Goal: Task Accomplishment & Management: Use online tool/utility

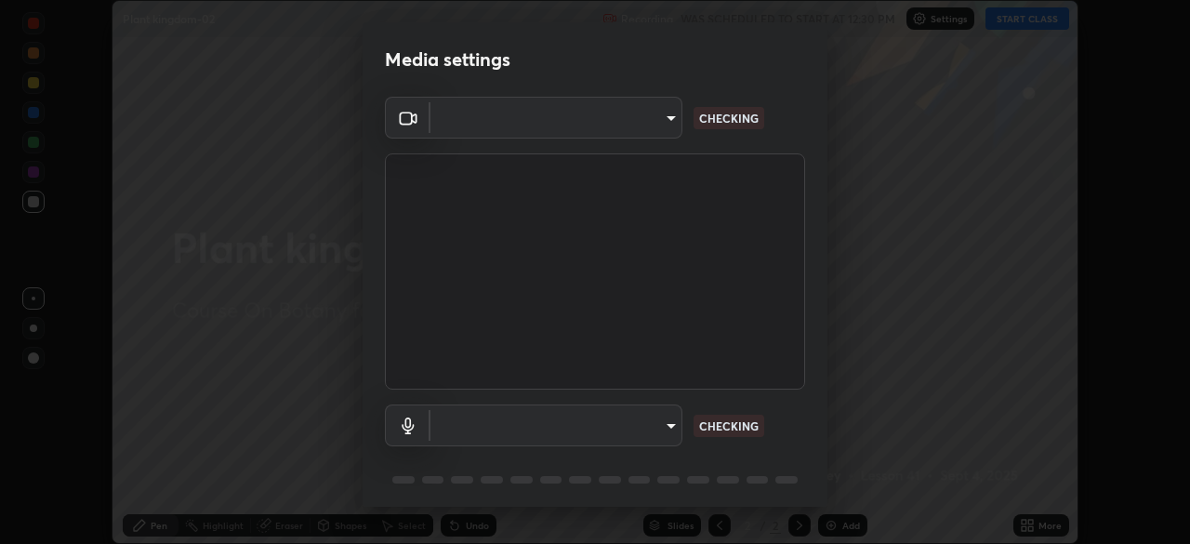
scroll to position [66, 0]
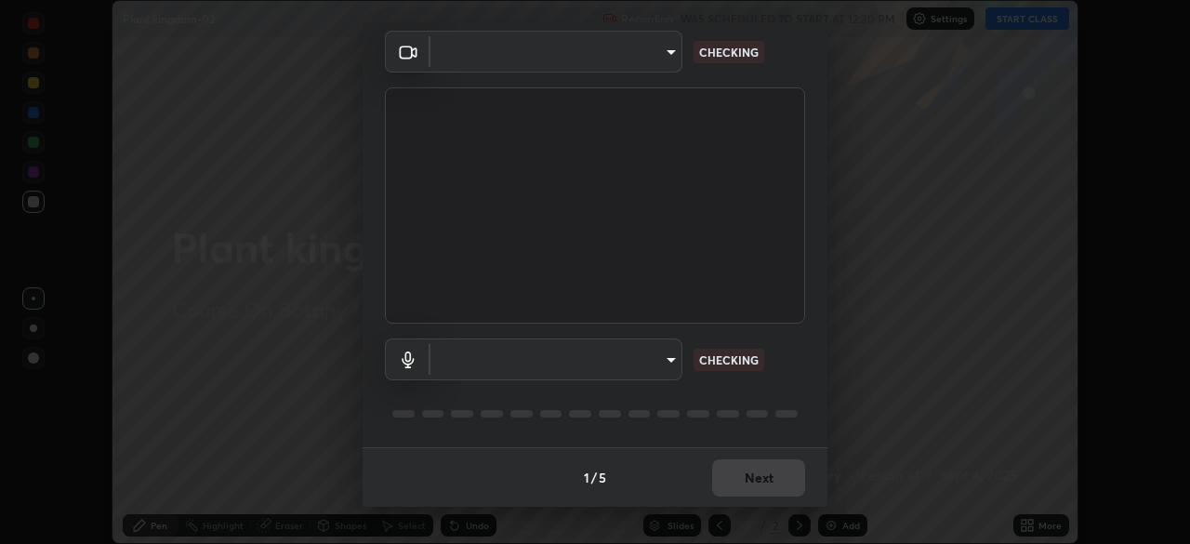
type input "49997c5035a380d1e4bfd67072f4403f37fcfd6159da511fce73e868ba03c42c"
click at [672, 356] on body "Erase all Plant kingdom-02 Recording WAS SCHEDULED TO START AT 12:30 PM Setting…" at bounding box center [595, 272] width 1190 height 544
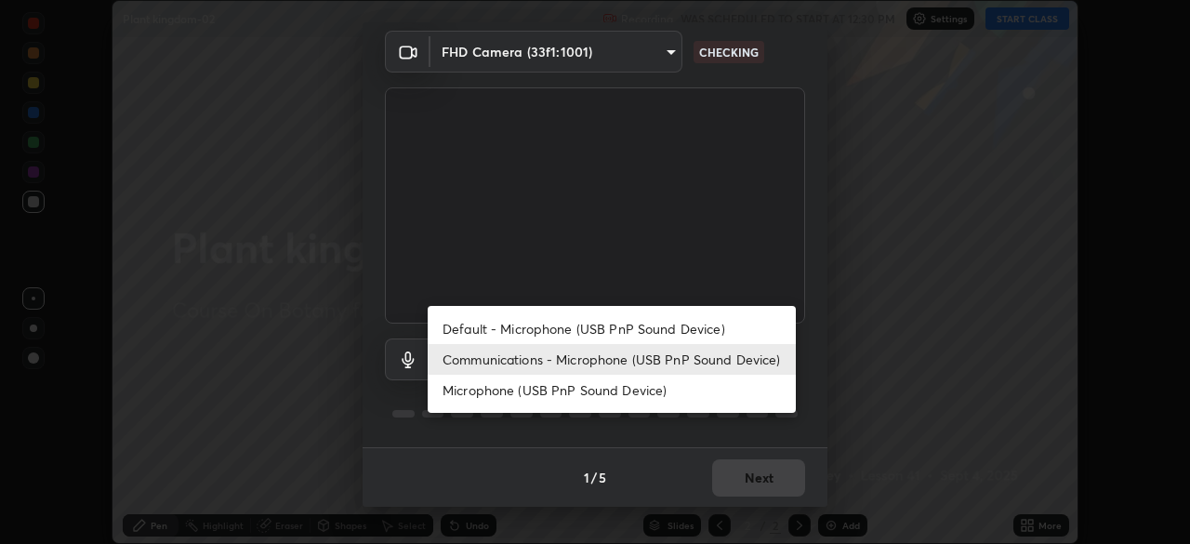
click at [681, 322] on li "Default - Microphone (USB PnP Sound Device)" at bounding box center [612, 328] width 368 height 31
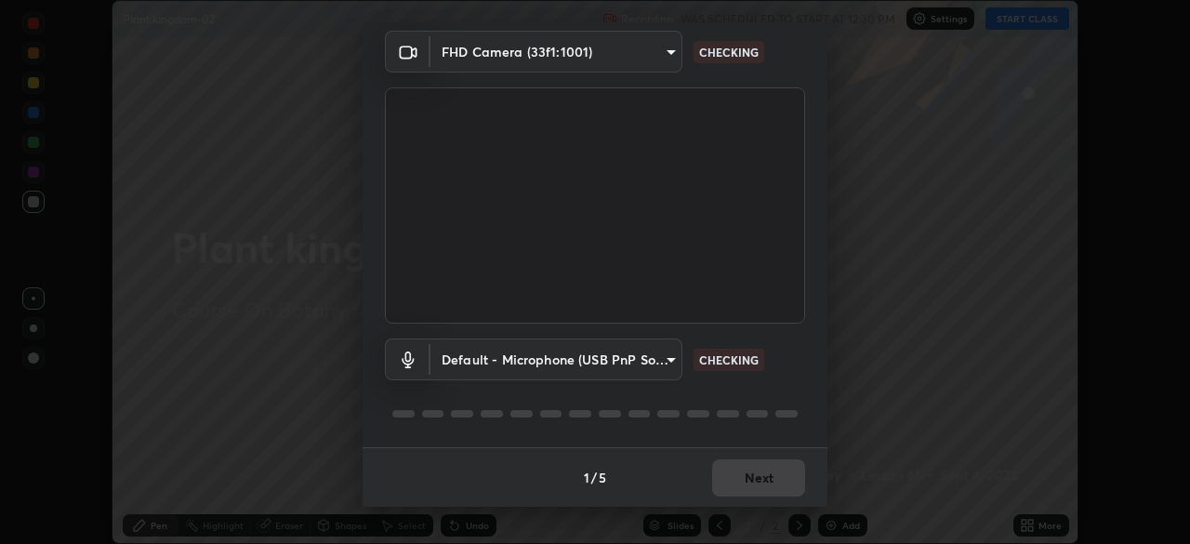
click at [676, 361] on body "Erase all Plant kingdom-02 Recording WAS SCHEDULED TO START AT 12:30 PM Setting…" at bounding box center [595, 272] width 1190 height 544
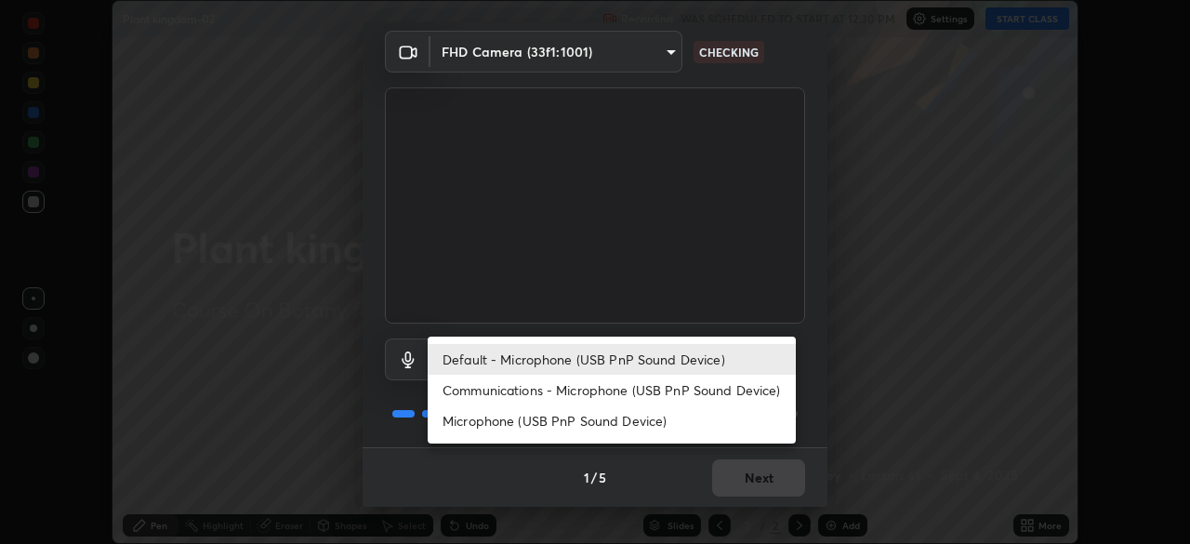
click at [668, 392] on li "Communications - Microphone (USB PnP Sound Device)" at bounding box center [612, 390] width 368 height 31
type input "communications"
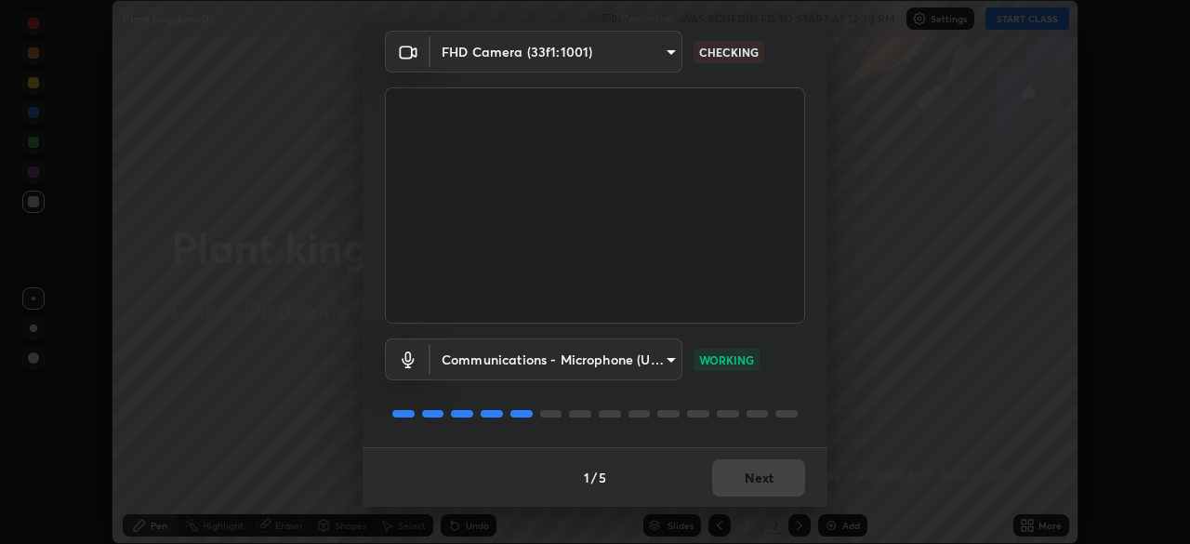
click at [779, 477] on div "1 / 5 Next" at bounding box center [594, 476] width 465 height 59
click at [783, 479] on div "1 / 5 Next" at bounding box center [594, 476] width 465 height 59
click at [678, 57] on body "Erase all Plant kingdom-02 Recording WAS SCHEDULED TO START AT 12:30 PM Setting…" at bounding box center [595, 272] width 1190 height 544
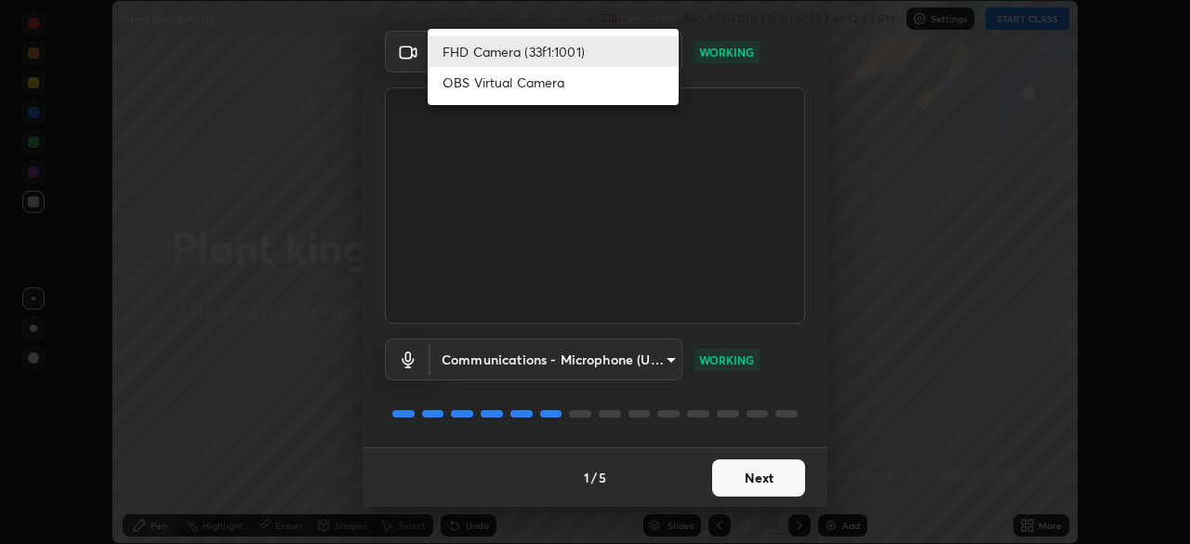
click at [625, 96] on li "OBS Virtual Camera" at bounding box center [553, 82] width 251 height 31
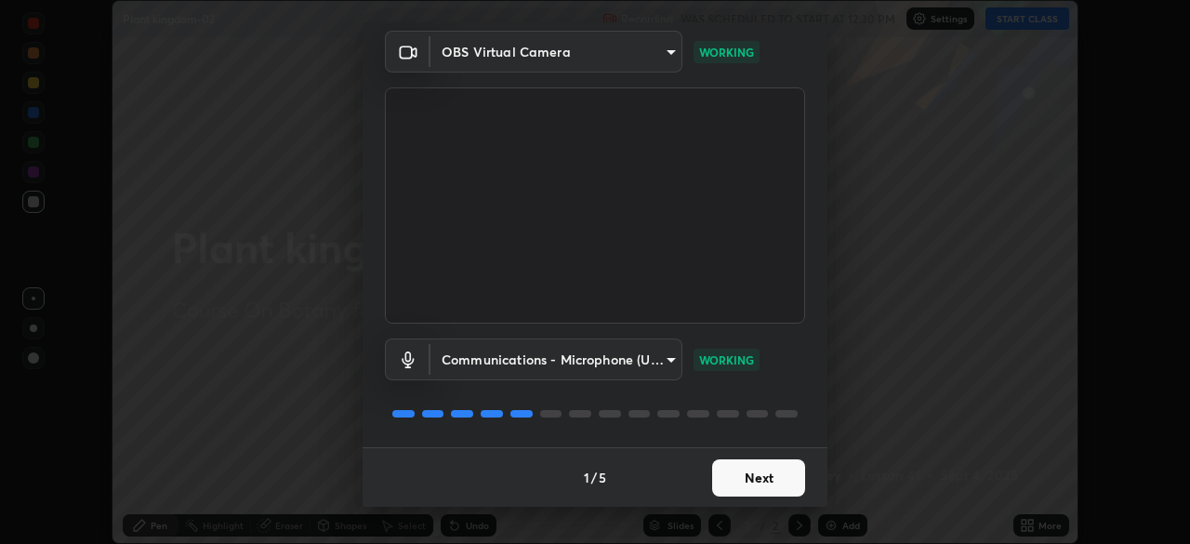
click at [672, 53] on body "Erase all Plant kingdom-02 Recording WAS SCHEDULED TO START AT 12:30 PM Setting…" at bounding box center [595, 272] width 1190 height 544
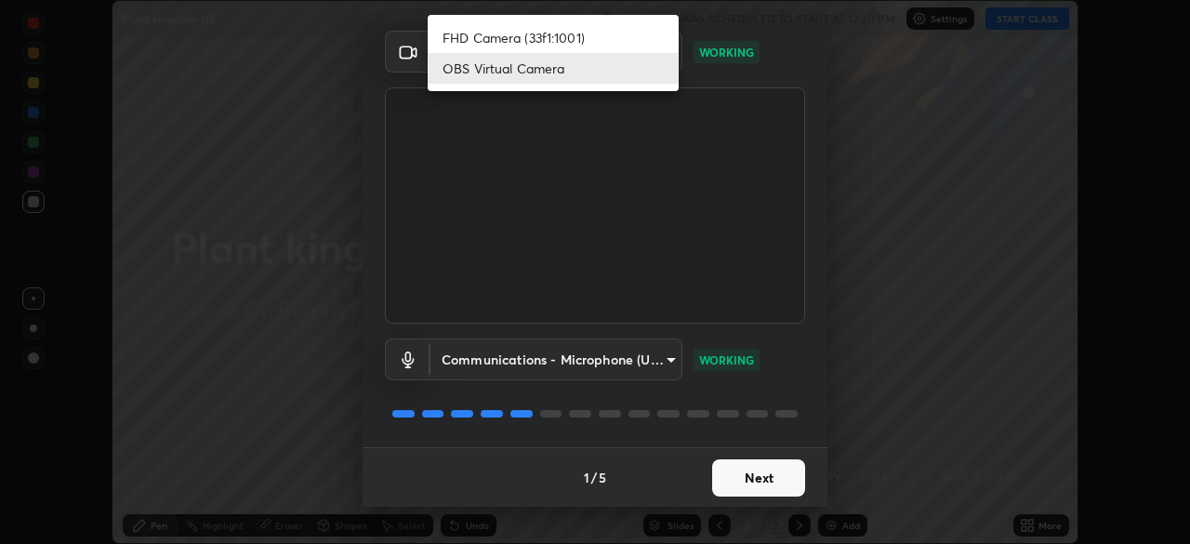
click at [669, 35] on li "FHD Camera (33f1:1001)" at bounding box center [553, 37] width 251 height 31
type input "49997c5035a380d1e4bfd67072f4403f37fcfd6159da511fce73e868ba03c42c"
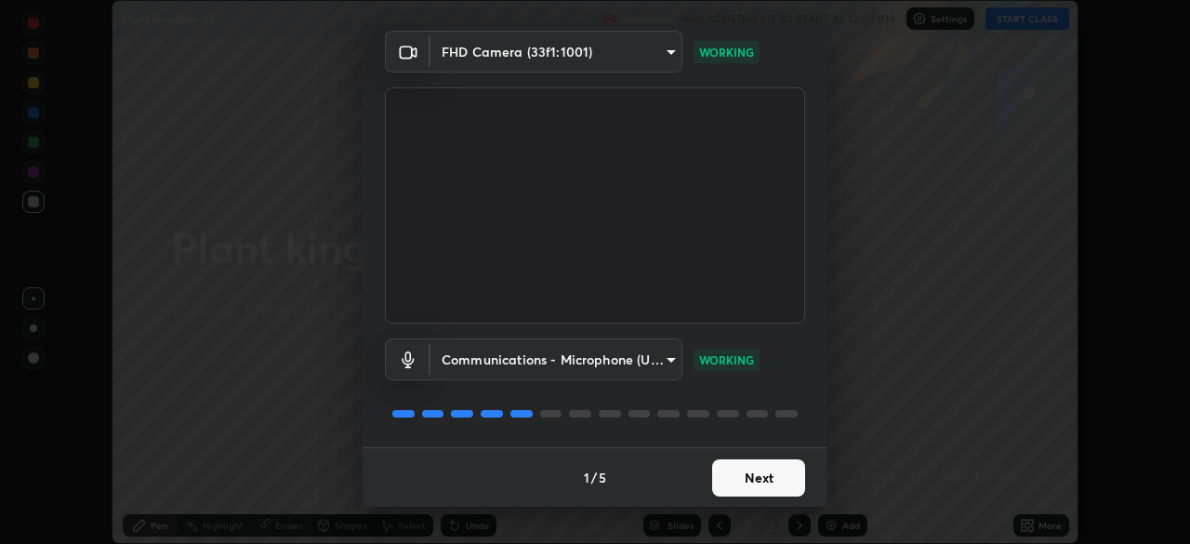
click at [736, 483] on button "Next" at bounding box center [758, 477] width 93 height 37
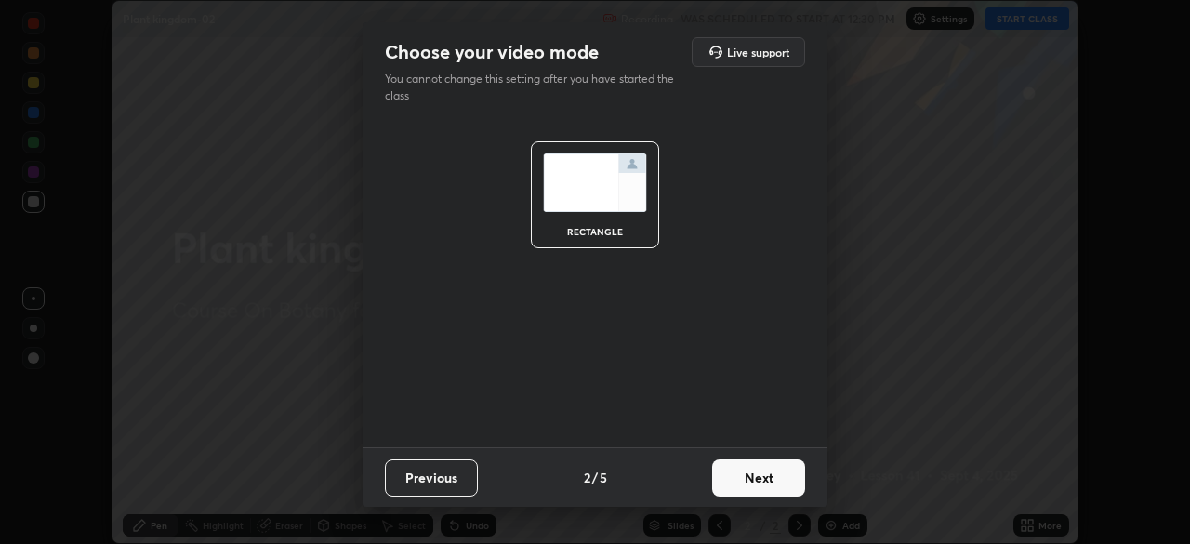
scroll to position [0, 0]
click at [736, 476] on button "Next" at bounding box center [758, 477] width 93 height 37
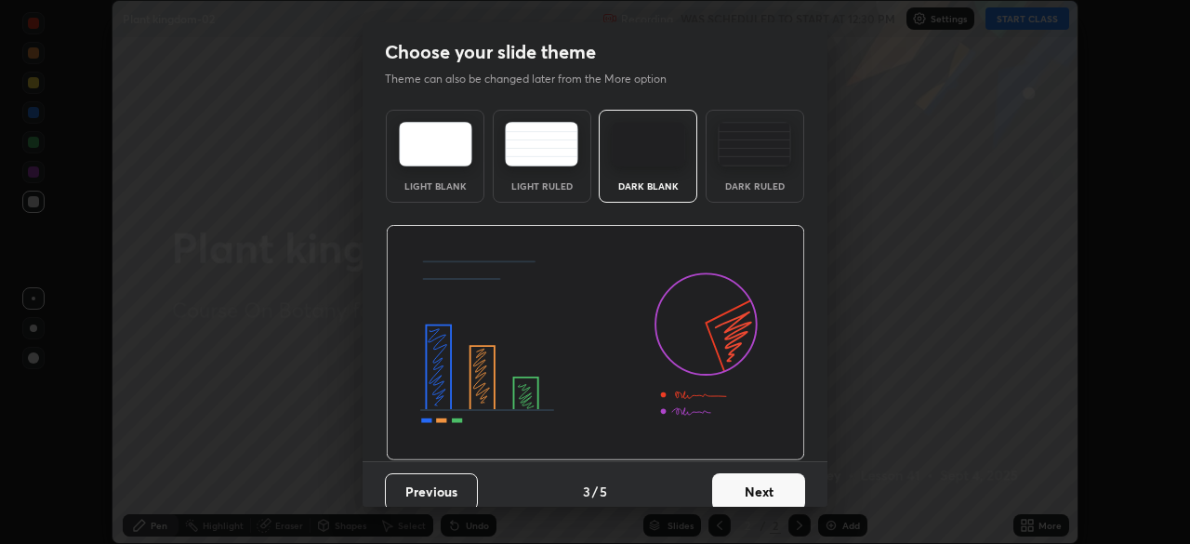
click at [749, 482] on button "Next" at bounding box center [758, 491] width 93 height 37
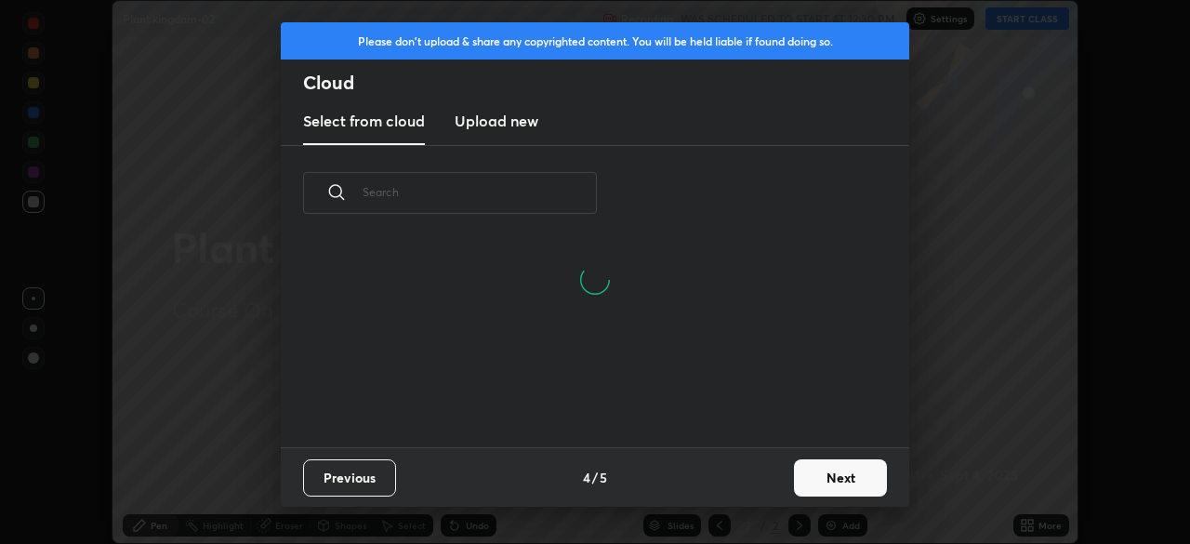
click at [802, 481] on button "Next" at bounding box center [840, 477] width 93 height 37
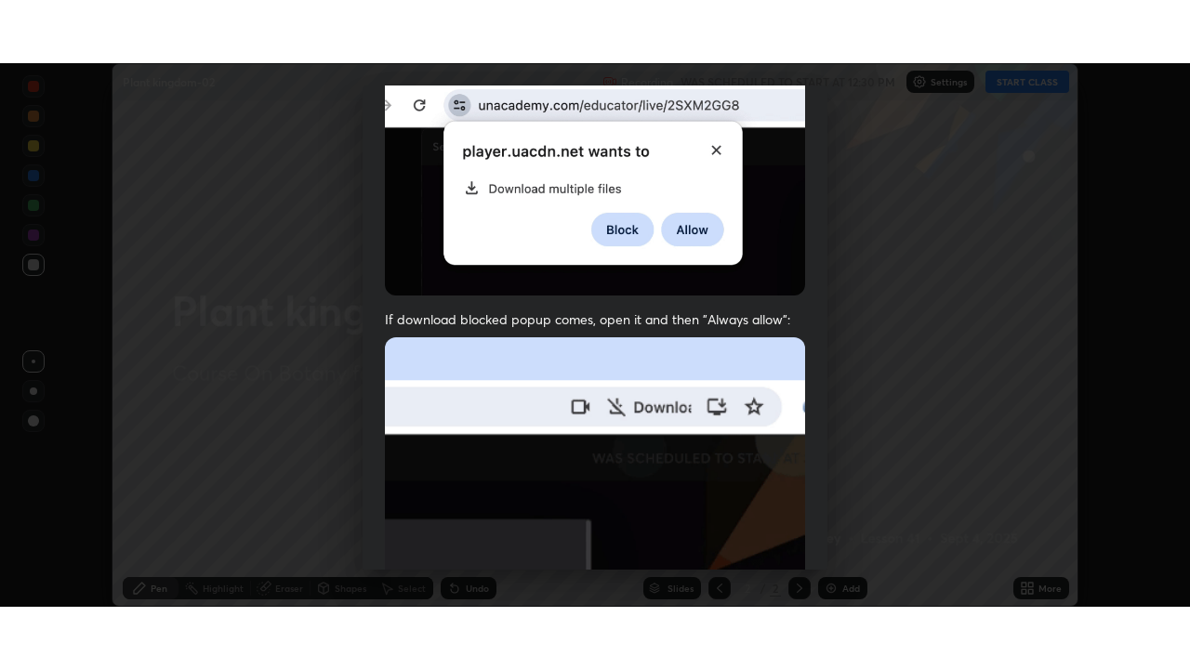
scroll to position [445, 0]
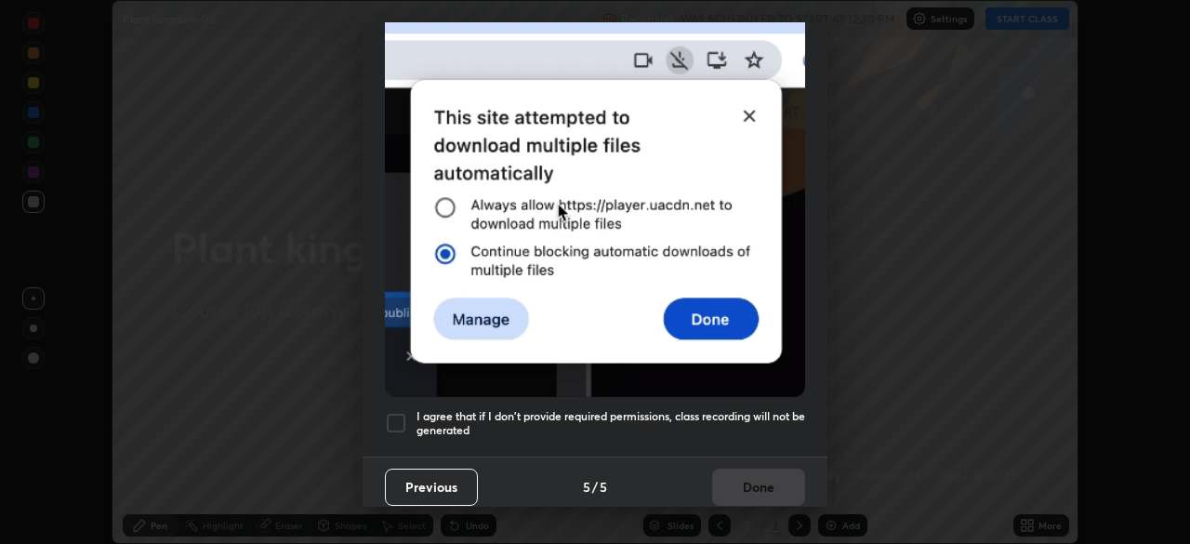
click at [397, 420] on div at bounding box center [396, 423] width 22 height 22
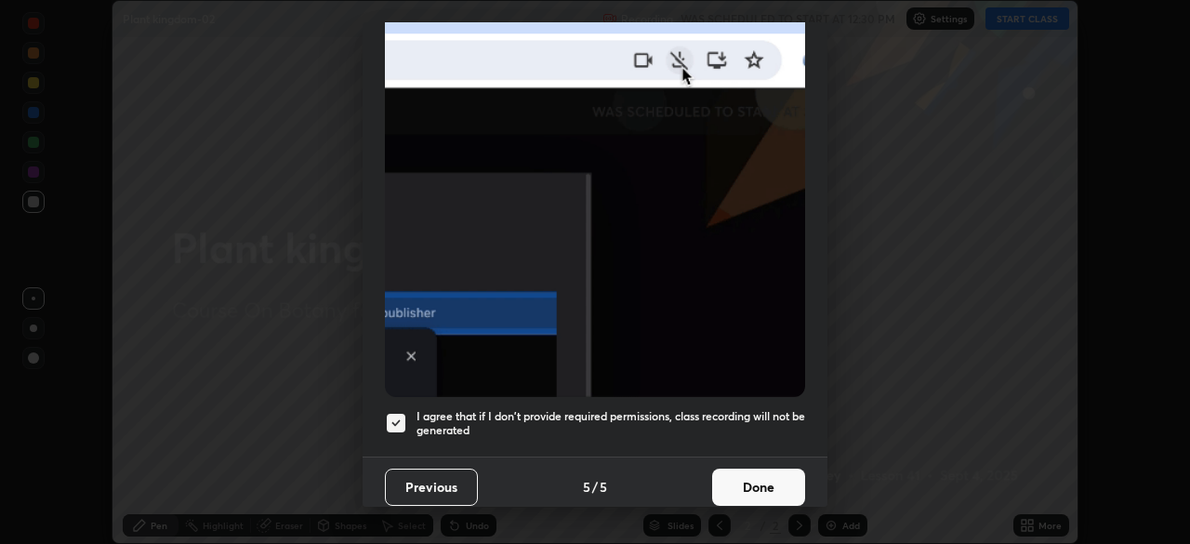
click at [751, 481] on button "Done" at bounding box center [758, 486] width 93 height 37
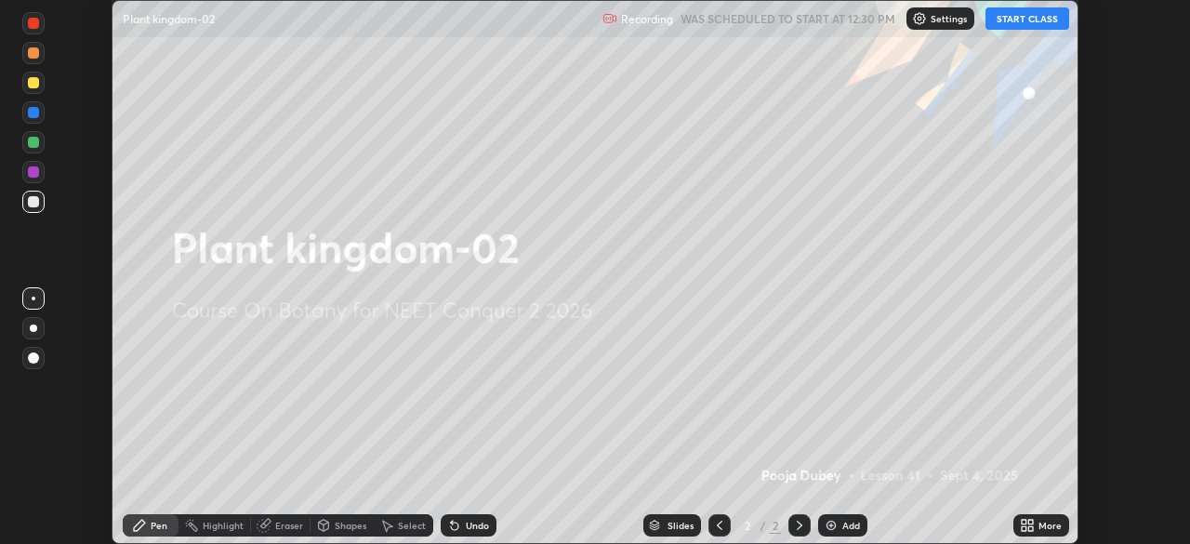
click at [998, 29] on button "START CLASS" at bounding box center [1027, 18] width 84 height 22
click at [1025, 522] on icon at bounding box center [1023, 522] width 5 height 5
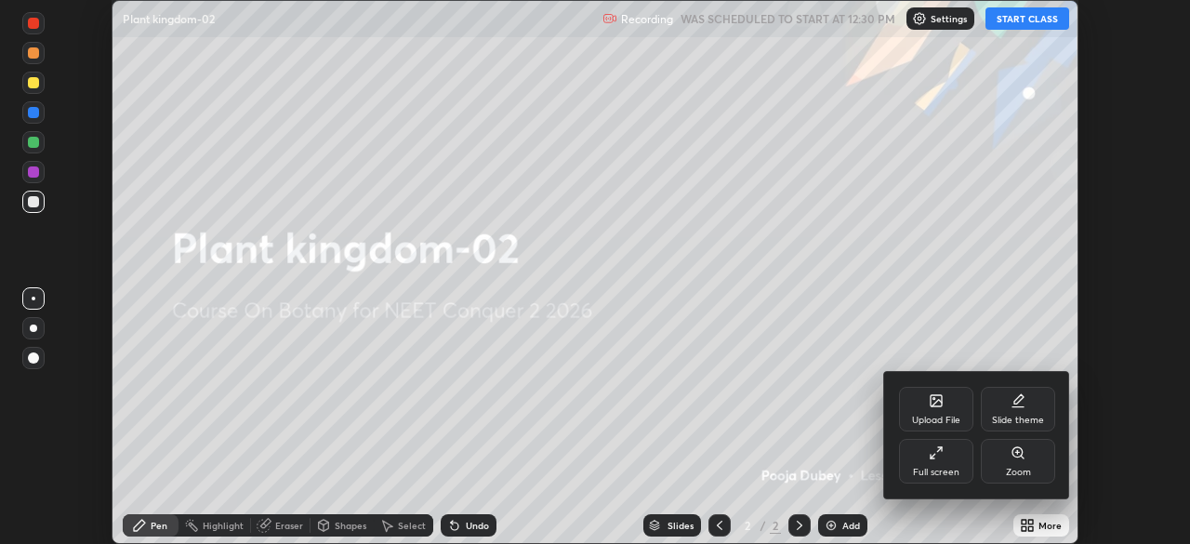
click at [928, 468] on div "Full screen" at bounding box center [936, 472] width 46 height 9
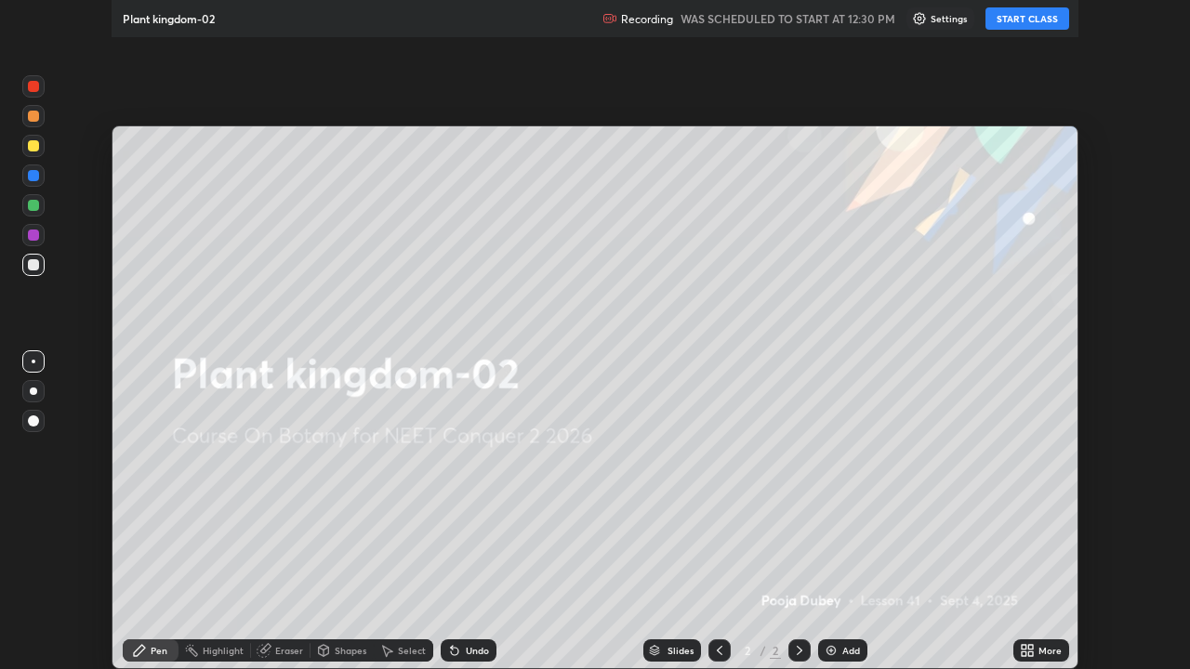
scroll to position [669, 1190]
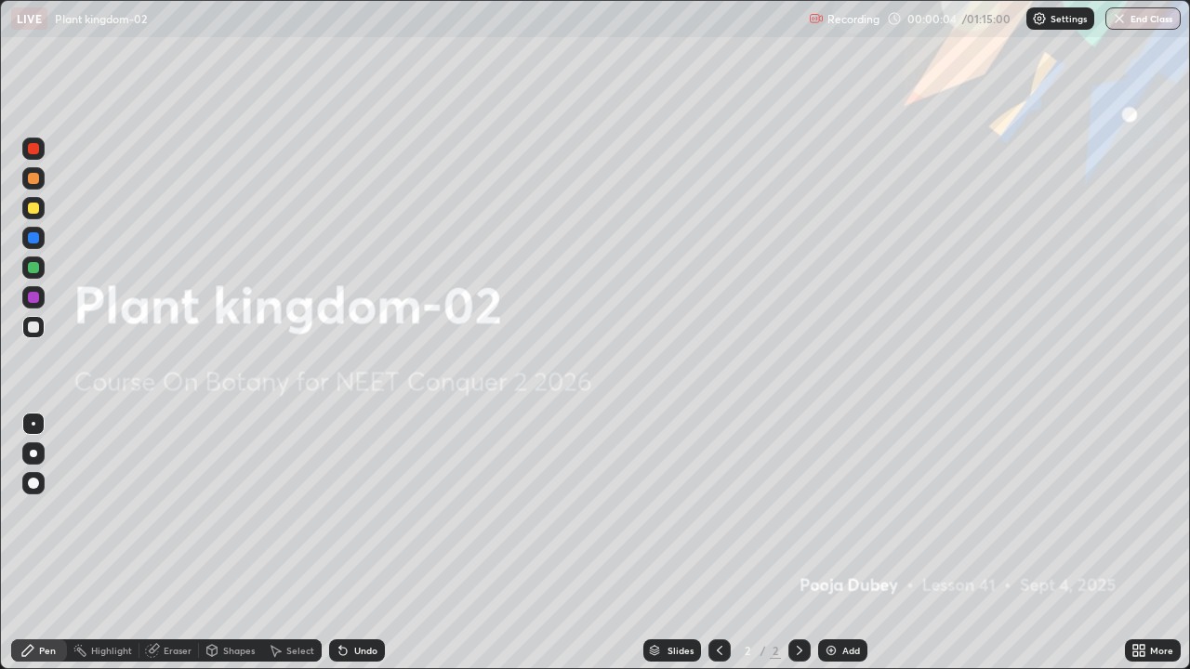
click at [1140, 543] on icon at bounding box center [1142, 654] width 5 height 5
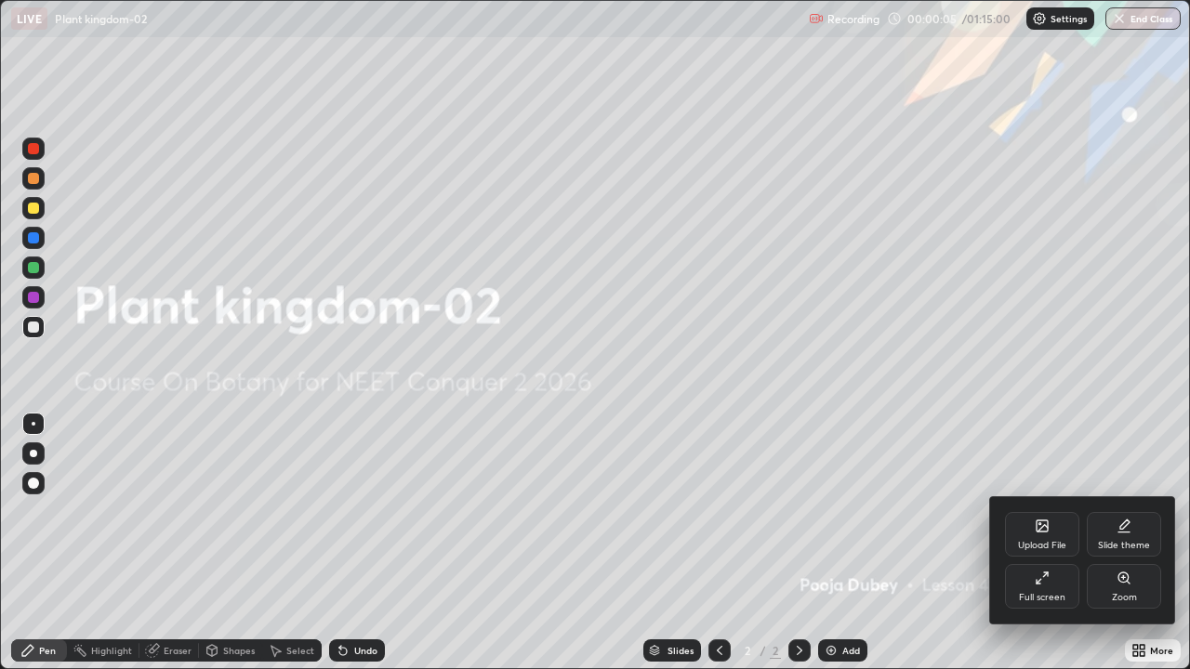
click at [1039, 535] on div "Upload File" at bounding box center [1042, 534] width 74 height 45
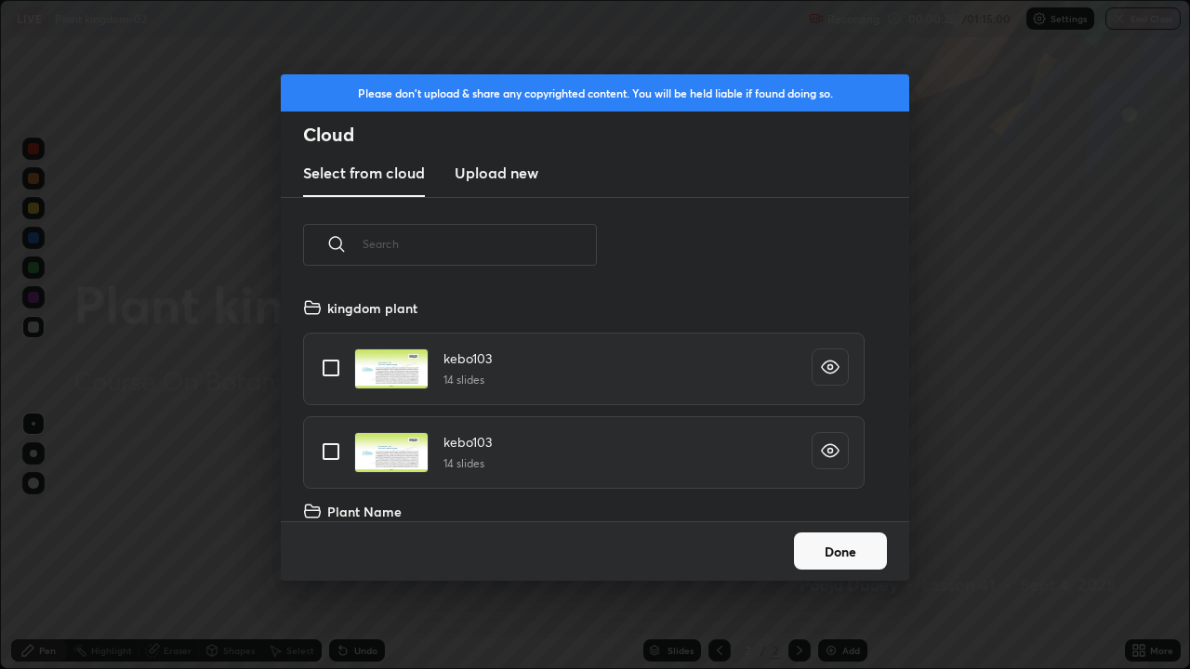
scroll to position [6082, 0]
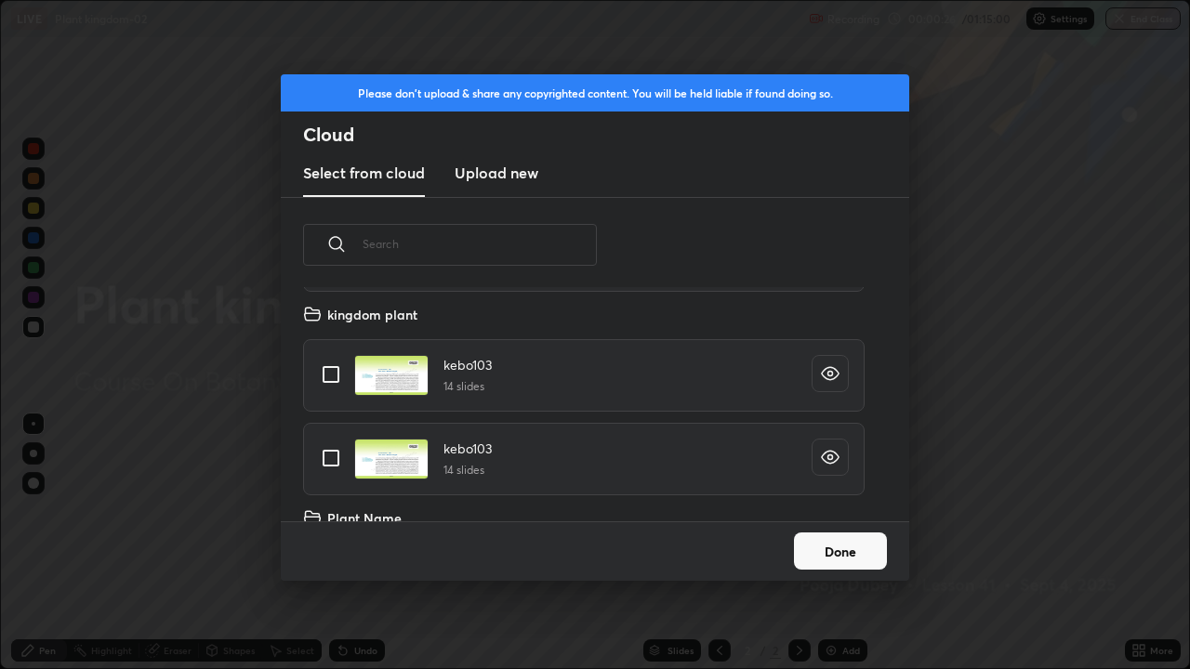
click at [330, 375] on input "grid" at bounding box center [330, 374] width 39 height 39
checkbox input "true"
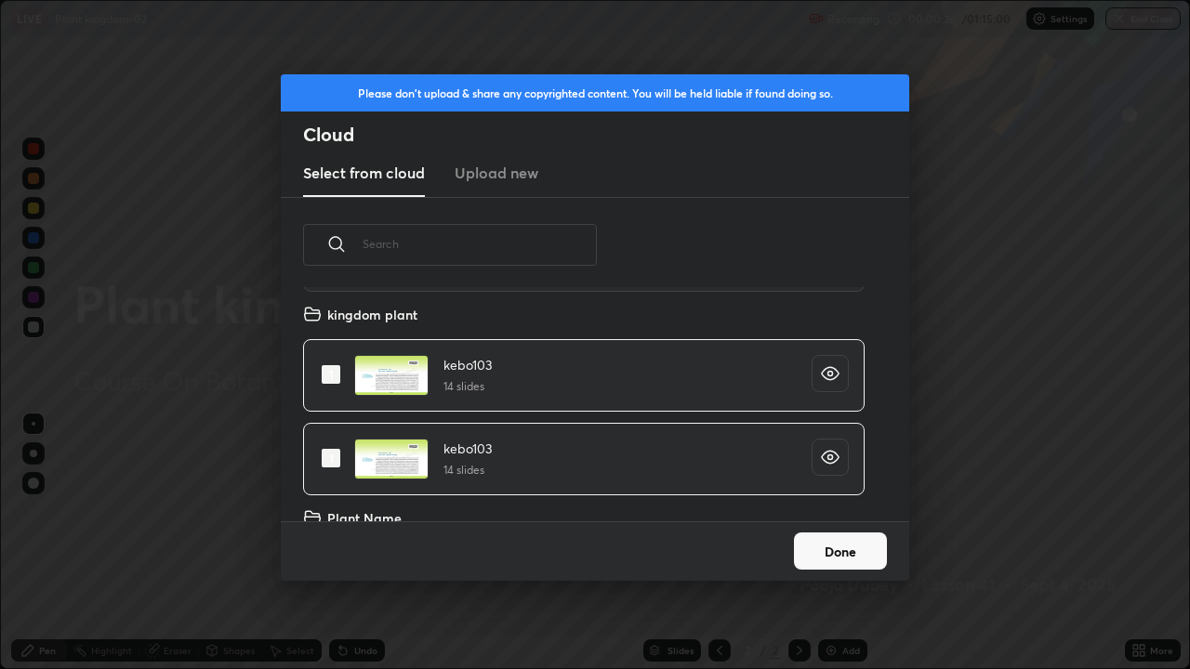
checkbox input "true"
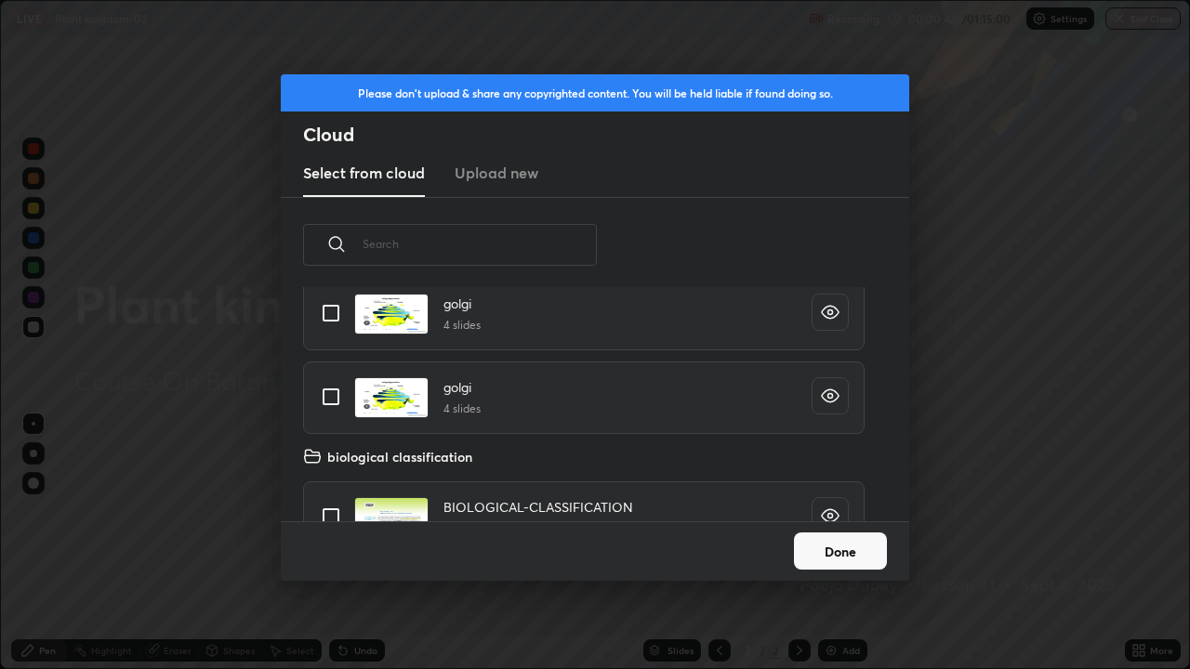
scroll to position [5020, 0]
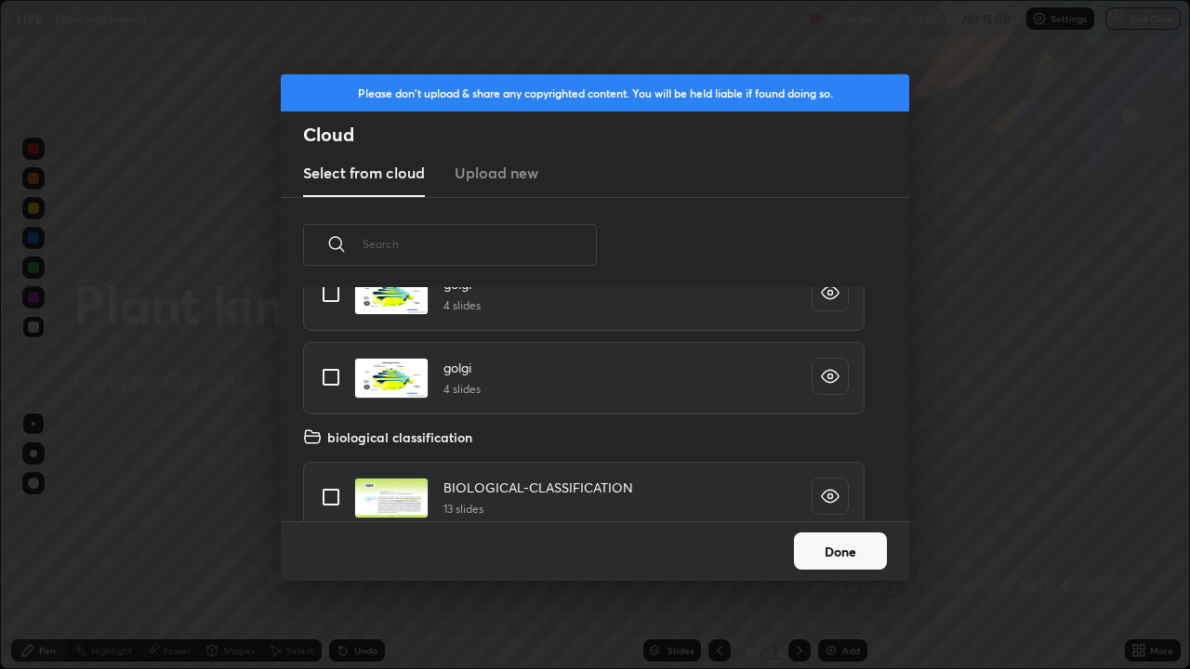
click at [336, 381] on input "grid" at bounding box center [330, 377] width 39 height 39
checkbox input "true"
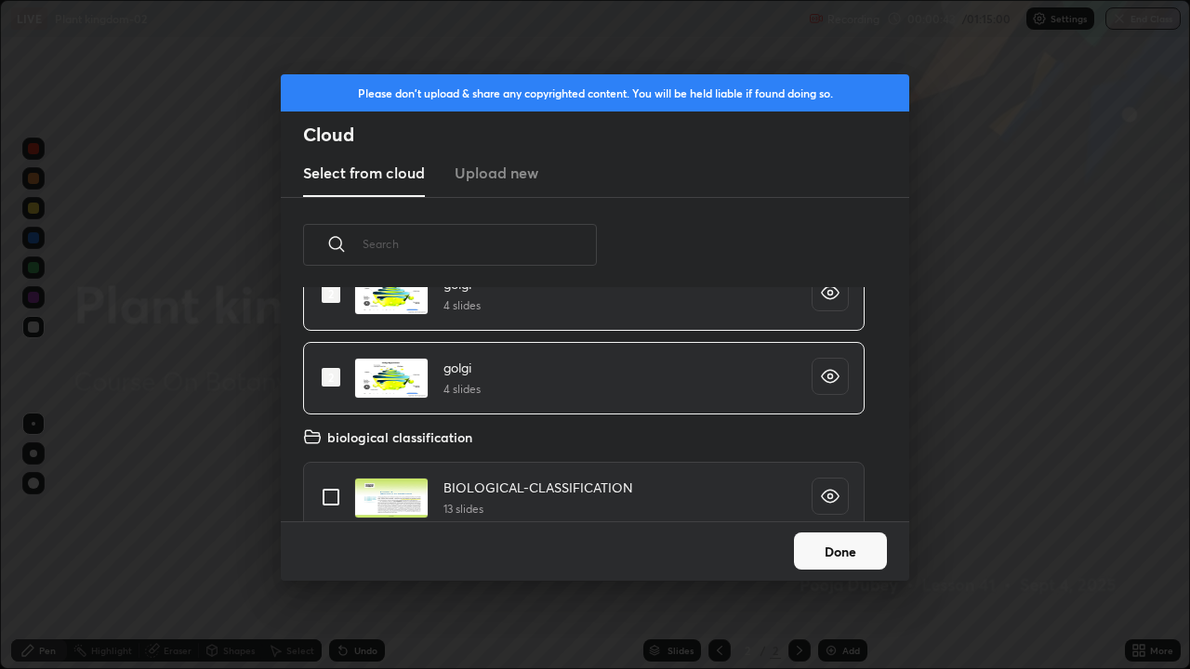
click at [826, 543] on button "Done" at bounding box center [840, 551] width 93 height 37
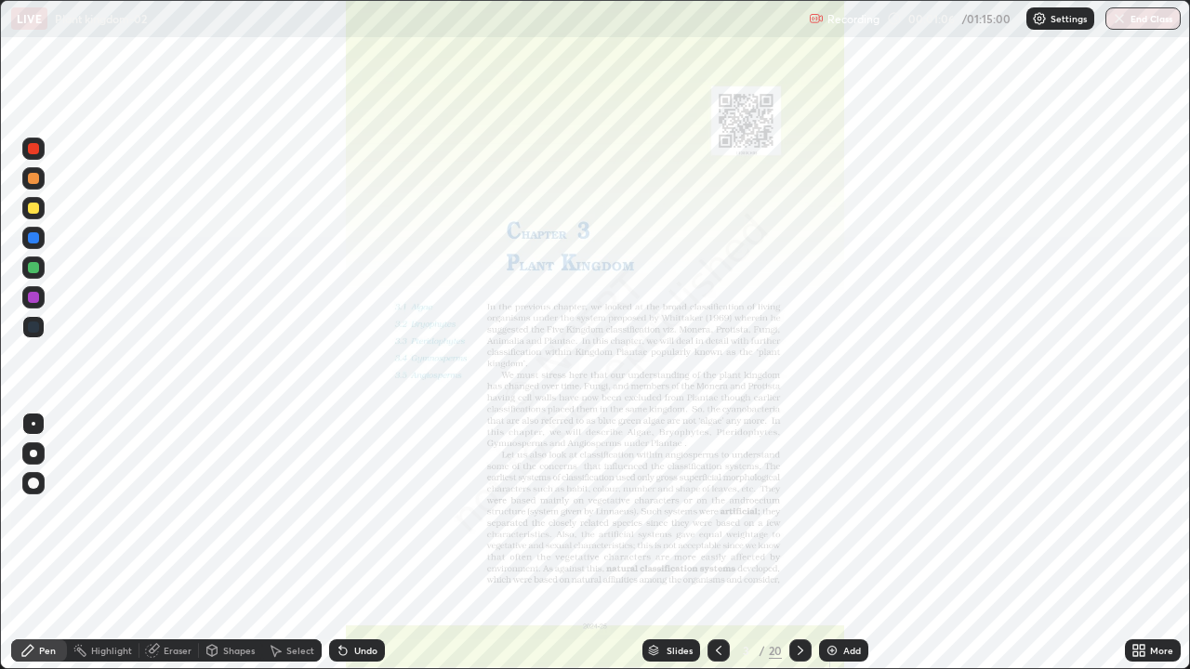
click at [686, 543] on div "Slides" at bounding box center [679, 650] width 26 height 9
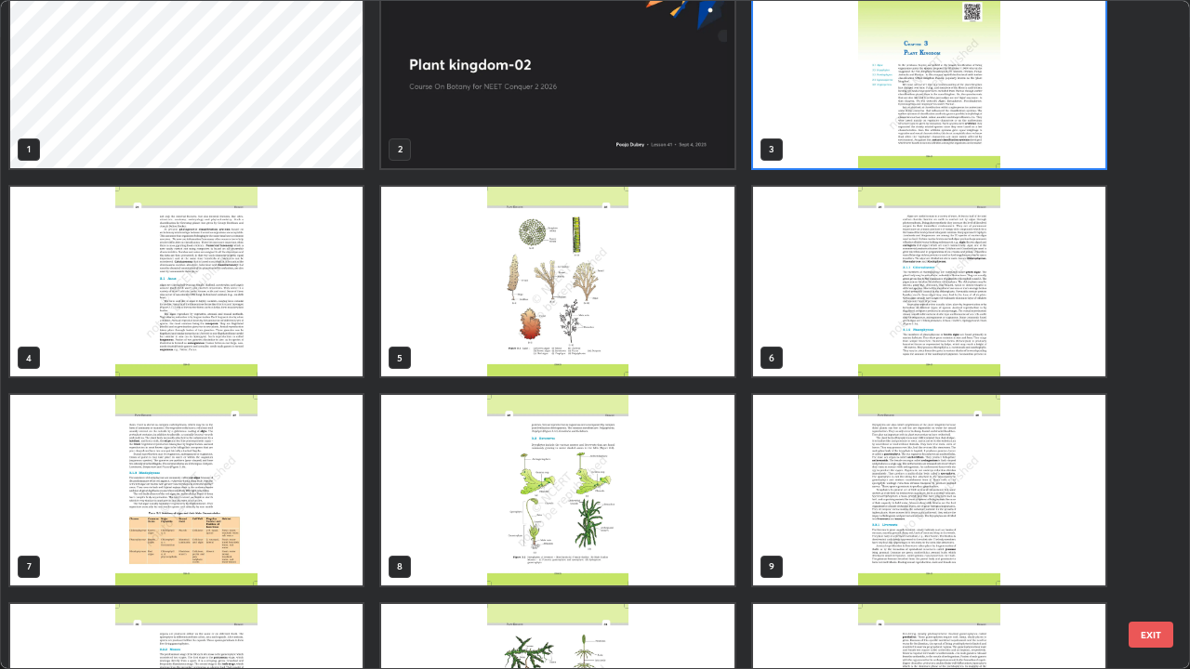
scroll to position [0, 0]
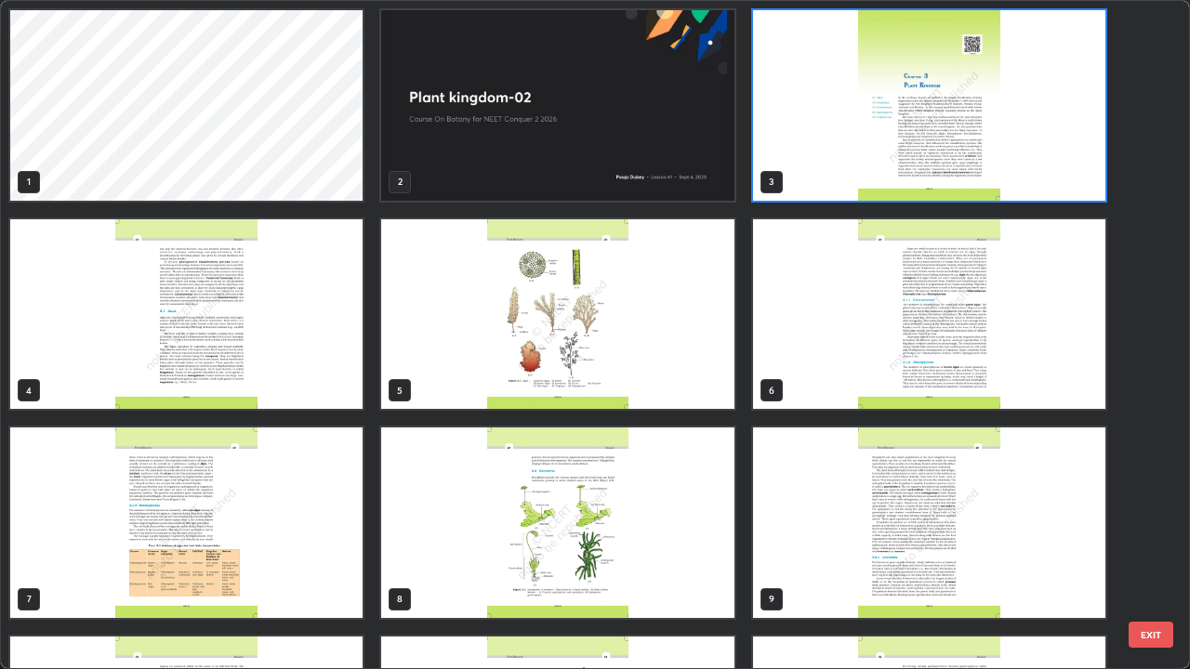
click at [669, 160] on img "grid" at bounding box center [557, 105] width 352 height 191
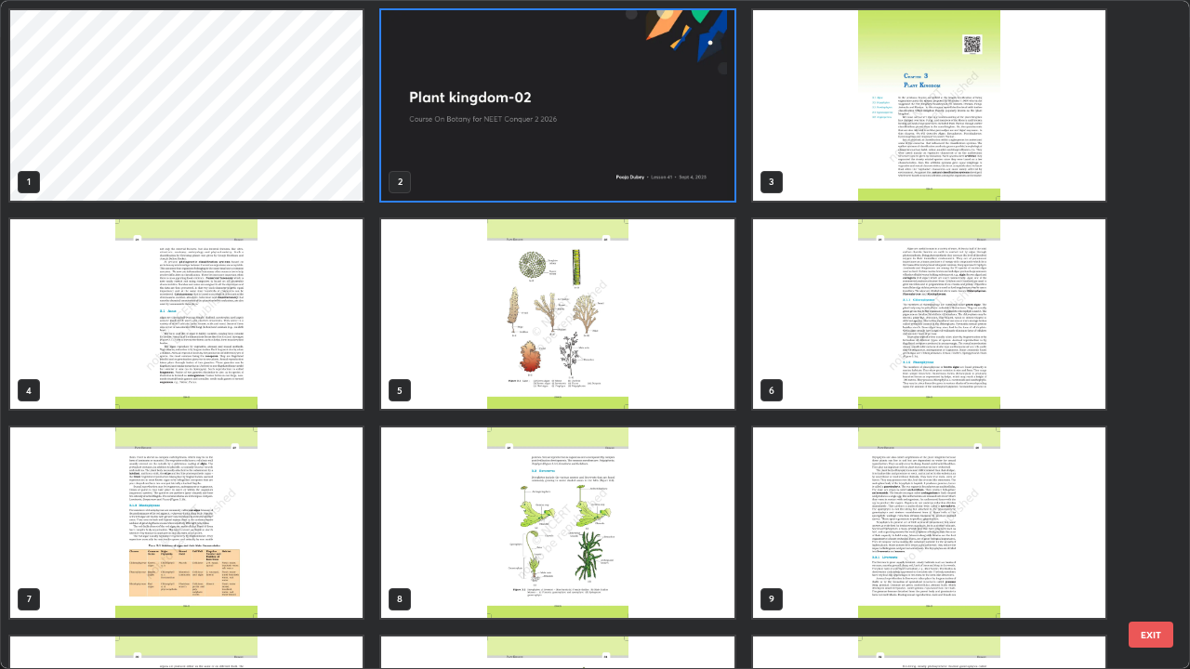
click at [669, 160] on img "grid" at bounding box center [557, 105] width 352 height 191
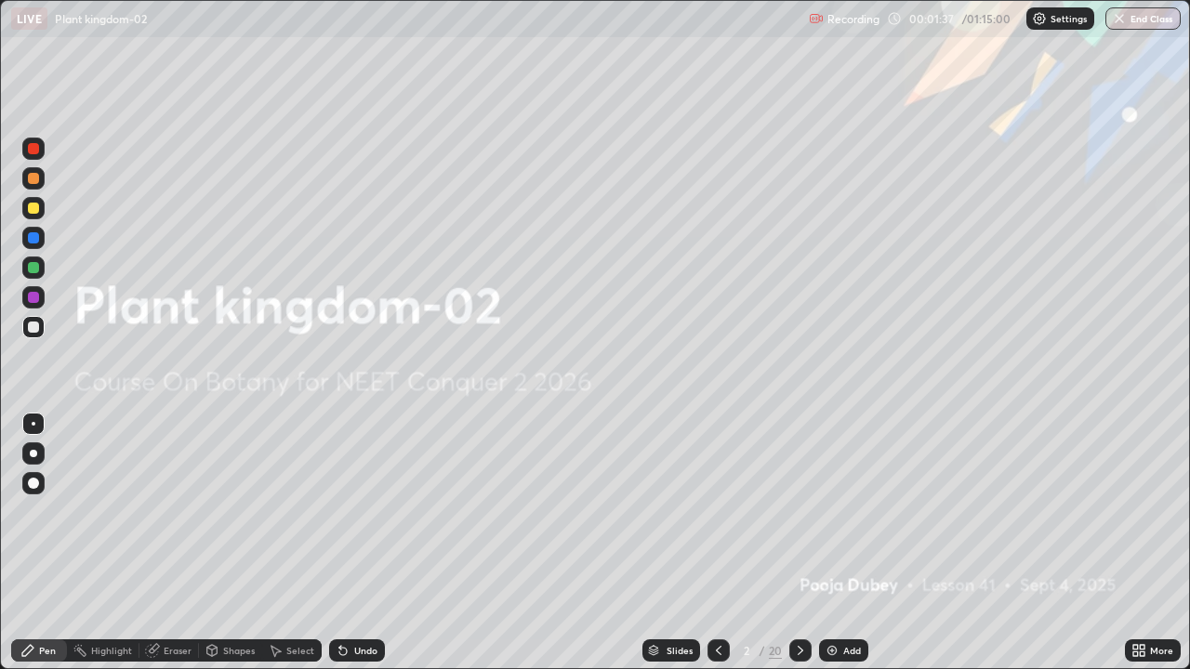
click at [849, 543] on div "Add" at bounding box center [852, 650] width 18 height 9
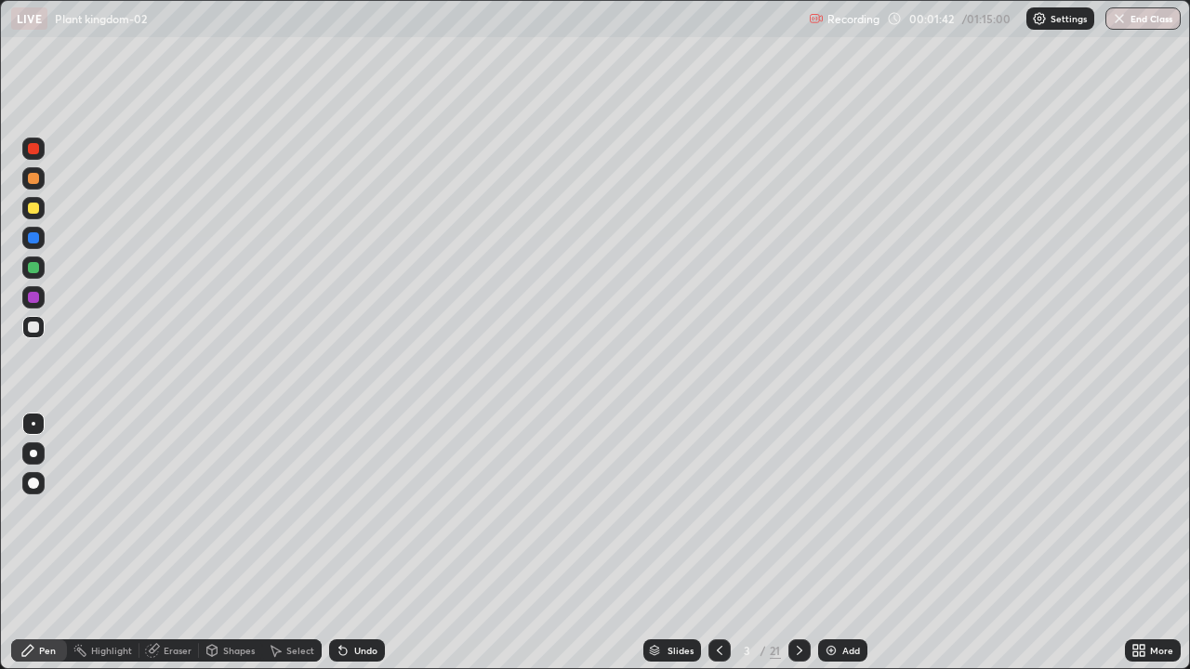
click at [674, 543] on div "Slides" at bounding box center [680, 650] width 26 height 9
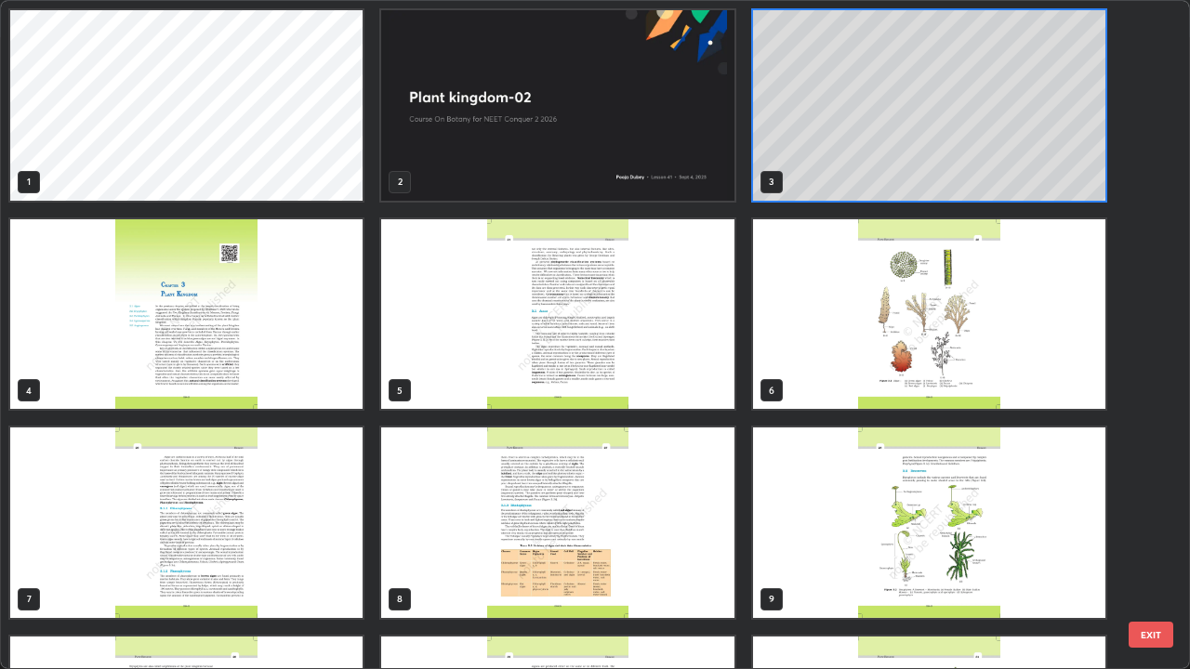
scroll to position [7, 10]
click at [576, 377] on img "grid" at bounding box center [557, 314] width 352 height 191
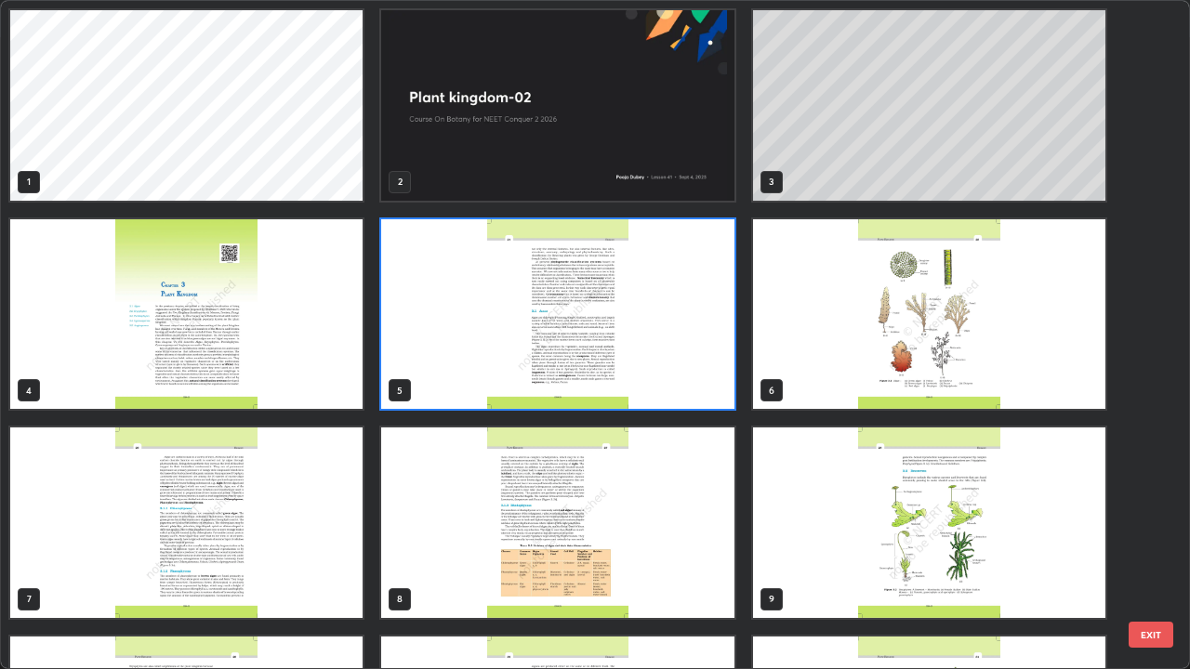
click at [576, 377] on img "grid" at bounding box center [557, 314] width 352 height 191
click at [578, 371] on img "grid" at bounding box center [557, 314] width 352 height 191
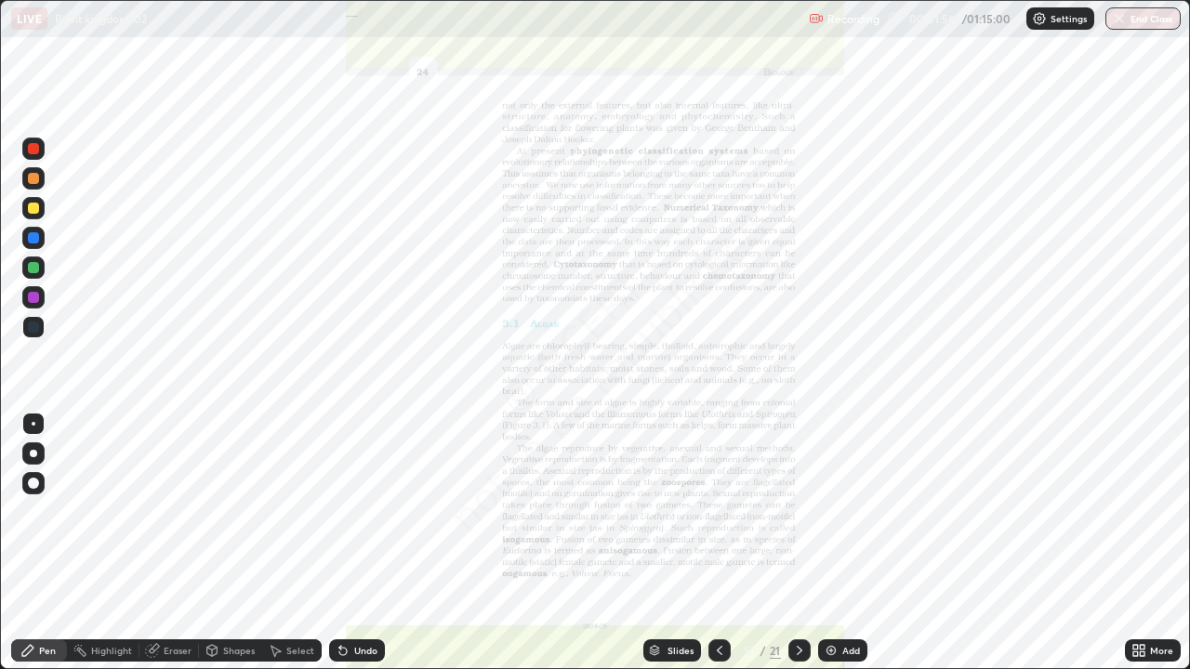
click at [797, 543] on icon at bounding box center [799, 650] width 15 height 15
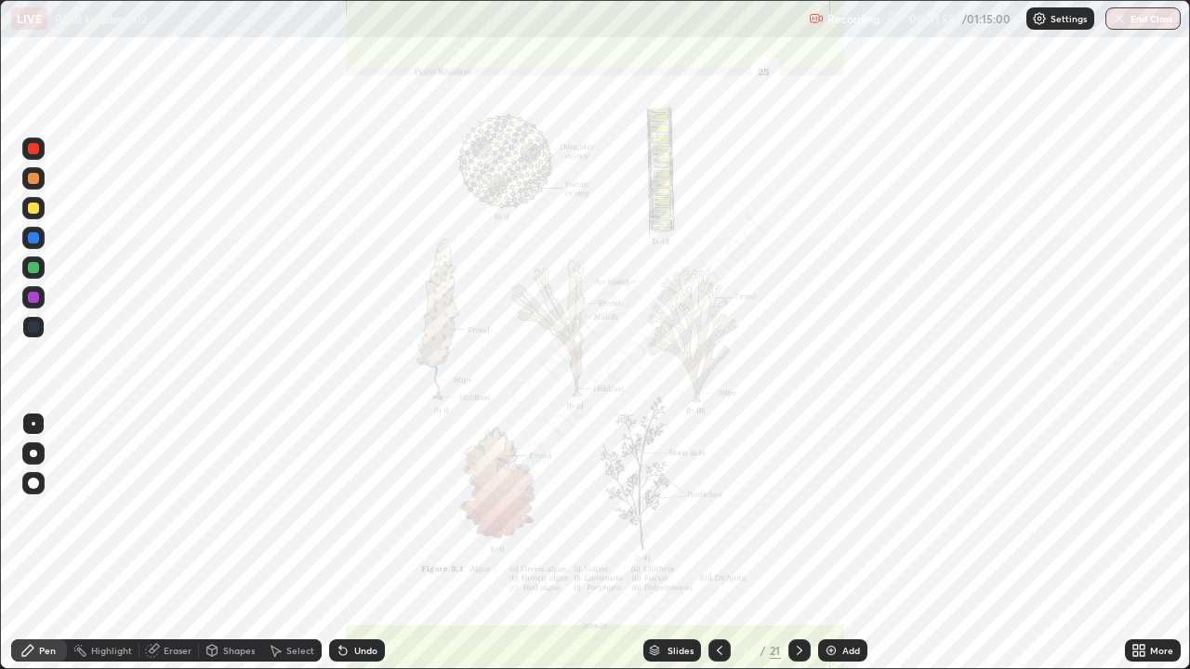
click at [806, 543] on div at bounding box center [799, 650] width 22 height 37
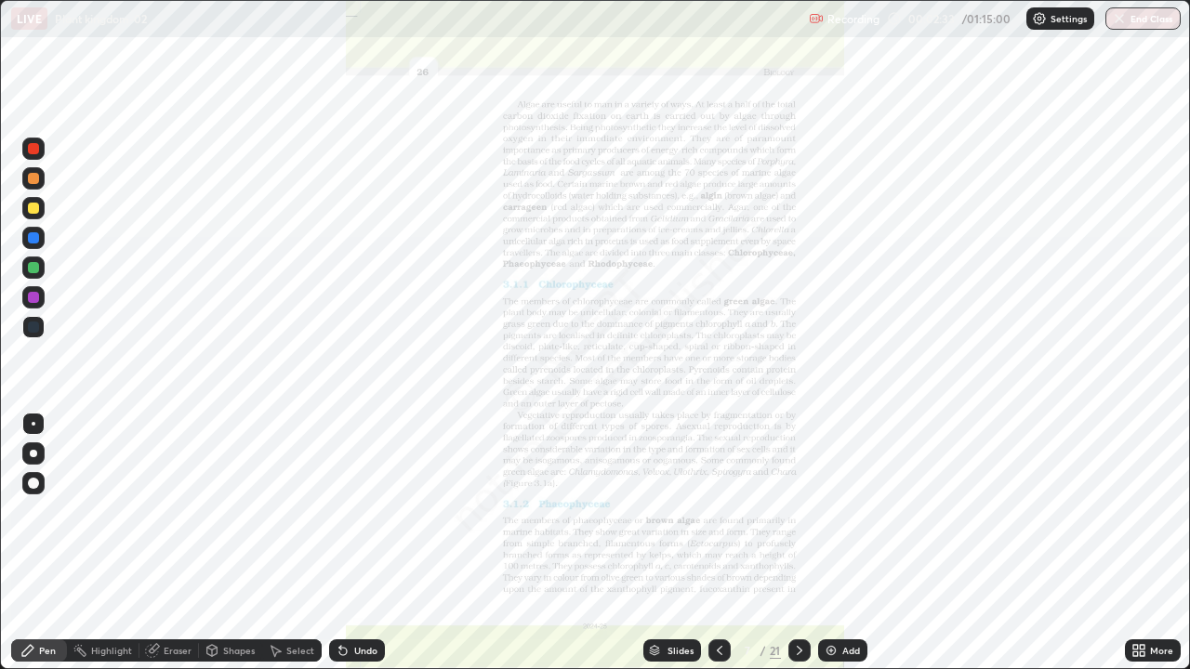
click at [668, 543] on div "Slides" at bounding box center [680, 650] width 26 height 9
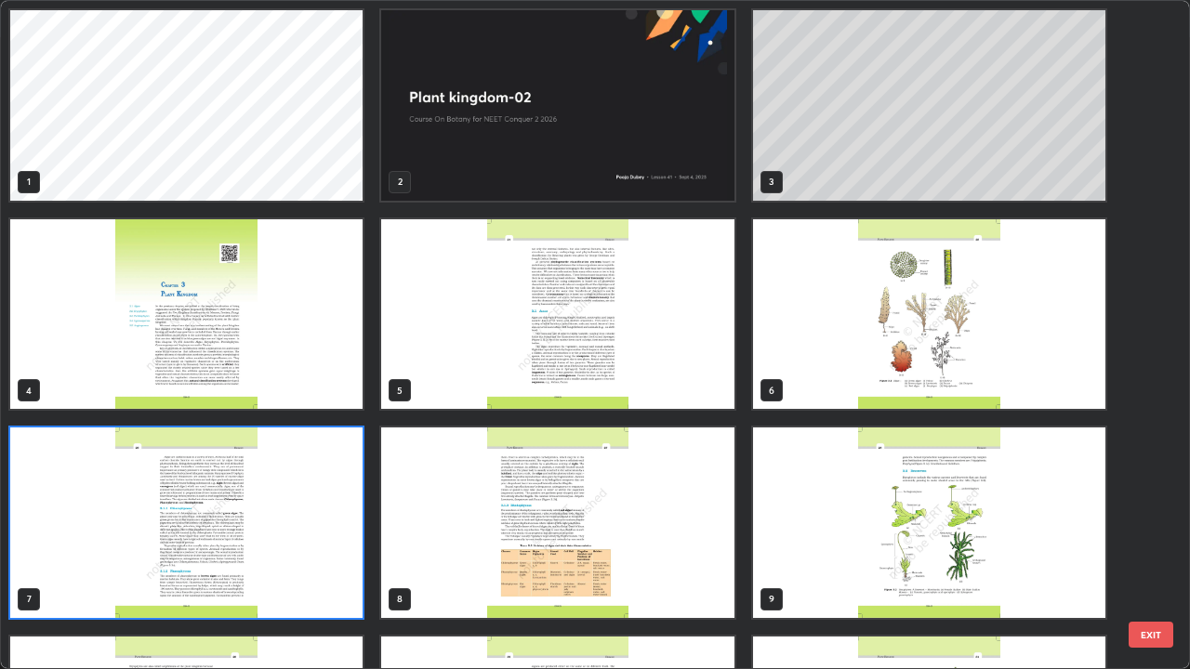
scroll to position [662, 1179]
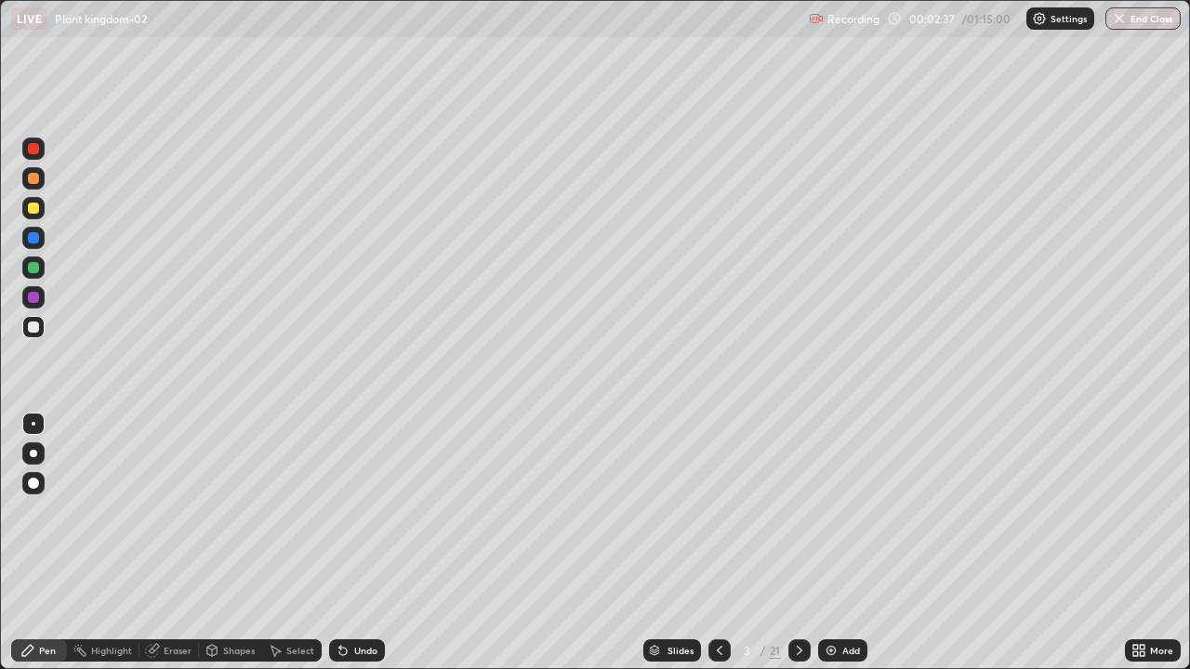
click at [32, 271] on div at bounding box center [33, 267] width 11 height 11
click at [39, 336] on div at bounding box center [33, 327] width 22 height 22
click at [44, 459] on div at bounding box center [33, 453] width 22 height 22
click at [688, 543] on div "Slides" at bounding box center [680, 650] width 26 height 9
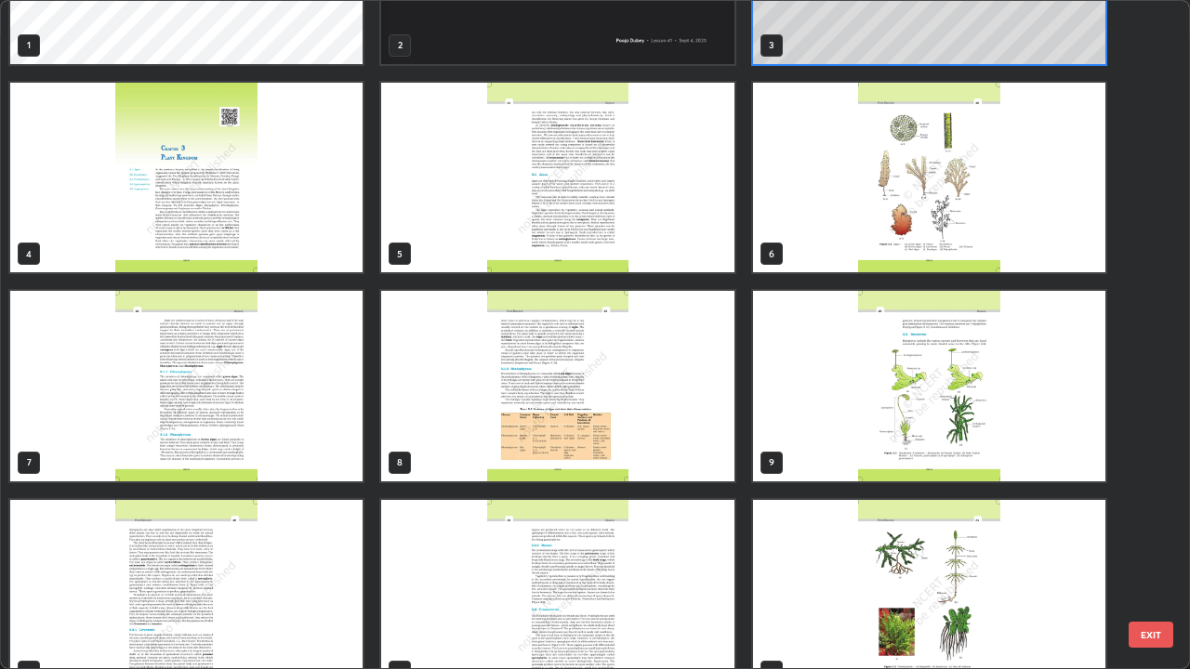
scroll to position [146, 0]
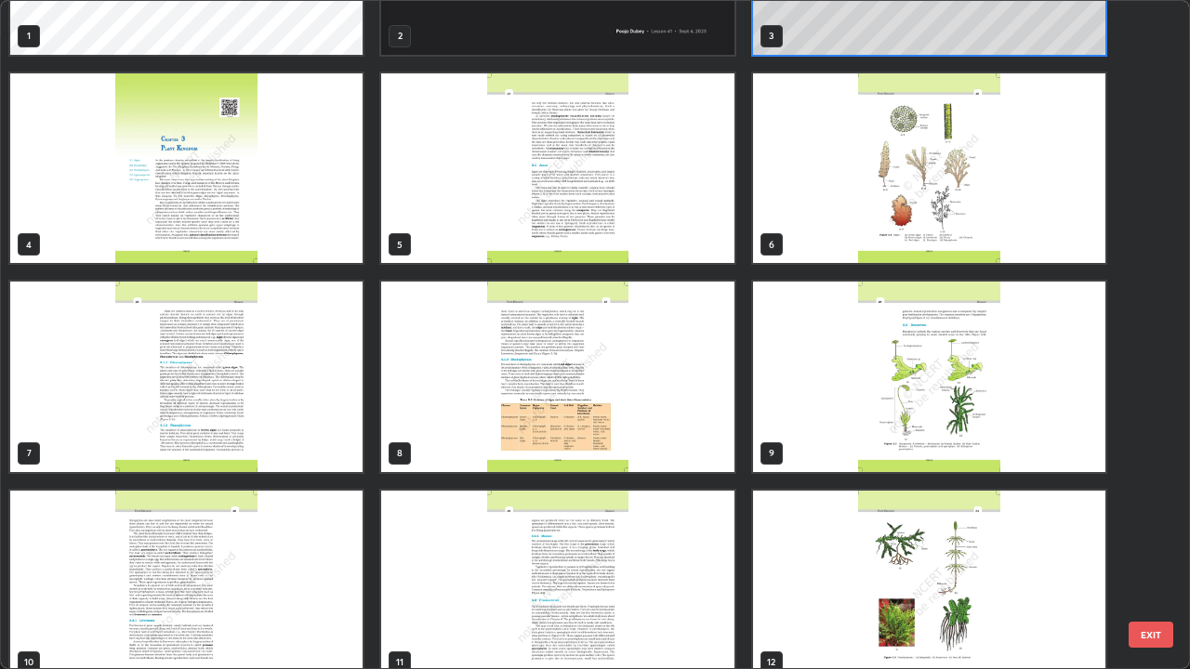
click at [336, 444] on img "grid" at bounding box center [186, 377] width 352 height 191
click at [336, 439] on img "grid" at bounding box center [186, 377] width 352 height 191
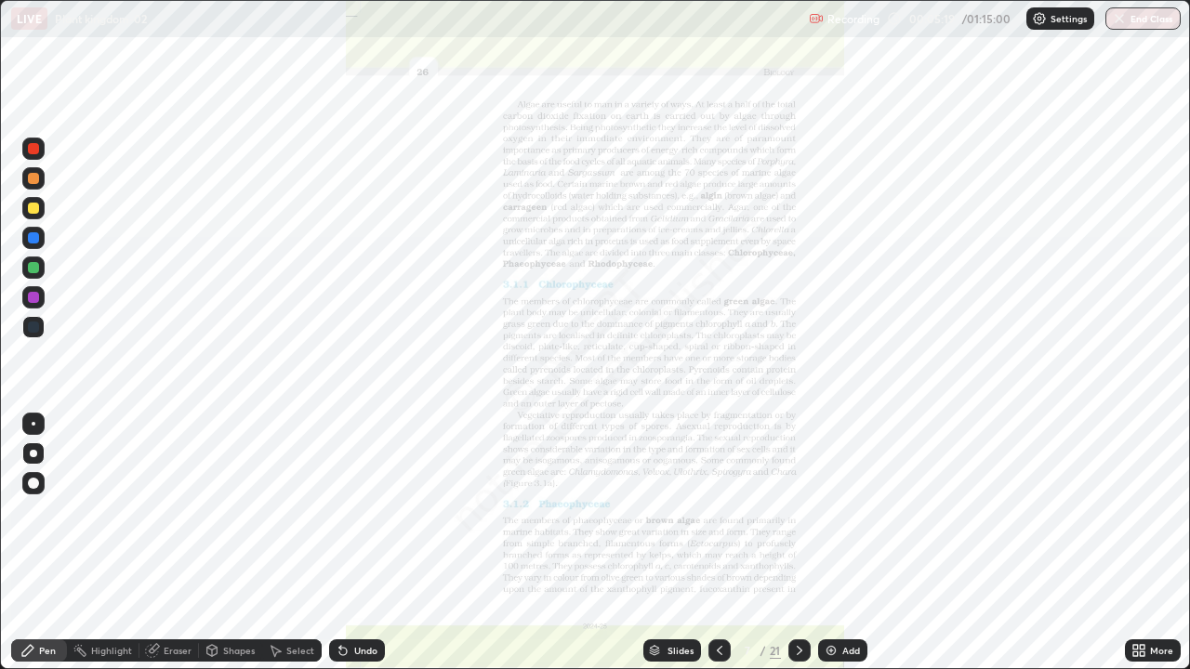
click at [345, 431] on img "grid" at bounding box center [186, 377] width 352 height 191
click at [679, 543] on div "Slides" at bounding box center [680, 650] width 26 height 9
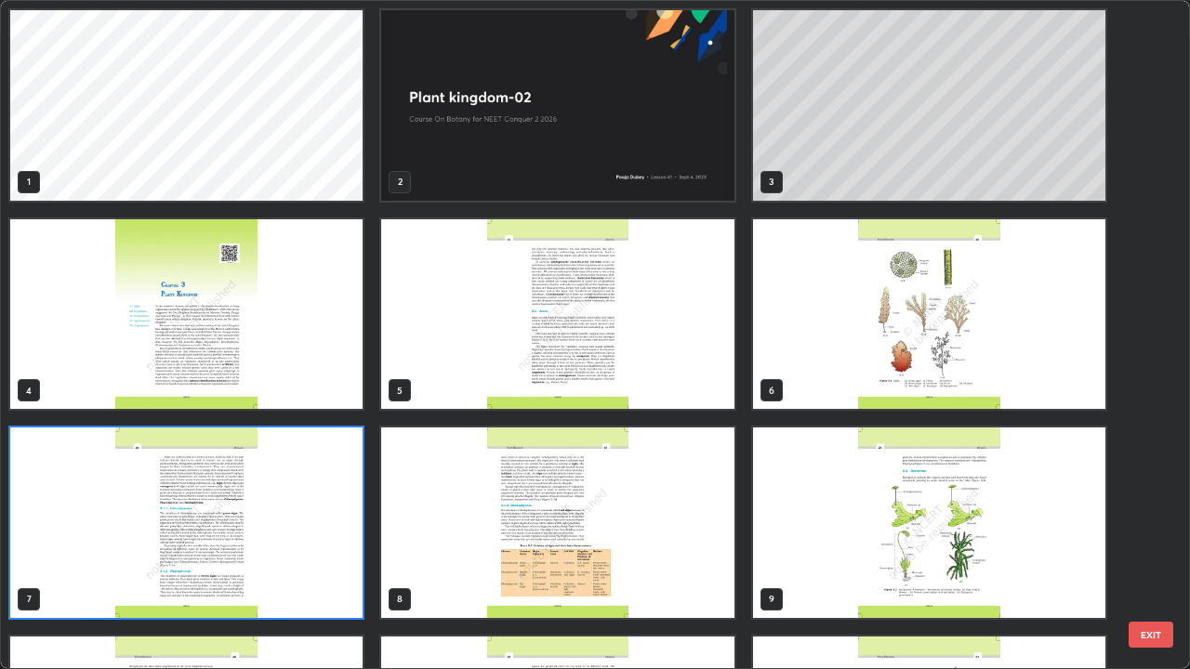
scroll to position [662, 1179]
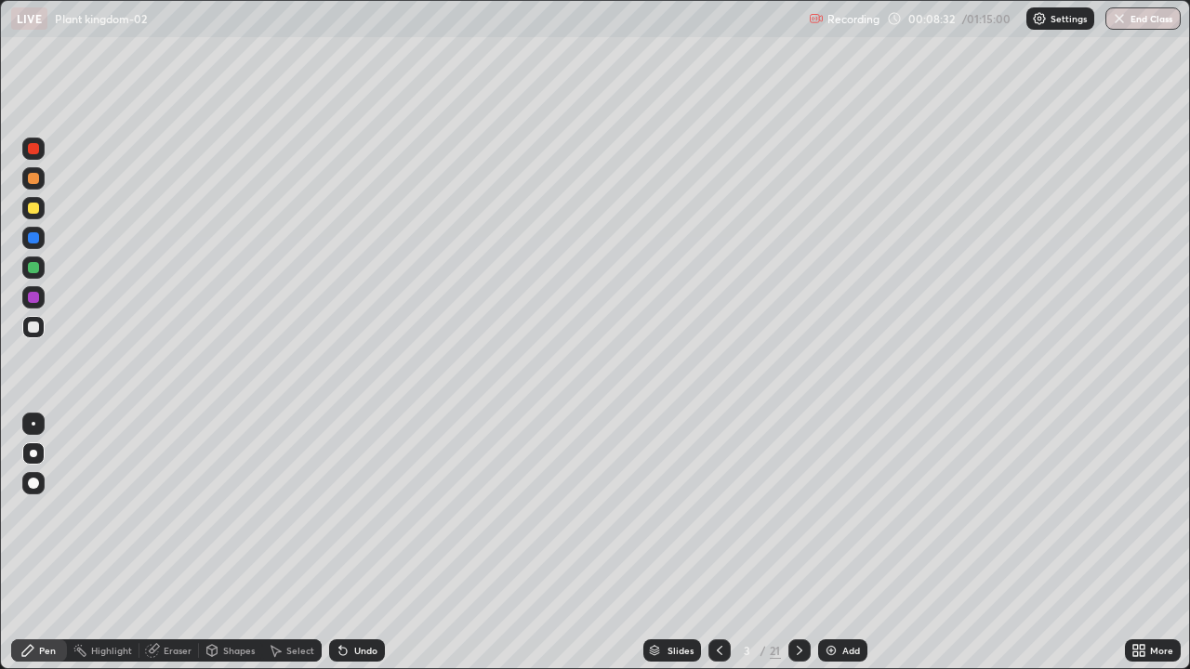
click at [800, 543] on icon at bounding box center [799, 650] width 15 height 15
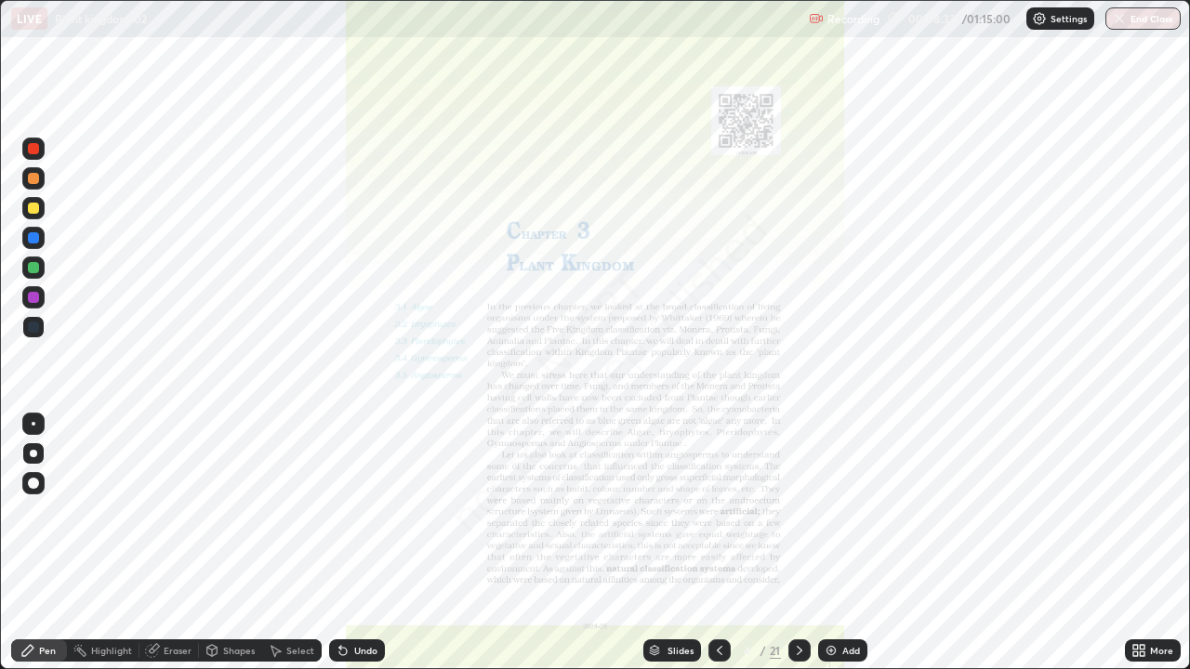
click at [717, 543] on icon at bounding box center [720, 650] width 6 height 9
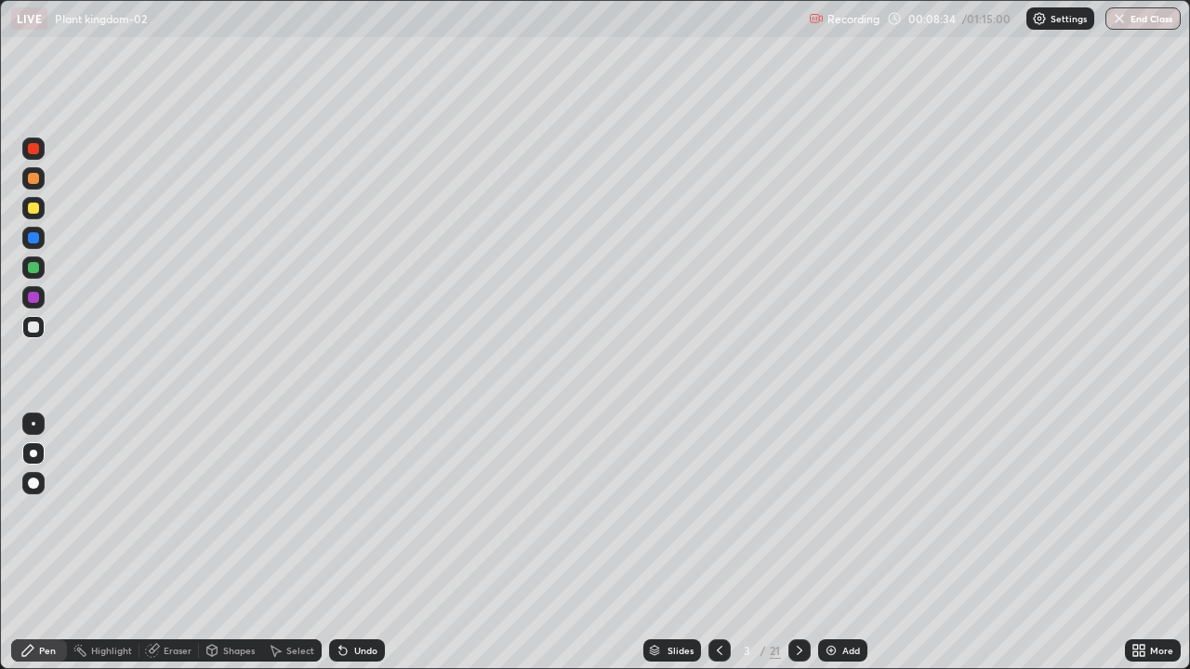
click at [843, 543] on div "Add" at bounding box center [851, 650] width 18 height 9
click at [33, 269] on div at bounding box center [33, 267] width 11 height 11
click at [34, 327] on div at bounding box center [33, 327] width 11 height 11
click at [36, 270] on div at bounding box center [33, 267] width 11 height 11
click at [40, 334] on div at bounding box center [33, 327] width 22 height 22
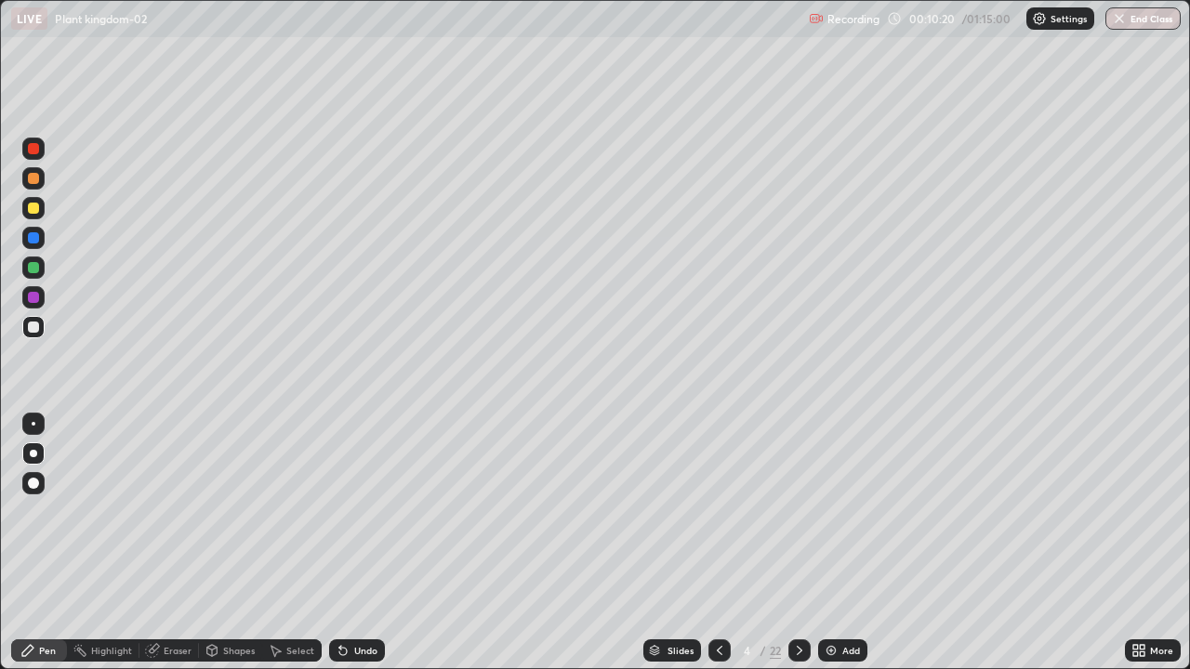
click at [35, 278] on div at bounding box center [33, 268] width 22 height 22
click at [33, 336] on div at bounding box center [33, 327] width 22 height 22
click at [45, 543] on div at bounding box center [34, 520] width 30 height 223
click at [36, 276] on div at bounding box center [33, 268] width 22 height 22
click at [855, 543] on div "Add" at bounding box center [851, 650] width 18 height 9
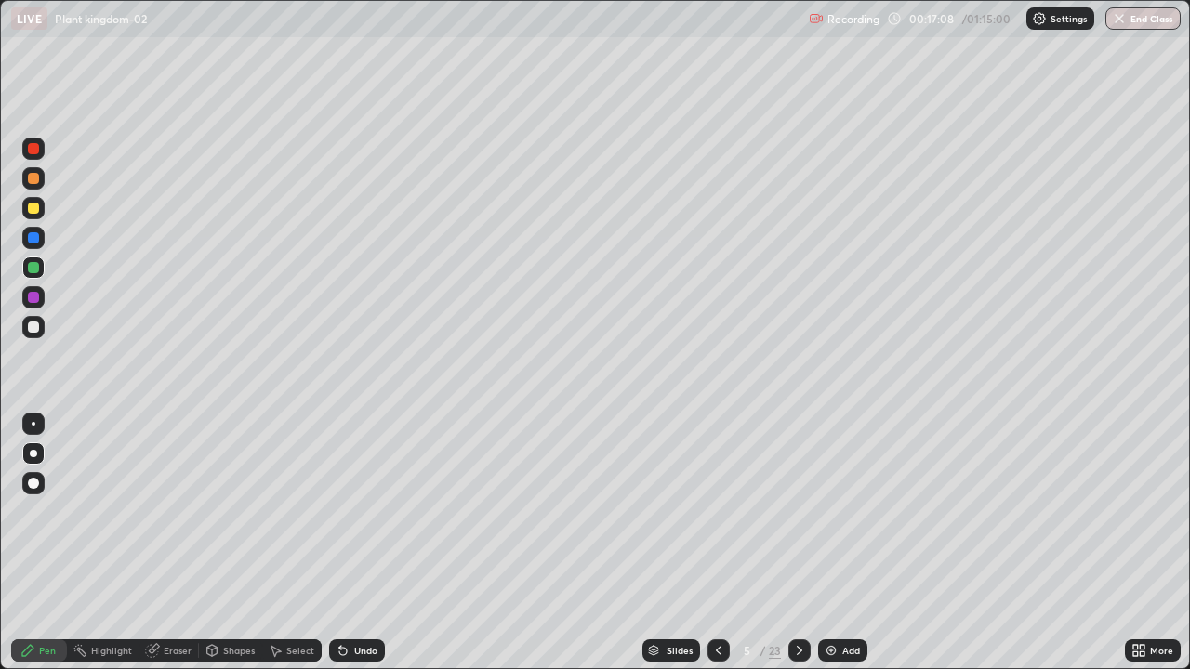
click at [709, 543] on div at bounding box center [718, 650] width 22 height 22
click at [797, 543] on icon at bounding box center [799, 650] width 15 height 15
click at [40, 326] on div at bounding box center [33, 327] width 22 height 22
click at [33, 269] on div at bounding box center [33, 267] width 11 height 11
click at [36, 329] on div at bounding box center [33, 327] width 11 height 11
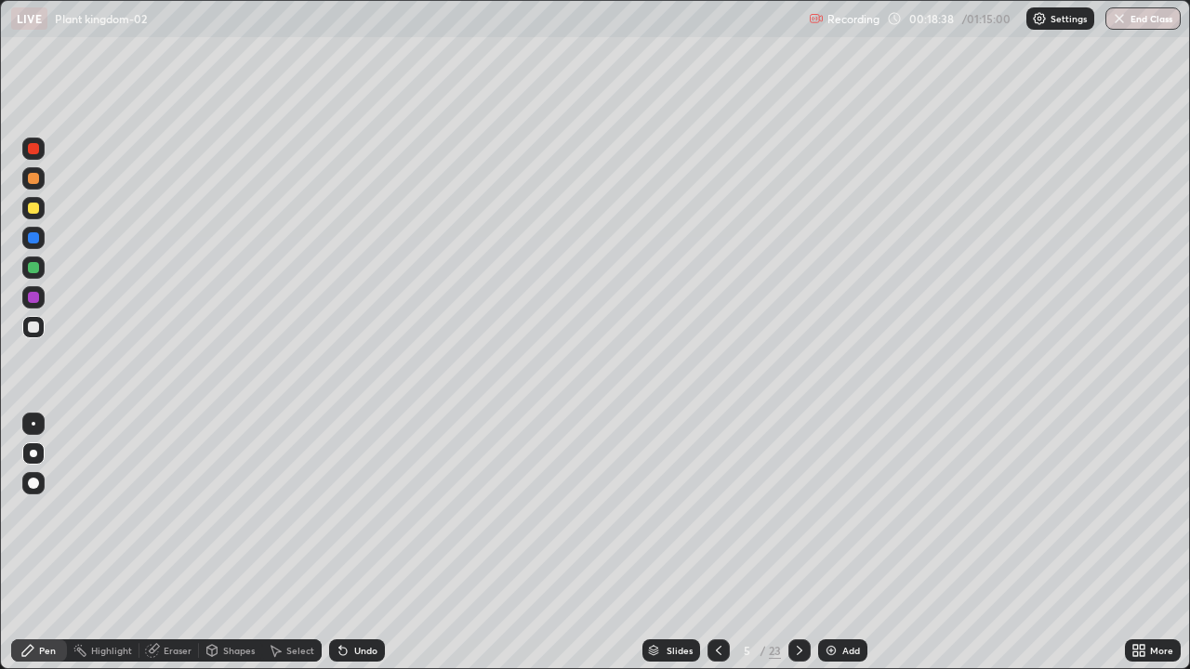
click at [37, 270] on div at bounding box center [33, 267] width 11 height 11
click at [35, 335] on div at bounding box center [33, 327] width 22 height 22
click at [376, 543] on div "Undo" at bounding box center [357, 650] width 56 height 22
click at [375, 543] on div "Undo" at bounding box center [357, 650] width 56 height 22
click at [847, 543] on div "Add" at bounding box center [851, 650] width 18 height 9
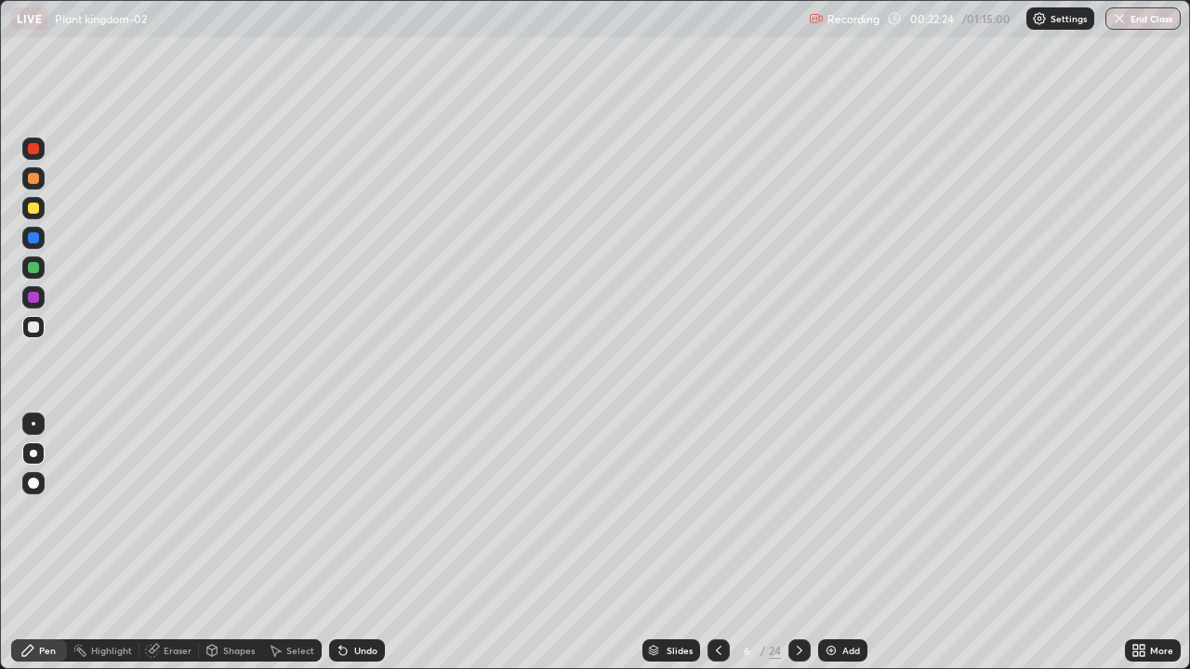
click at [38, 275] on div at bounding box center [33, 268] width 22 height 22
click at [38, 329] on div at bounding box center [33, 327] width 11 height 11
click at [689, 543] on div "Slides" at bounding box center [671, 650] width 58 height 22
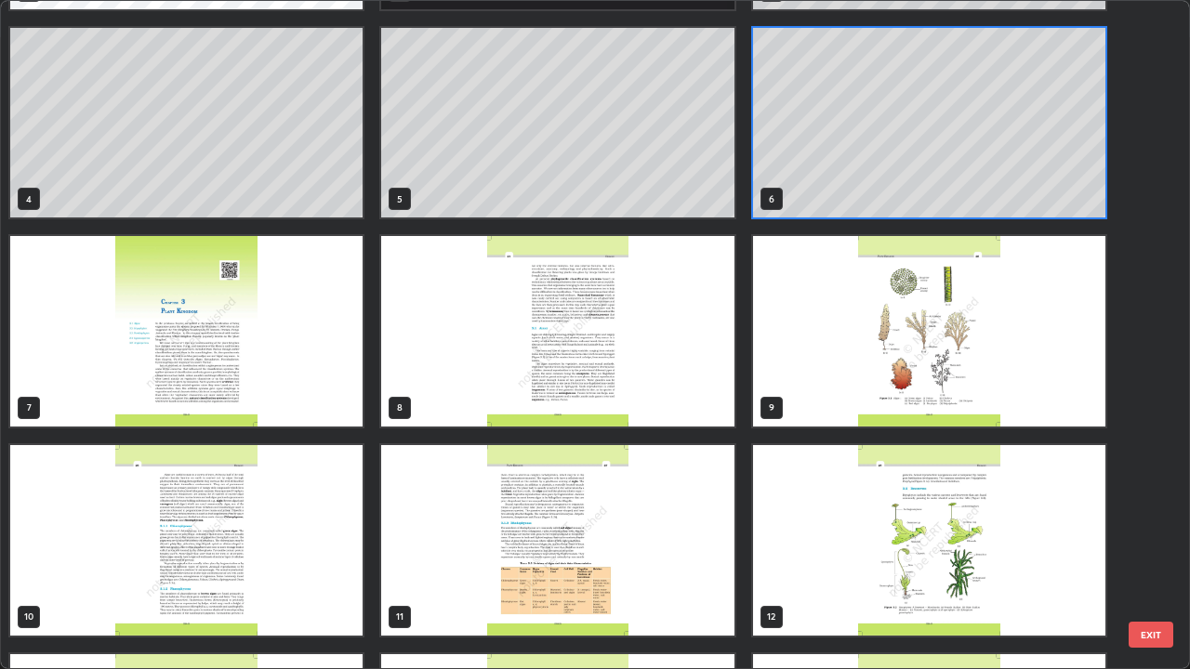
scroll to position [203, 0]
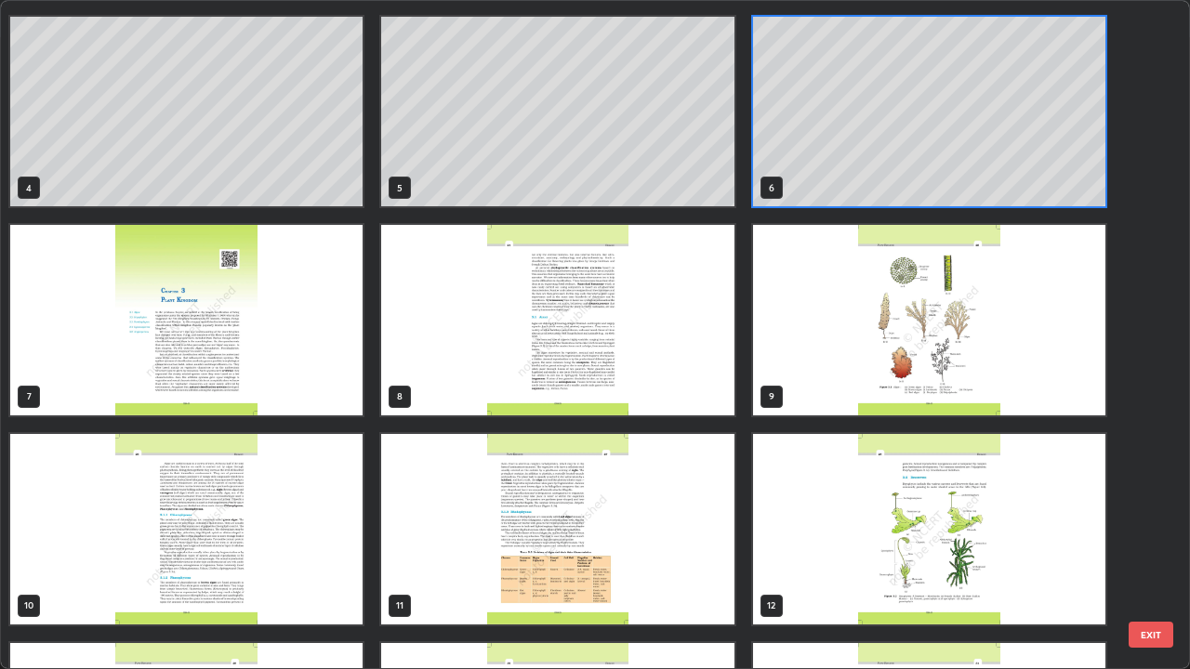
click at [854, 401] on img "grid" at bounding box center [929, 320] width 352 height 191
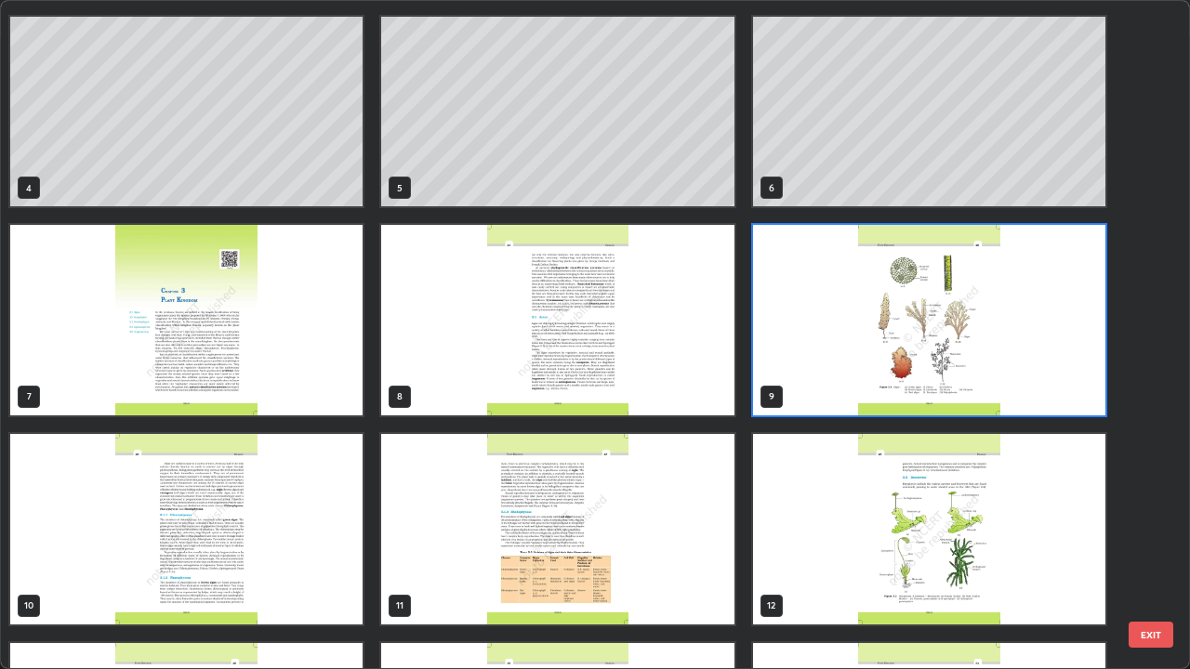
click at [861, 398] on img "grid" at bounding box center [929, 320] width 352 height 191
click at [865, 398] on img "grid" at bounding box center [929, 320] width 352 height 191
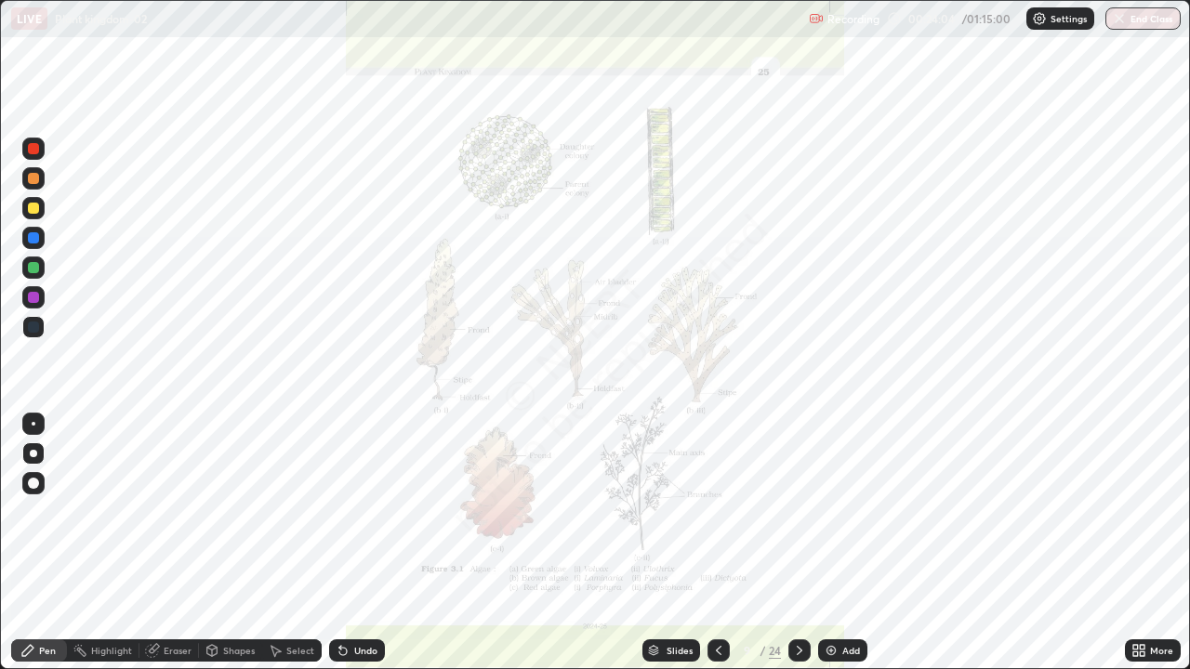
click at [686, 543] on div "Slides" at bounding box center [679, 650] width 26 height 9
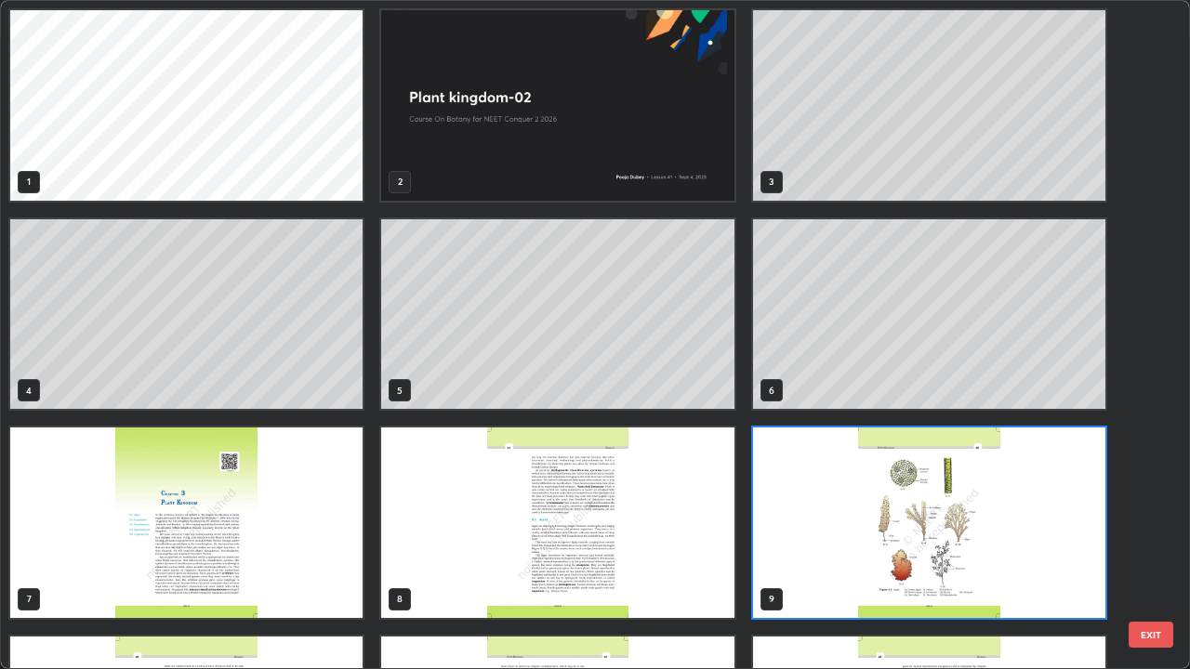
scroll to position [662, 1179]
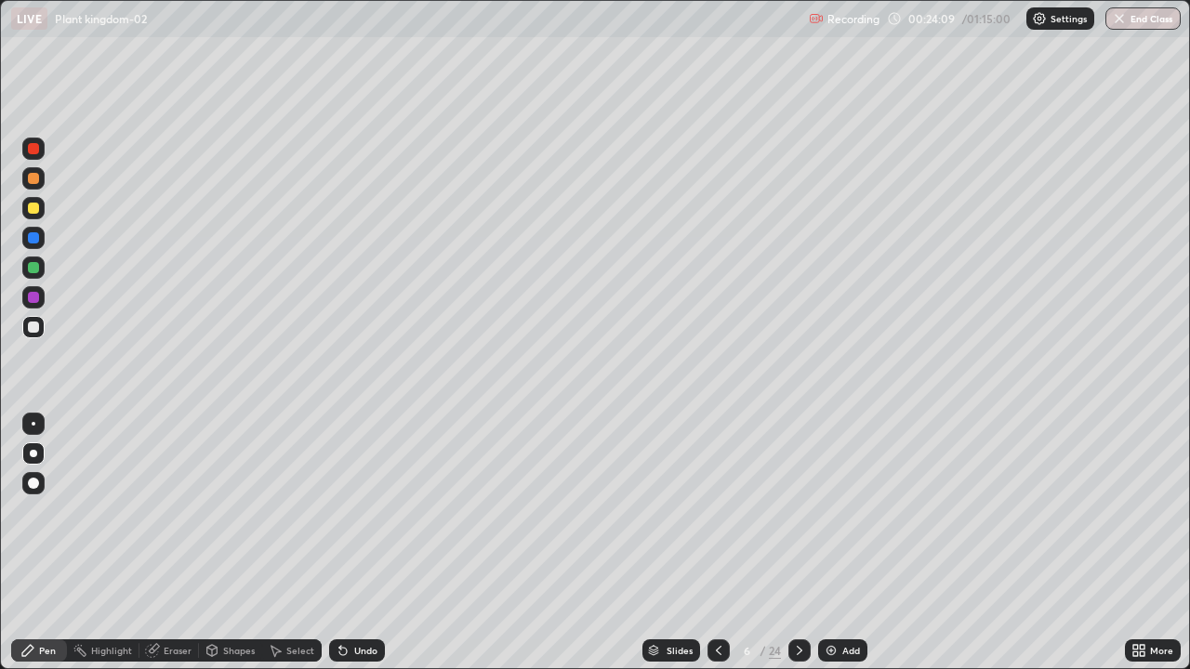
click at [38, 270] on div at bounding box center [33, 267] width 11 height 11
click at [35, 331] on div at bounding box center [33, 327] width 11 height 11
click at [846, 543] on div "Add" at bounding box center [851, 650] width 18 height 9
click at [179, 543] on div "Eraser" at bounding box center [178, 650] width 28 height 9
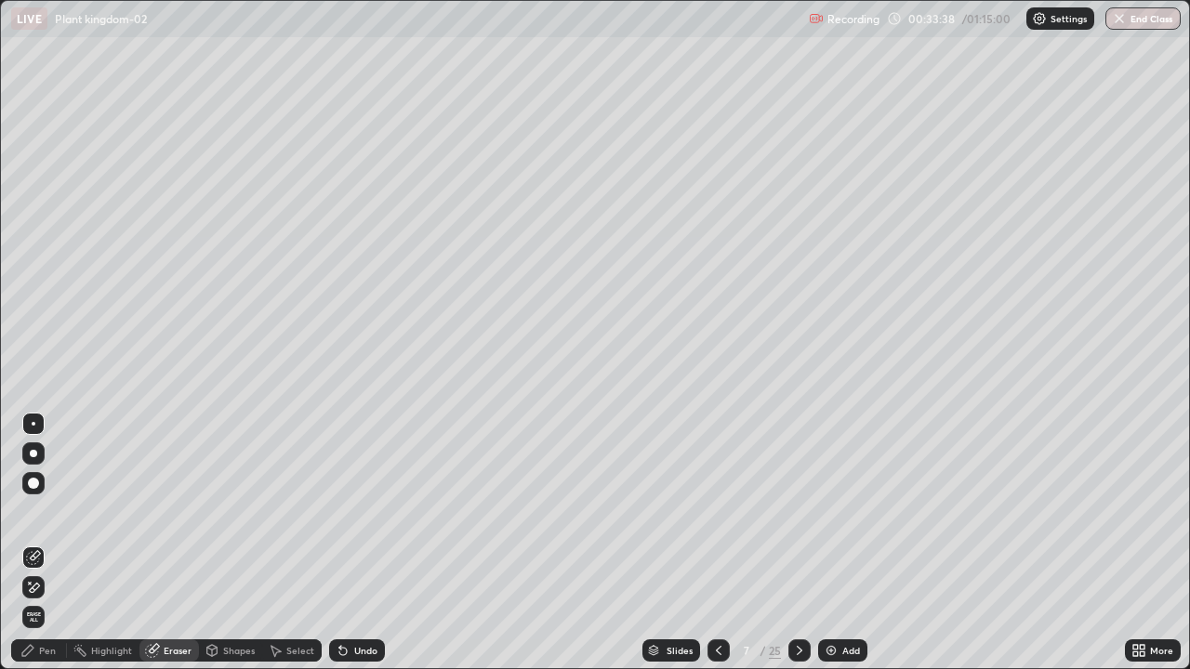
click at [681, 543] on div "Slides" at bounding box center [679, 650] width 26 height 9
click at [805, 543] on div at bounding box center [799, 650] width 22 height 22
click at [797, 543] on icon at bounding box center [799, 650] width 15 height 15
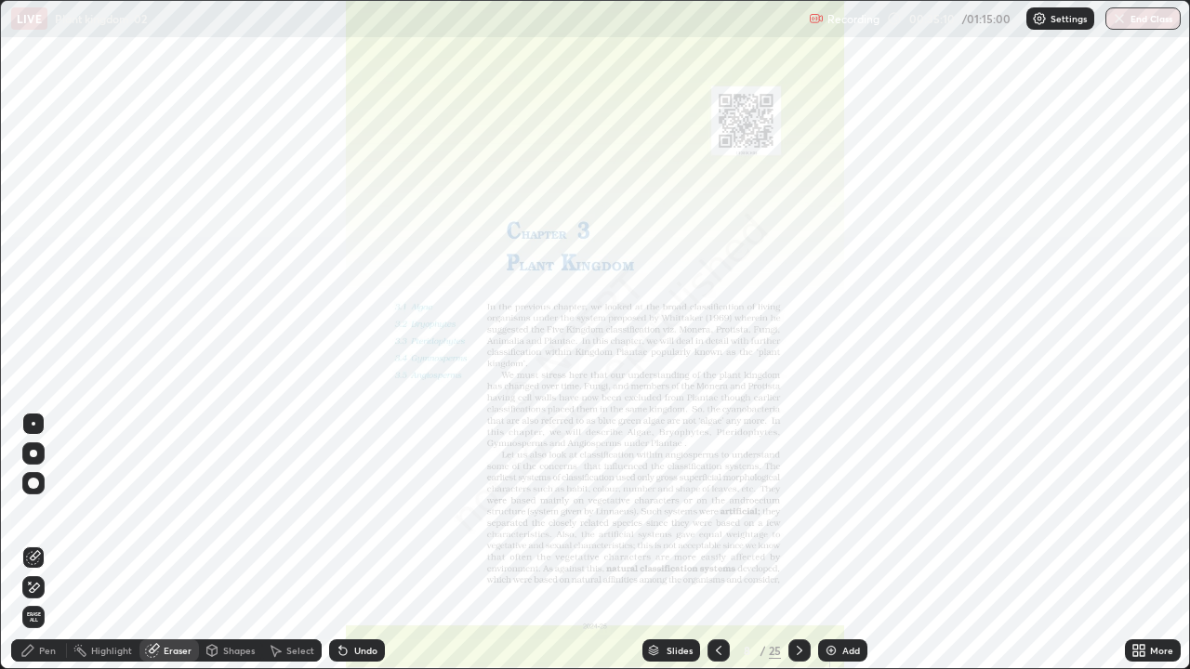
click at [718, 543] on icon at bounding box center [718, 650] width 15 height 15
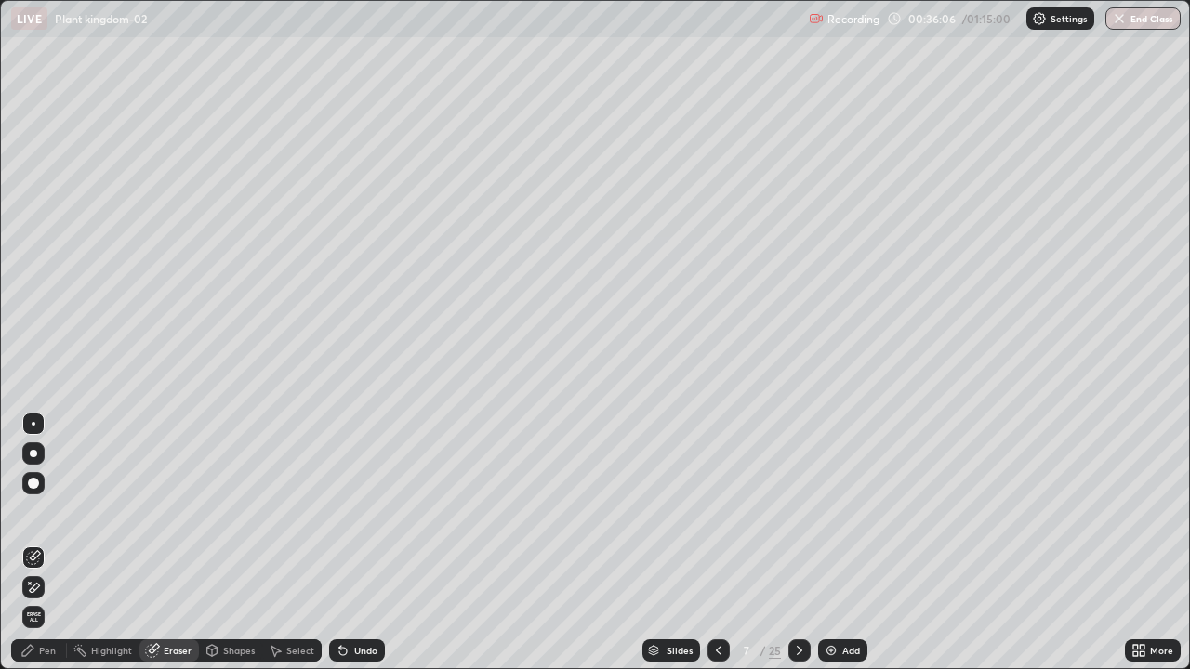
click at [691, 543] on div "Slides" at bounding box center [679, 650] width 26 height 9
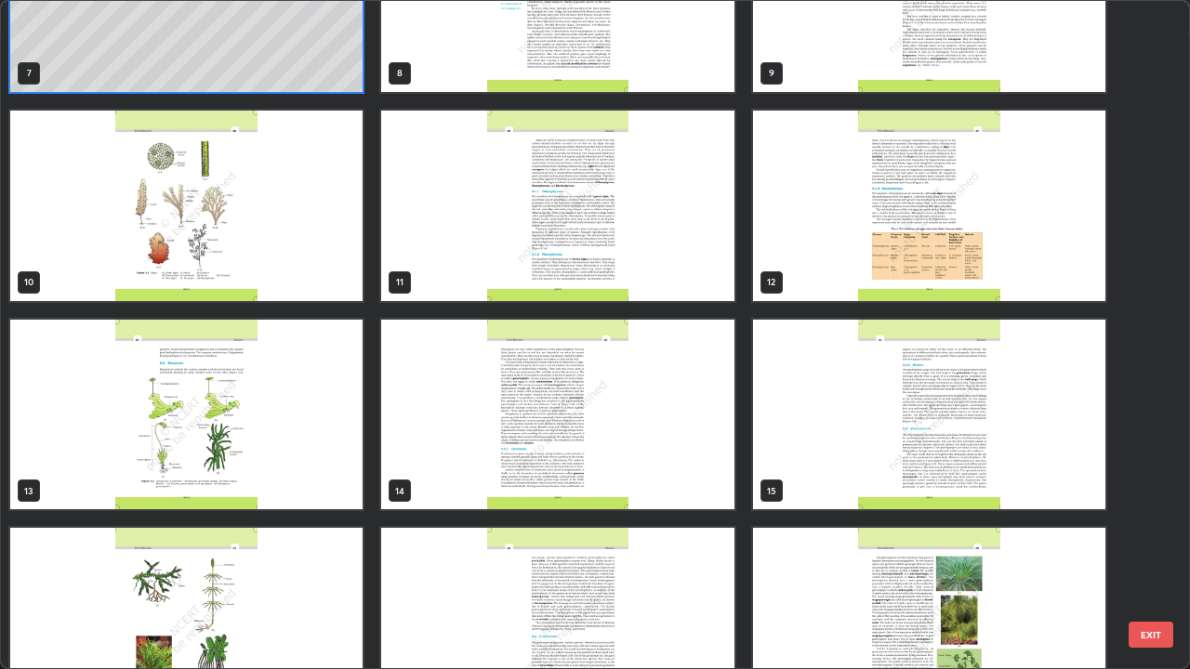
scroll to position [529, 0]
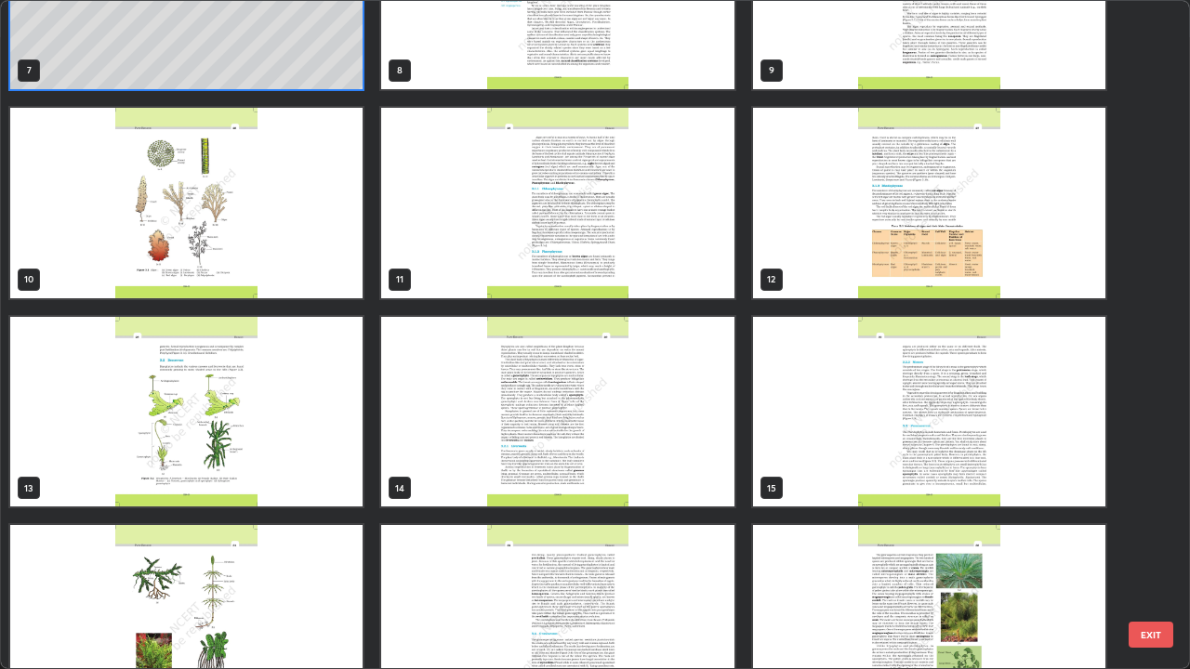
click at [716, 281] on img "grid" at bounding box center [557, 203] width 352 height 191
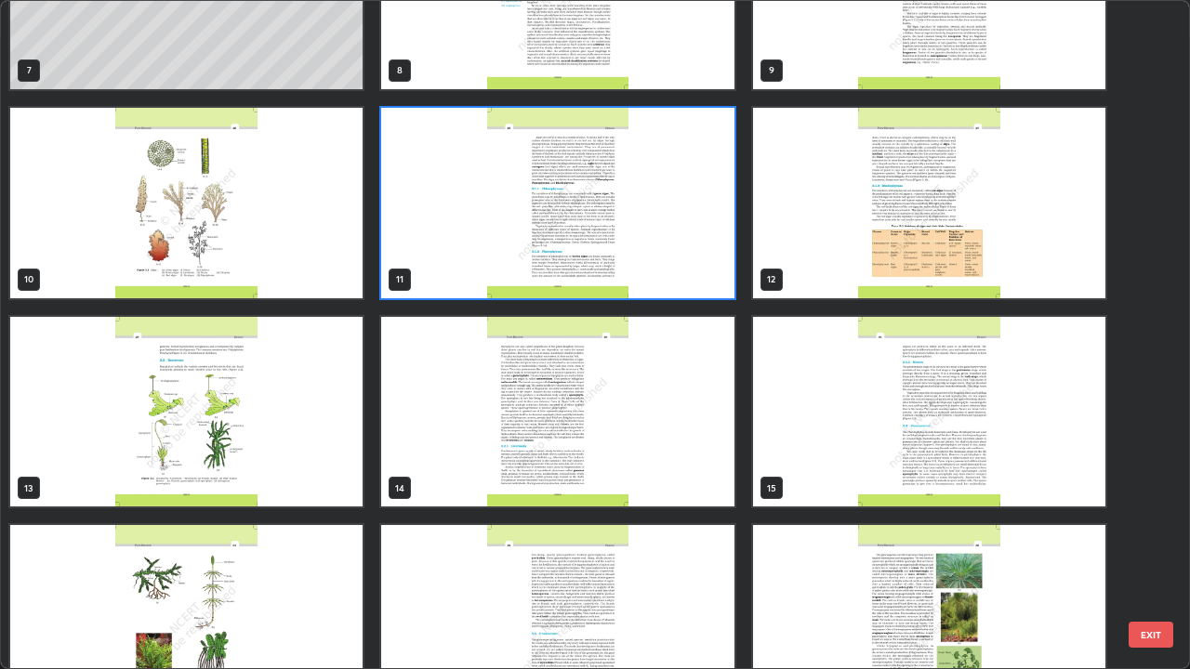
click at [718, 277] on img "grid" at bounding box center [557, 203] width 352 height 191
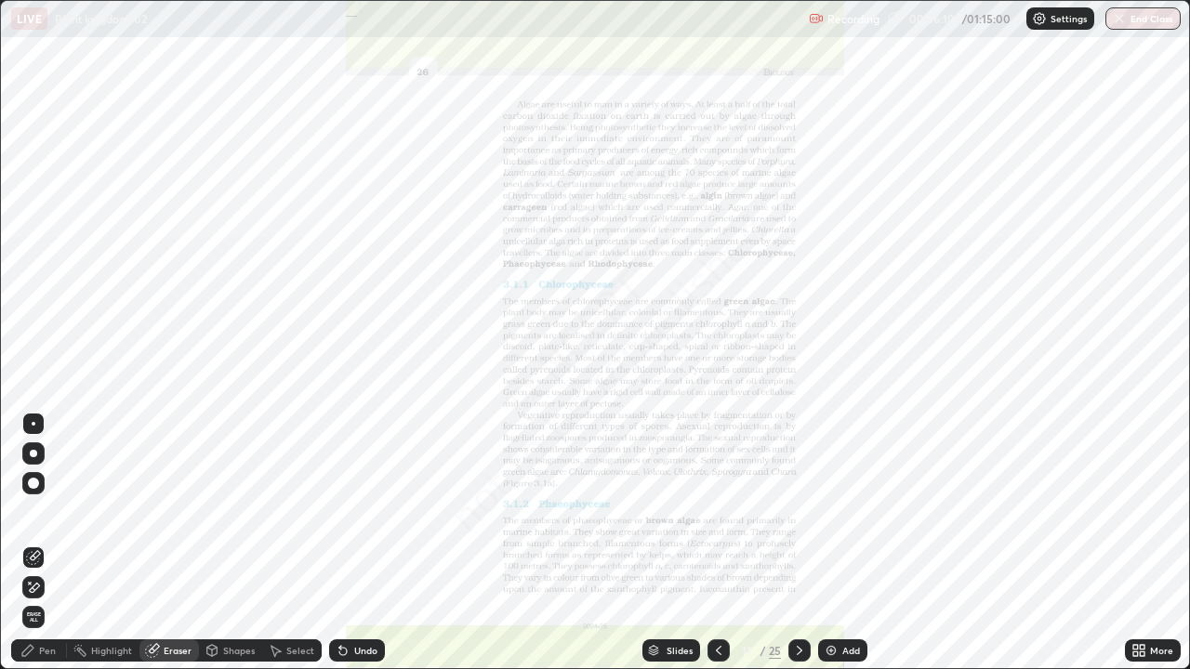
click at [720, 280] on img "grid" at bounding box center [557, 203] width 352 height 191
click at [689, 543] on div "Slides" at bounding box center [679, 650] width 26 height 9
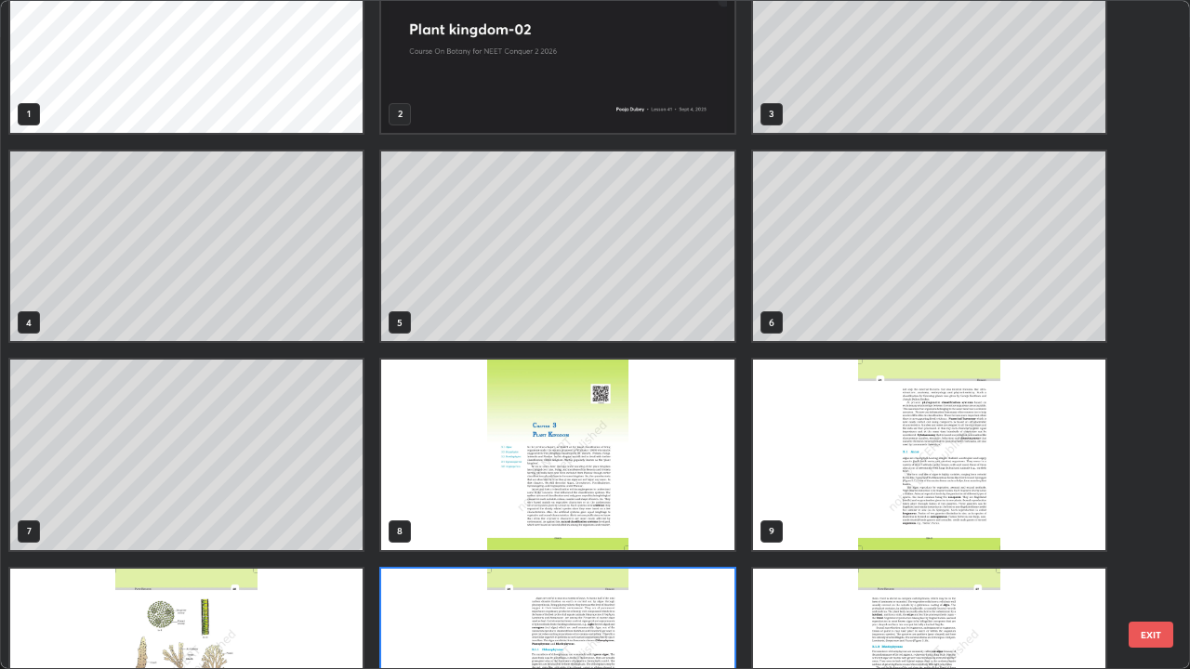
scroll to position [68, 0]
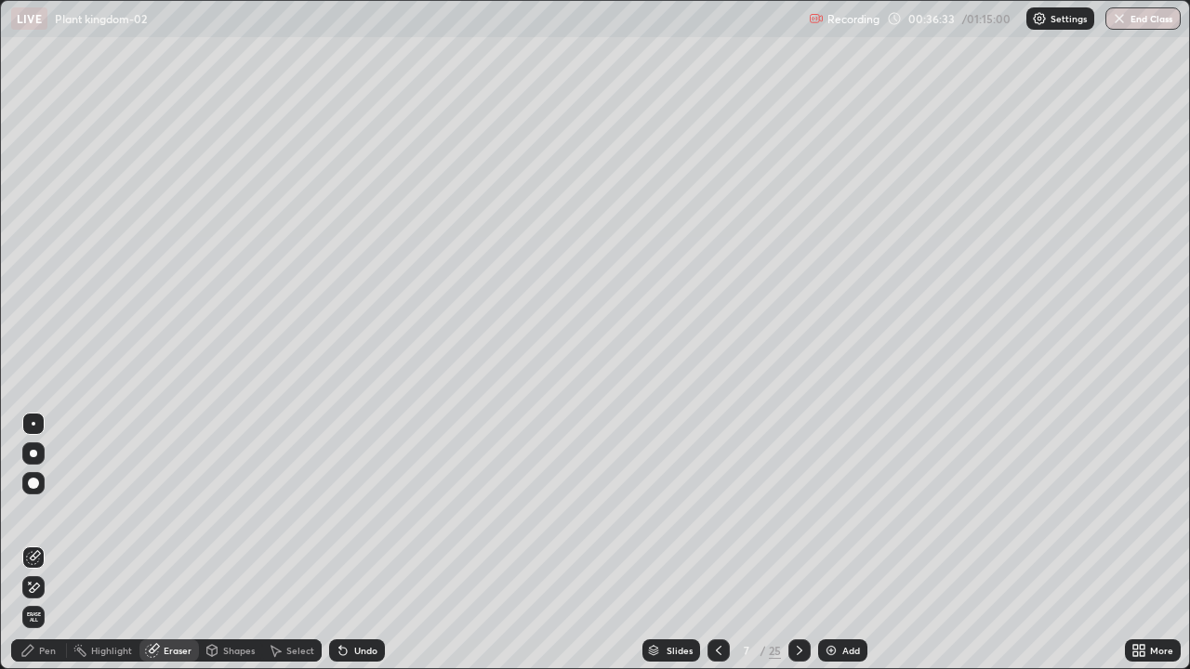
click at [797, 543] on icon at bounding box center [799, 650] width 15 height 15
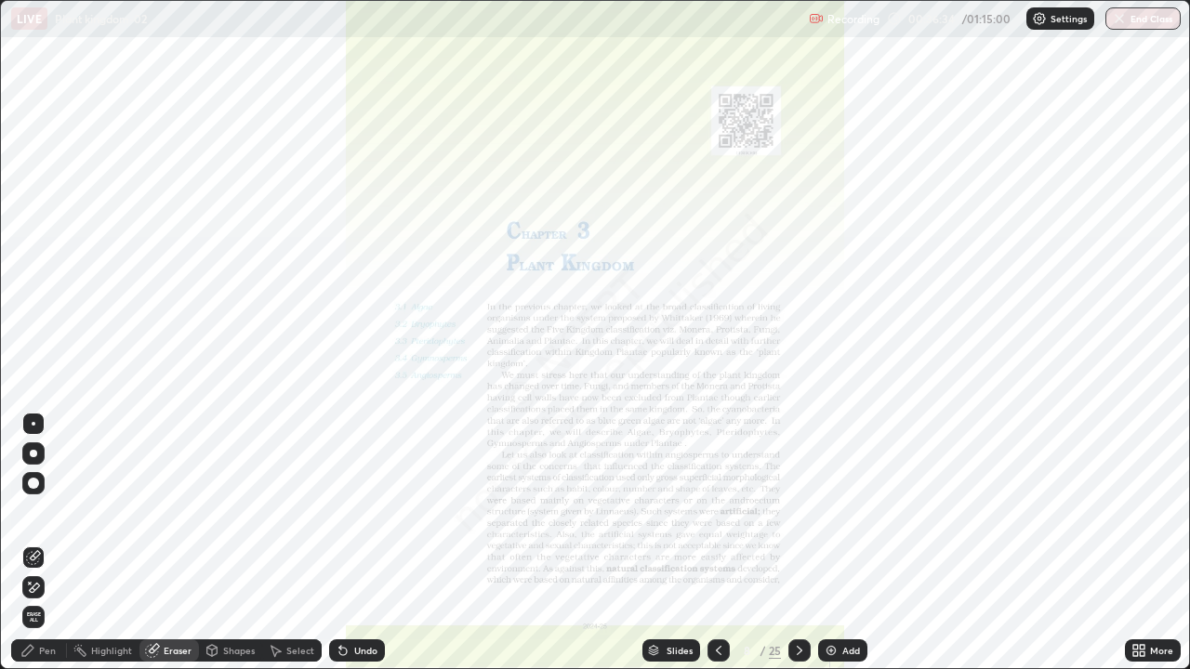
click at [719, 543] on icon at bounding box center [718, 650] width 15 height 15
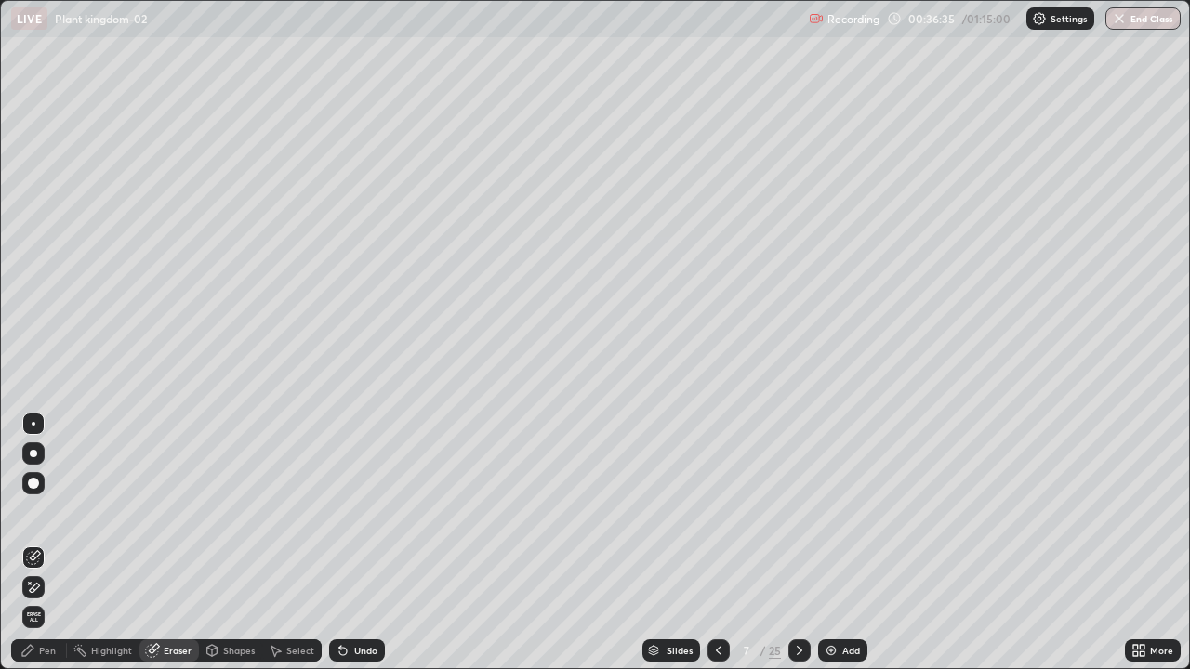
click at [854, 543] on div "Add" at bounding box center [851, 650] width 18 height 9
click at [53, 543] on div "Pen" at bounding box center [47, 650] width 17 height 9
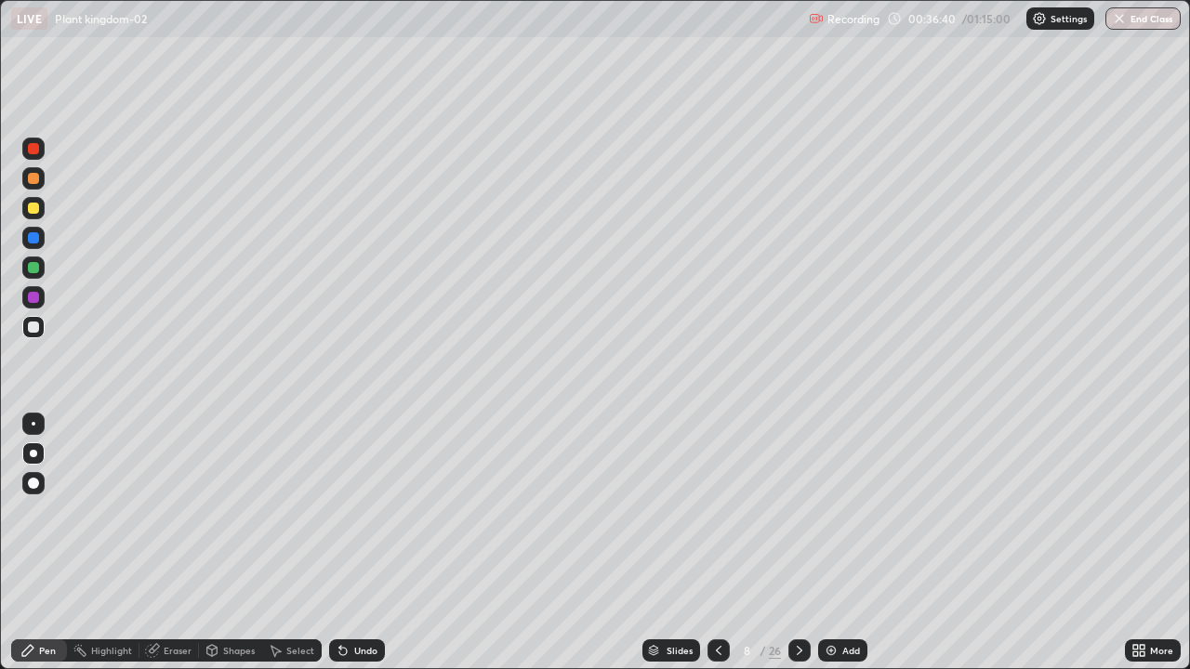
click at [32, 268] on div at bounding box center [33, 267] width 11 height 11
click at [35, 334] on div at bounding box center [33, 327] width 22 height 22
click at [35, 270] on div at bounding box center [33, 267] width 11 height 11
click at [38, 271] on div at bounding box center [33, 267] width 11 height 11
click at [37, 331] on div at bounding box center [33, 327] width 11 height 11
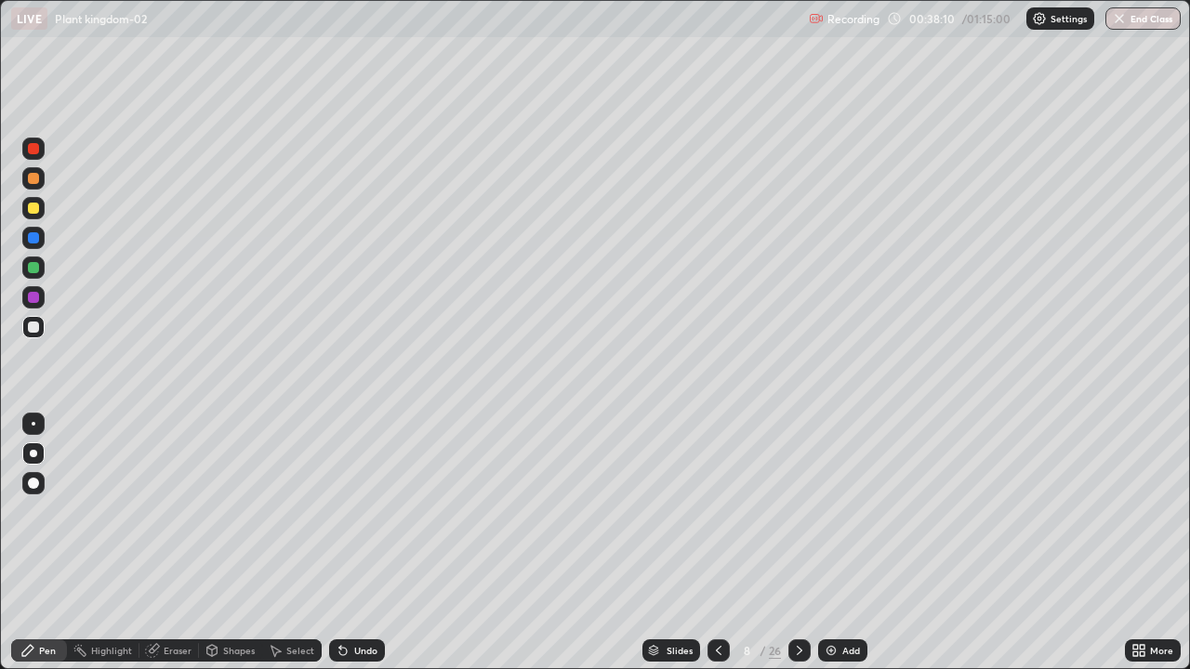
click at [33, 269] on div at bounding box center [33, 267] width 11 height 11
click at [33, 328] on div at bounding box center [33, 327] width 11 height 11
click at [1146, 543] on div "More" at bounding box center [1153, 650] width 56 height 22
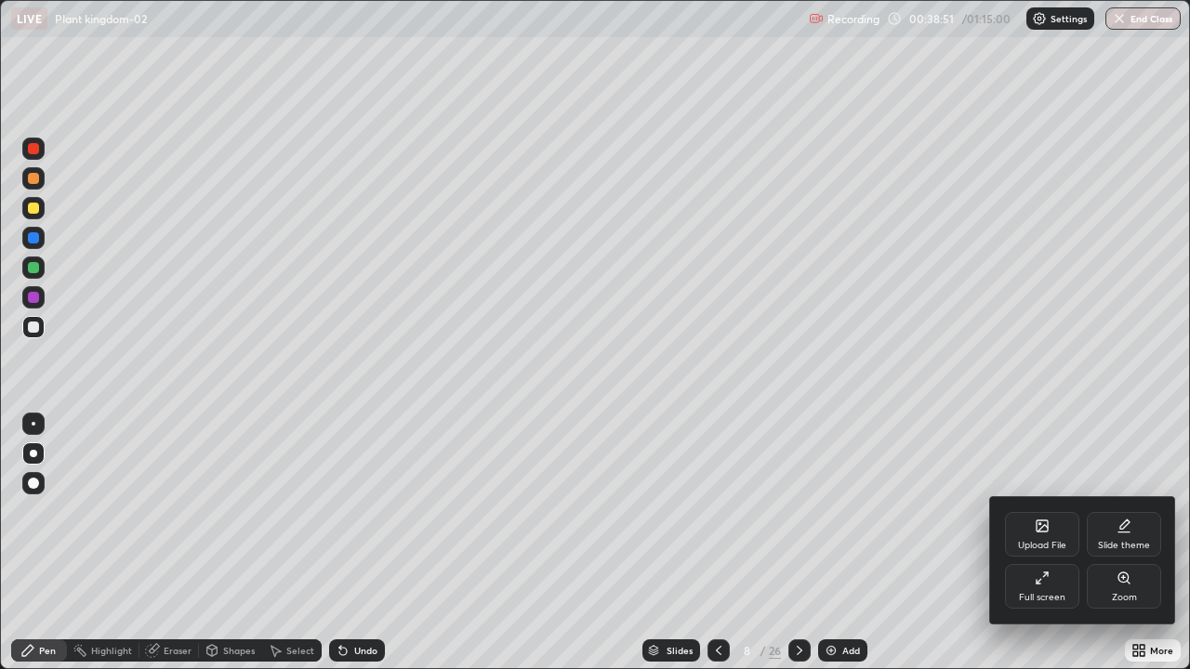
click at [1052, 541] on div "Upload File" at bounding box center [1042, 545] width 48 height 9
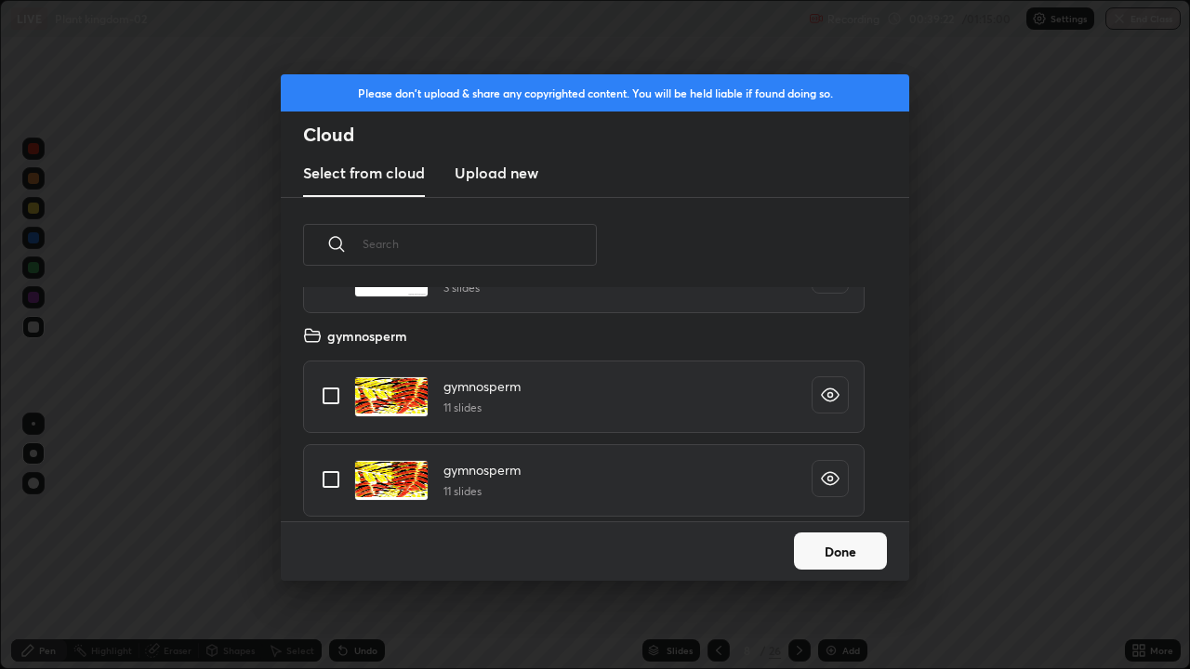
scroll to position [7703, 0]
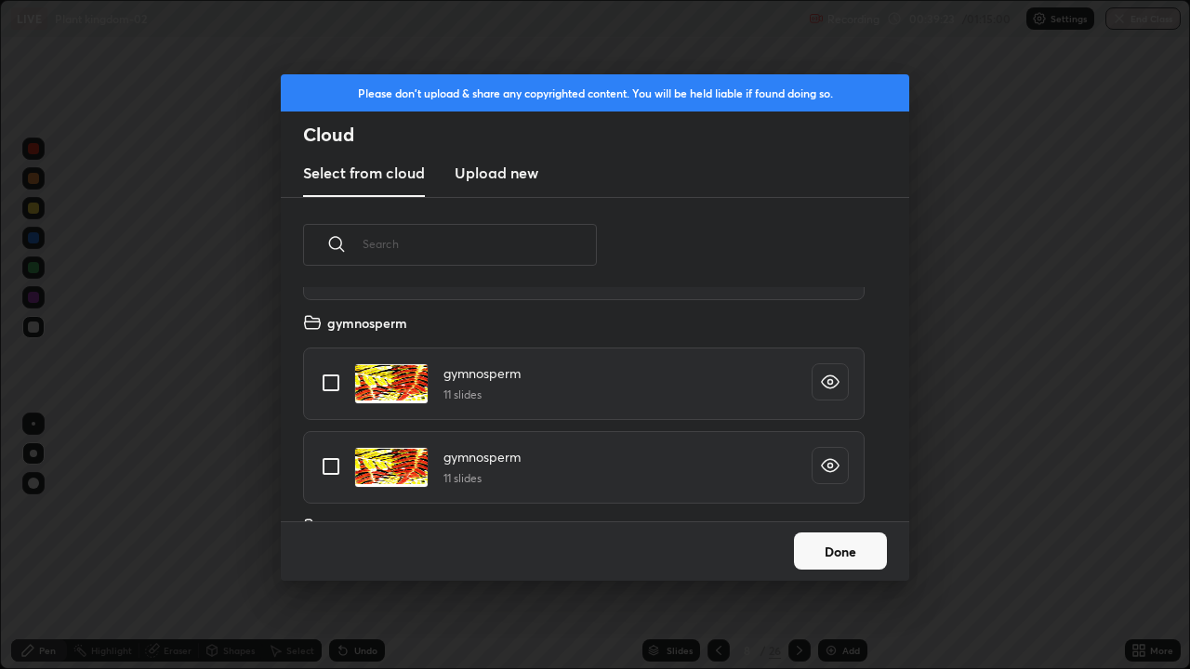
click at [332, 386] on input "grid" at bounding box center [330, 382] width 39 height 39
checkbox input "true"
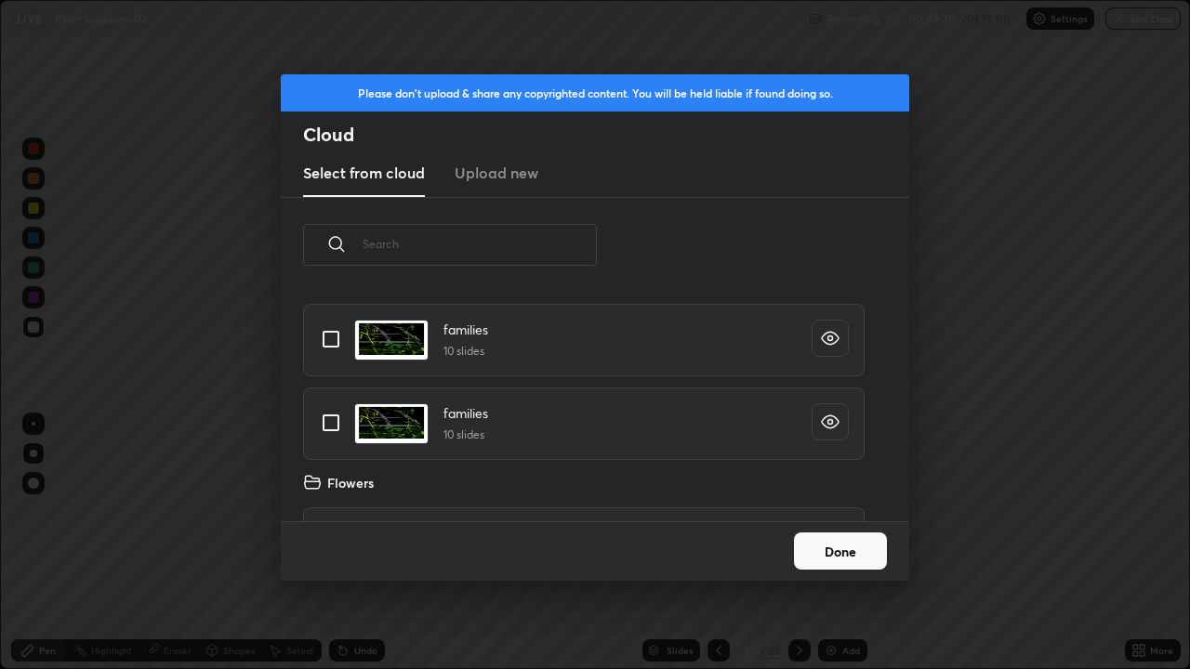
scroll to position [8377, 0]
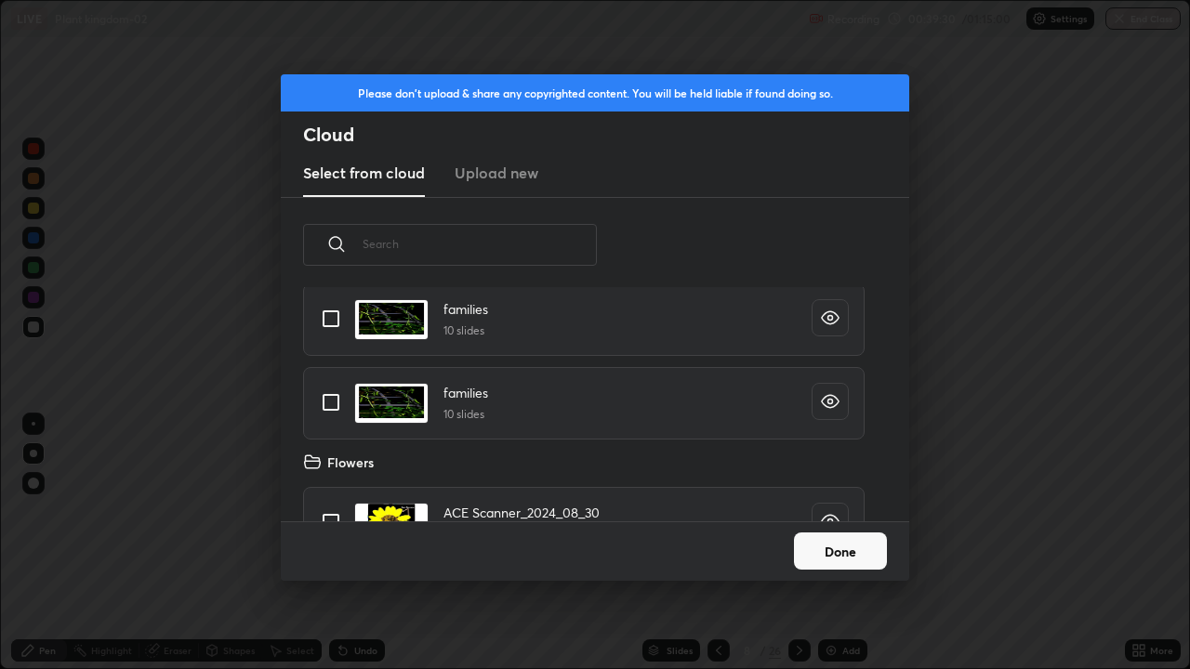
click at [843, 543] on button "Done" at bounding box center [840, 551] width 93 height 37
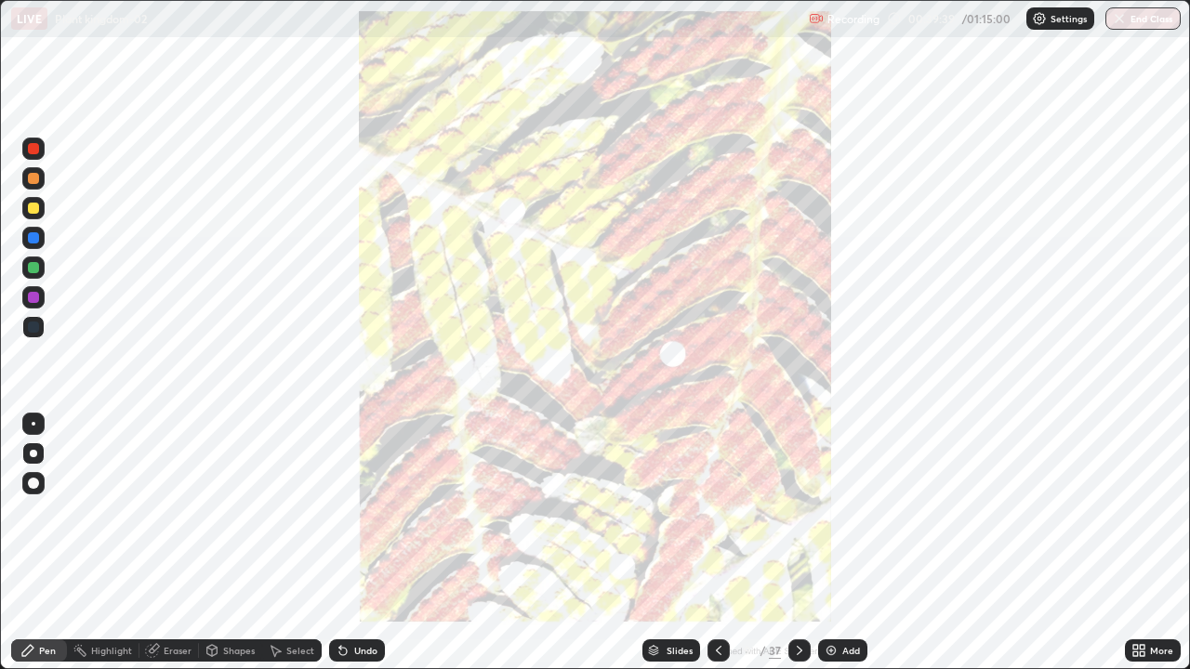
click at [687, 543] on div "Slides" at bounding box center [679, 650] width 26 height 9
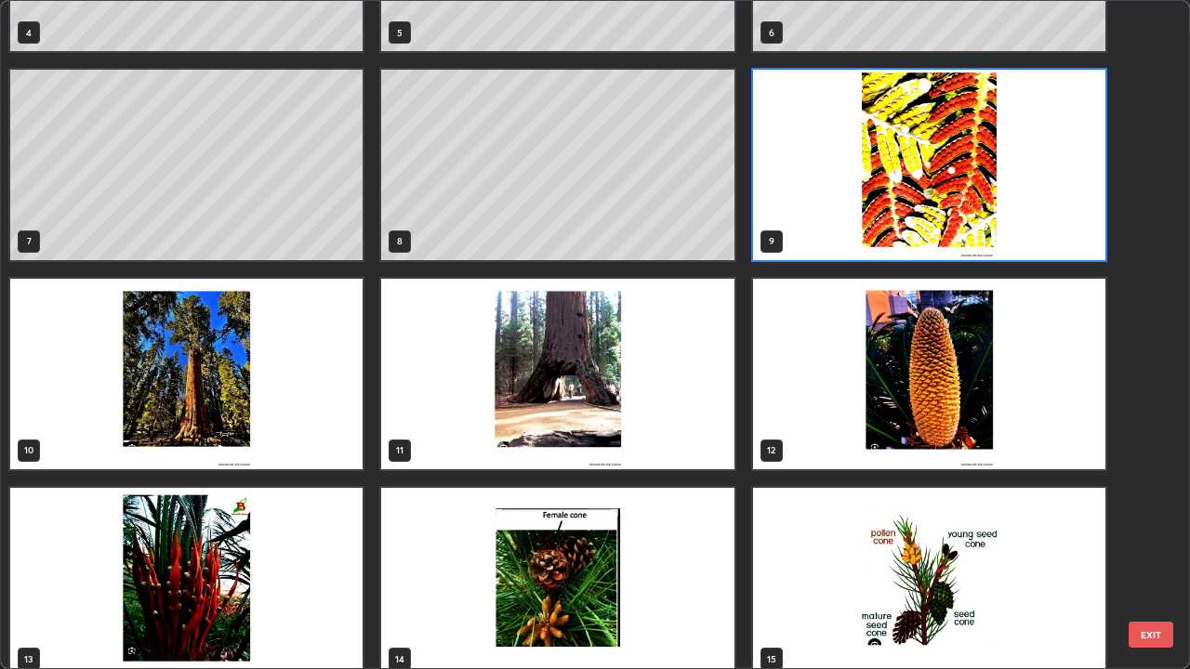
scroll to position [327, 0]
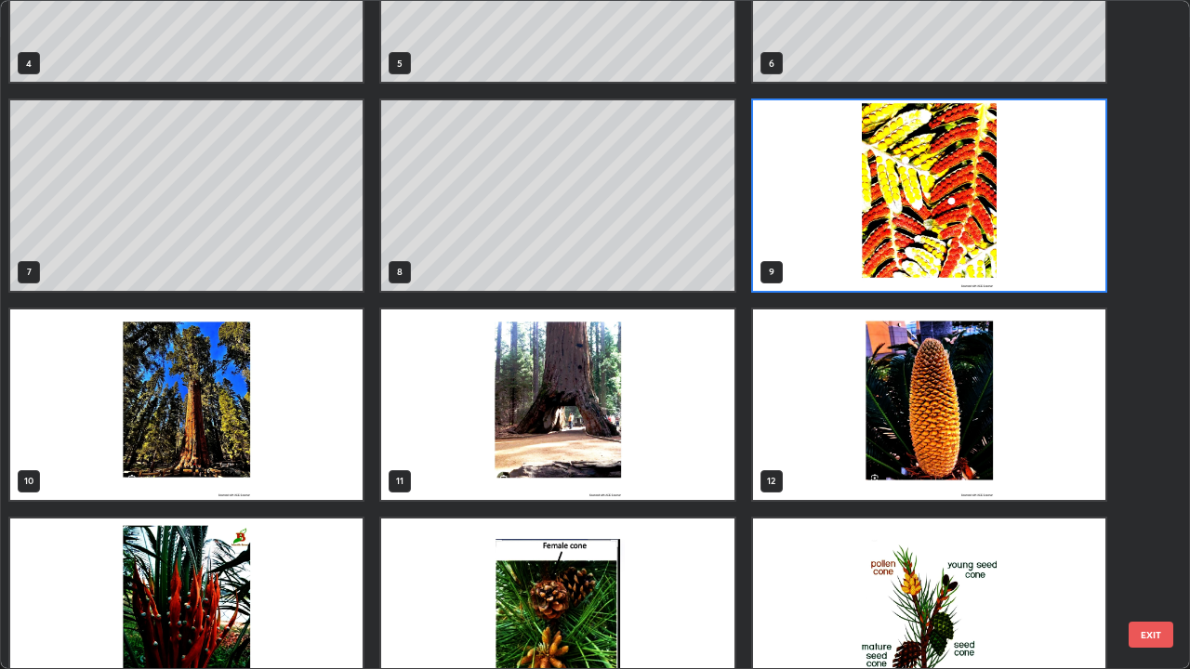
click at [707, 462] on img "grid" at bounding box center [557, 405] width 352 height 191
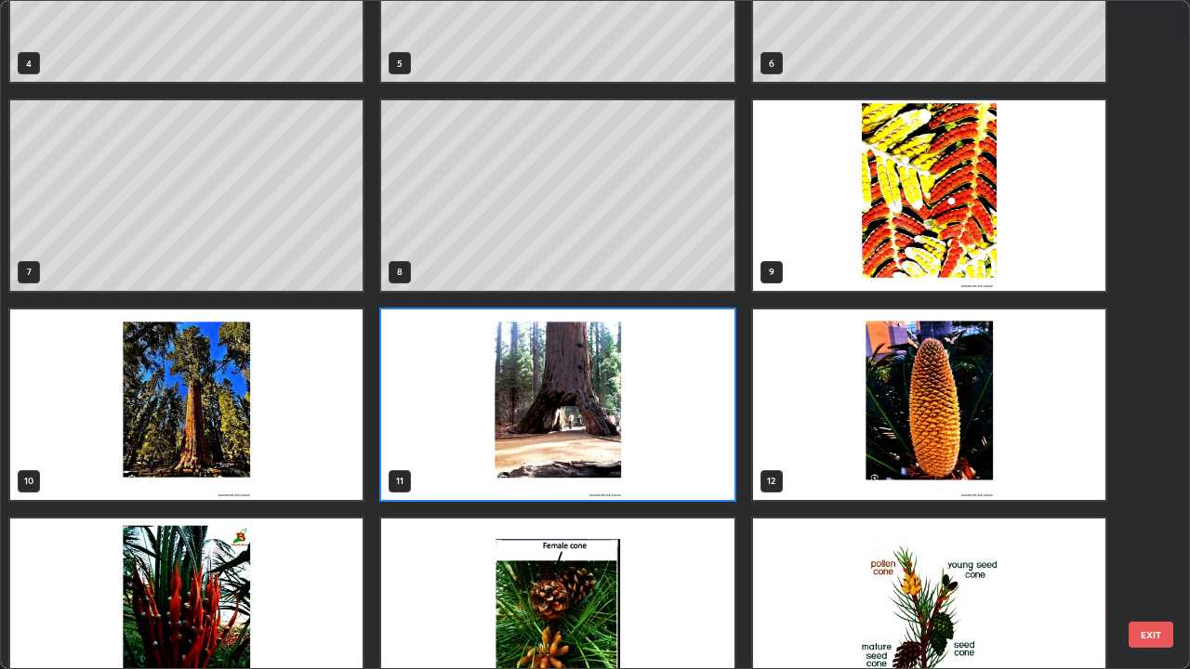
click at [700, 467] on img "grid" at bounding box center [557, 405] width 352 height 191
click at [700, 463] on img "grid" at bounding box center [557, 405] width 352 height 191
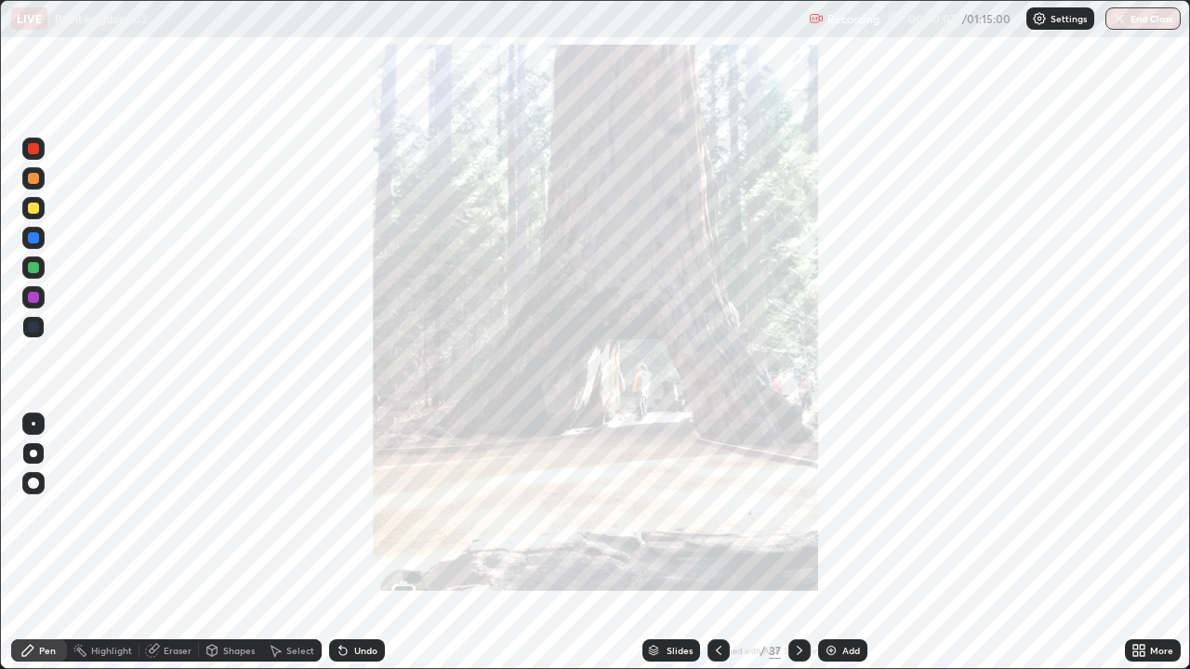
click at [679, 543] on div "Slides" at bounding box center [679, 650] width 26 height 9
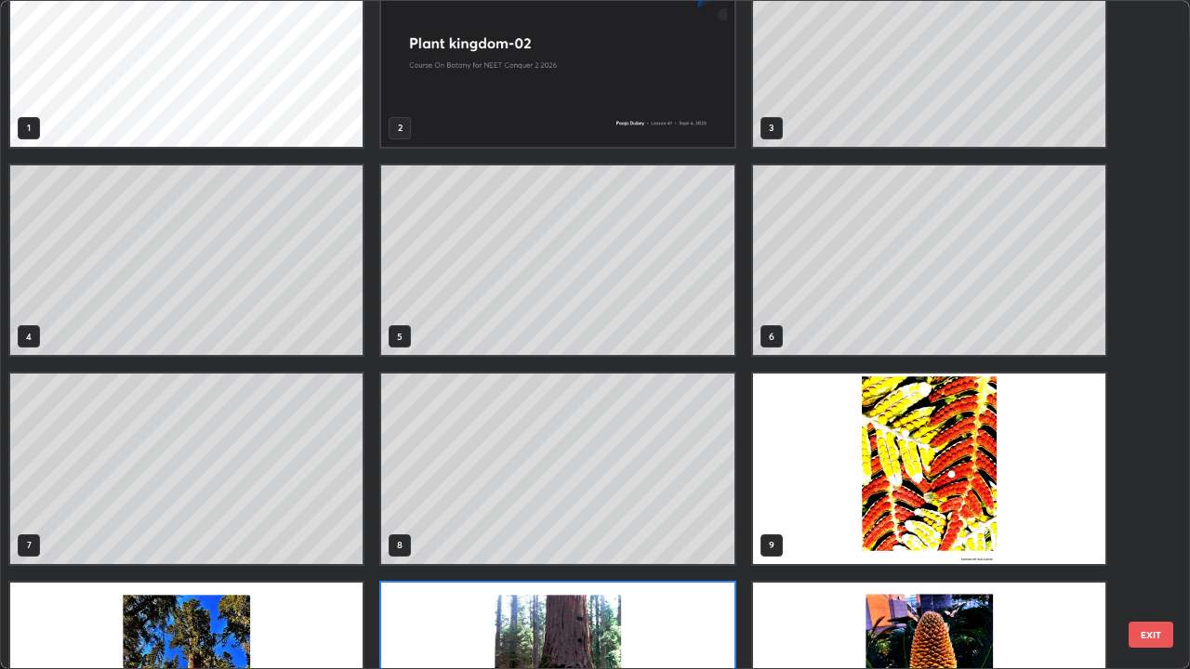
scroll to position [53, 0]
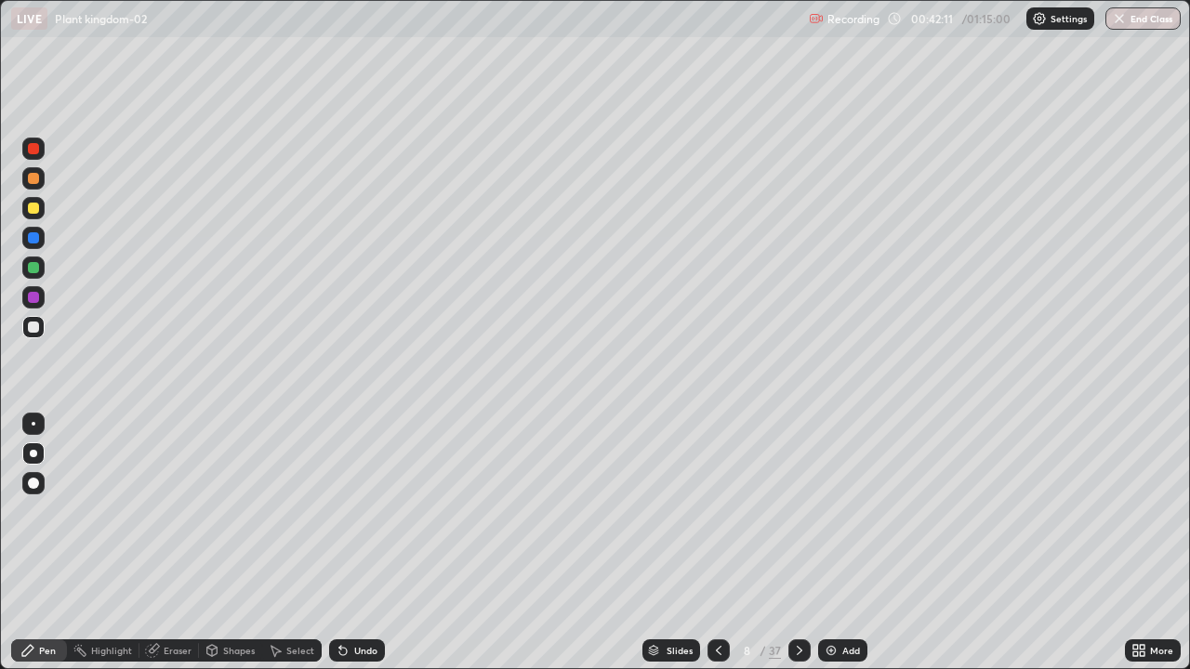
click at [350, 543] on div "Undo" at bounding box center [357, 650] width 56 height 22
click at [354, 543] on div "Undo" at bounding box center [365, 650] width 23 height 9
click at [348, 543] on div "Undo" at bounding box center [357, 650] width 56 height 22
click at [349, 543] on div "Undo" at bounding box center [357, 650] width 56 height 22
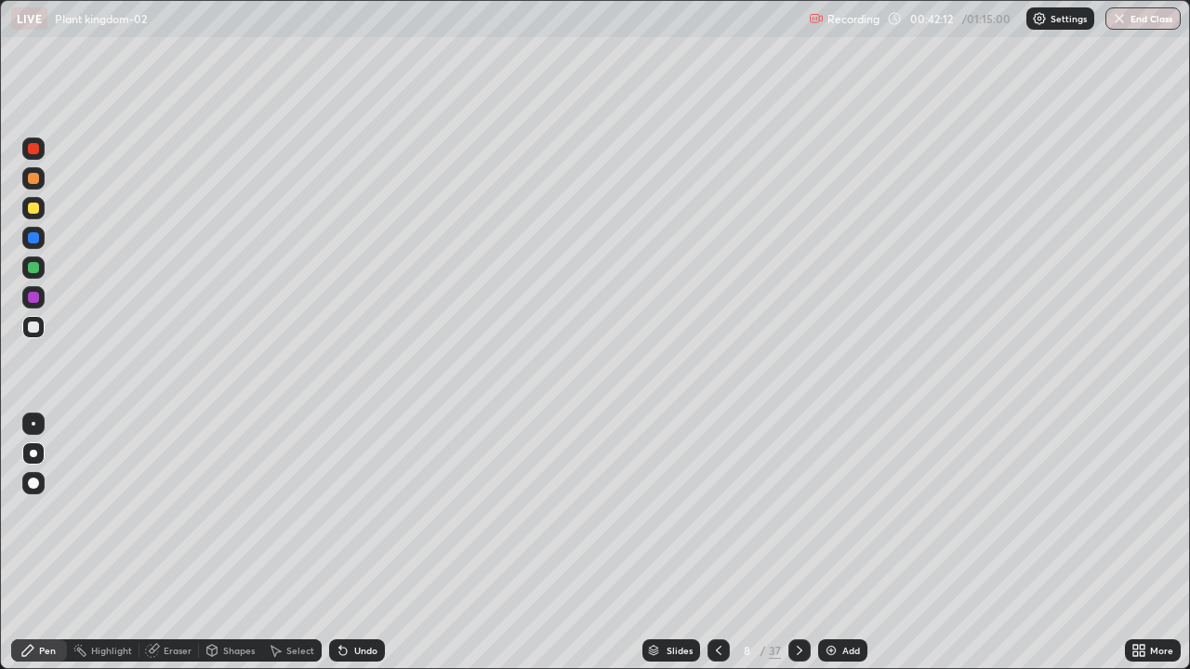
click at [340, 543] on icon at bounding box center [342, 651] width 7 height 7
click at [348, 543] on icon at bounding box center [343, 650] width 15 height 15
click at [348, 543] on div "Undo" at bounding box center [357, 650] width 56 height 22
click at [349, 543] on div "Undo" at bounding box center [357, 650] width 56 height 22
click at [689, 543] on div "Slides" at bounding box center [671, 650] width 58 height 22
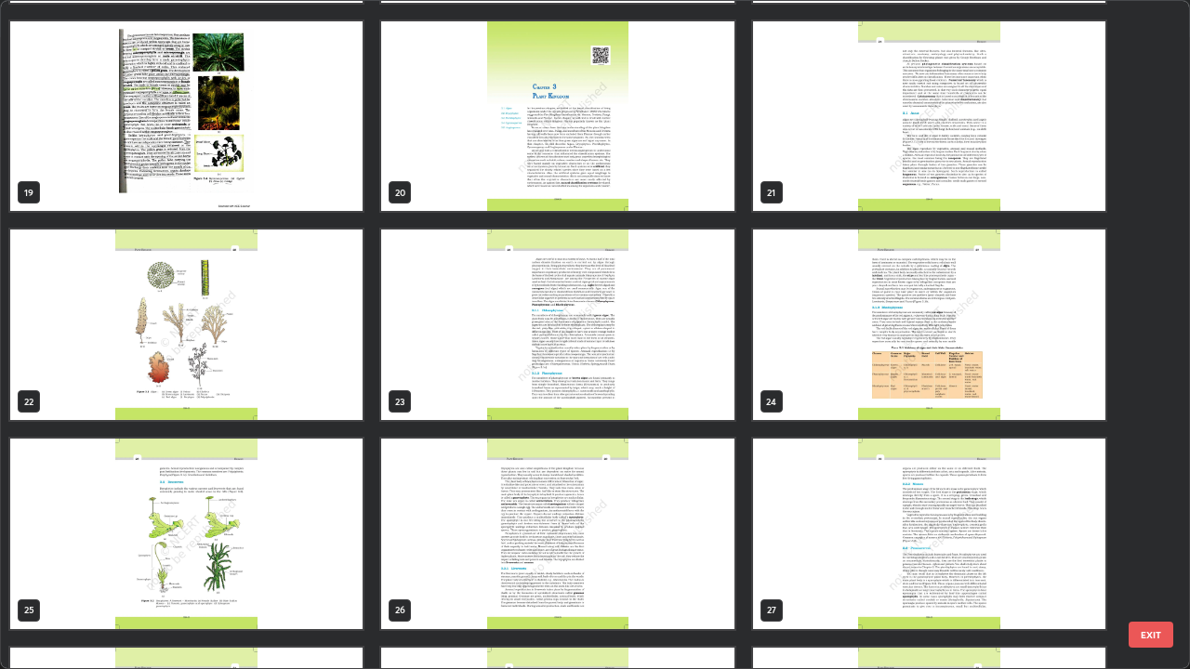
scroll to position [1218, 0]
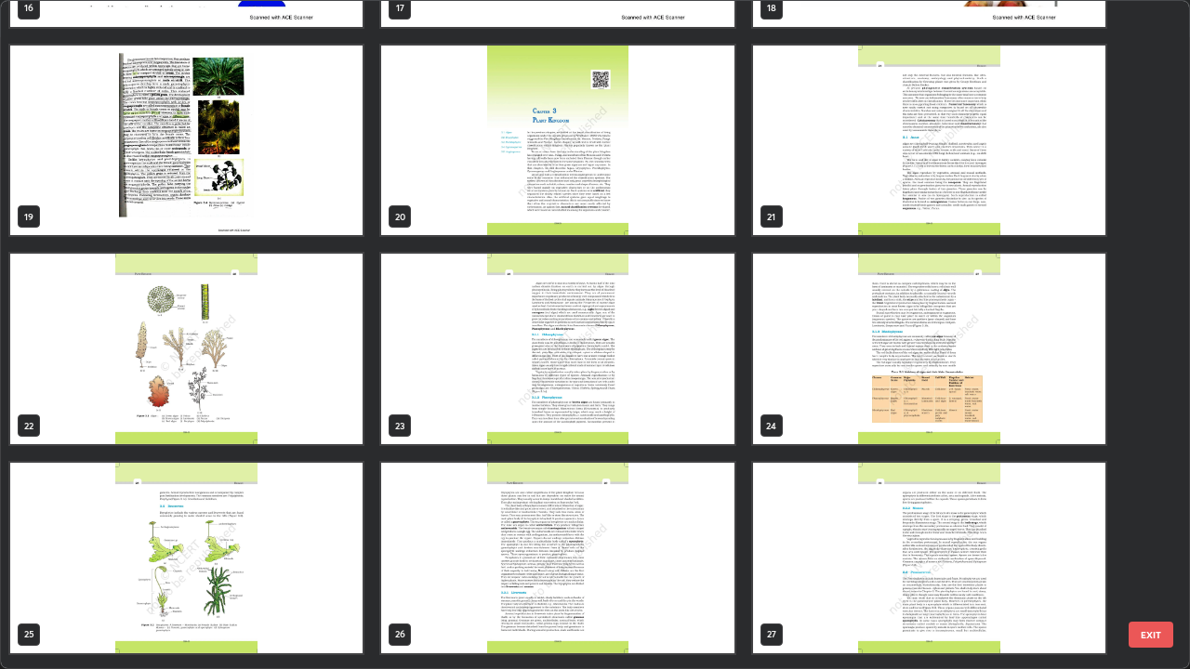
click at [334, 408] on img "grid" at bounding box center [186, 349] width 352 height 191
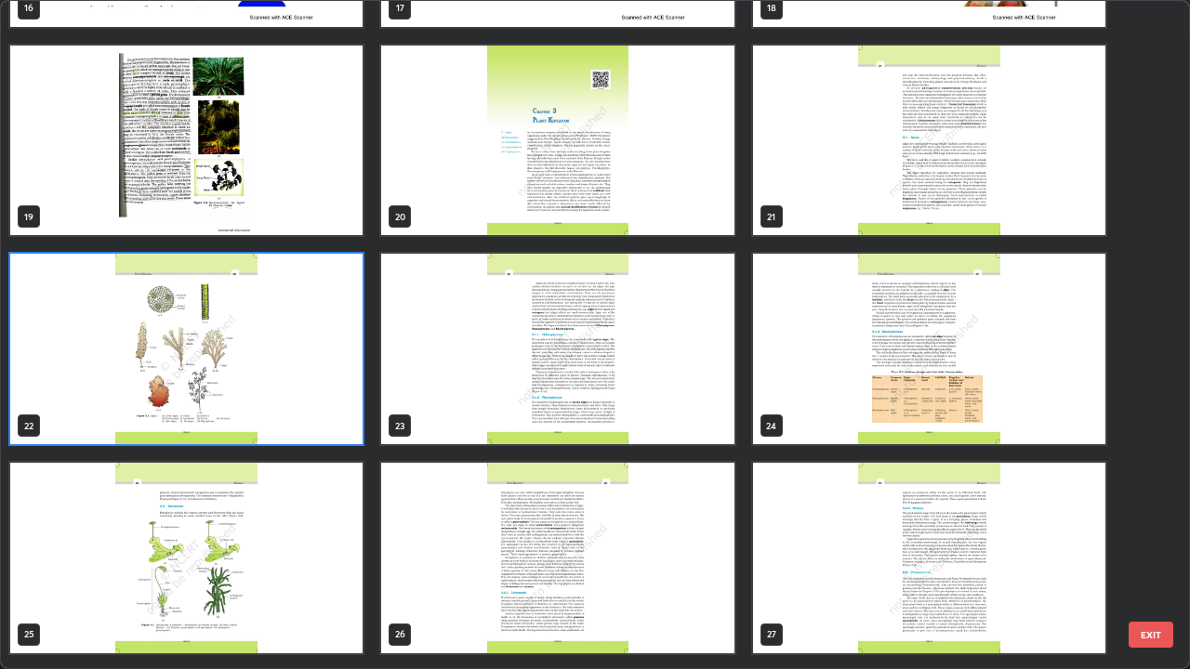
click at [330, 406] on img "grid" at bounding box center [186, 349] width 352 height 191
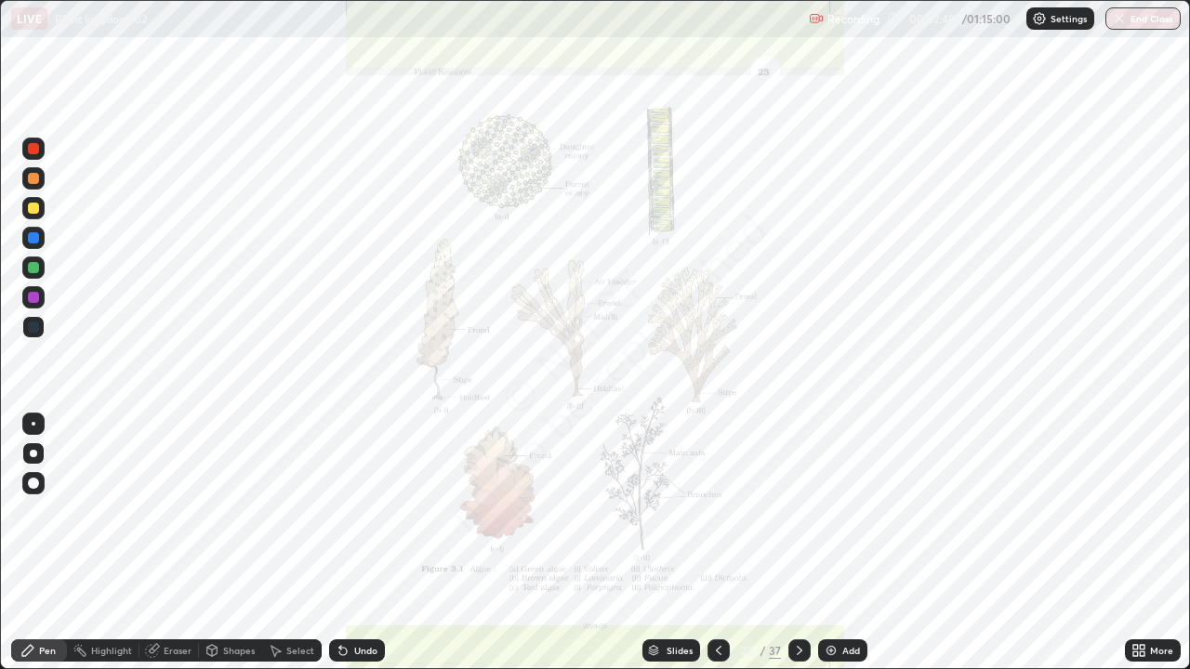
click at [691, 543] on div "Slides" at bounding box center [679, 650] width 26 height 9
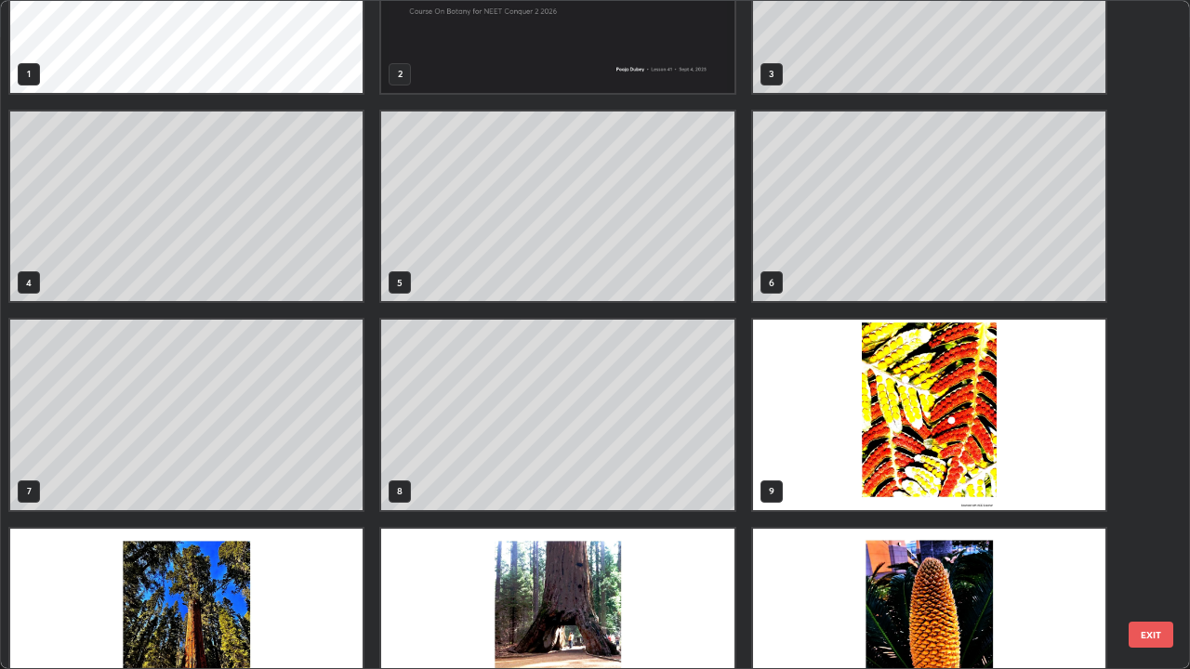
scroll to position [125, 0]
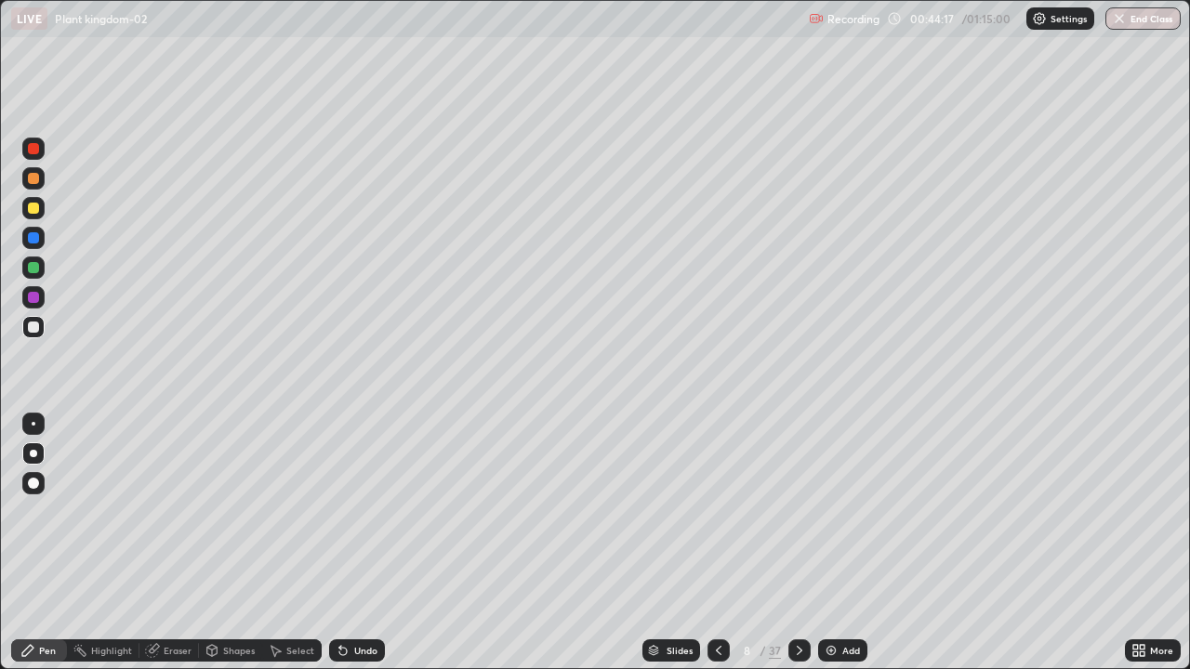
click at [795, 543] on icon at bounding box center [799, 650] width 15 height 15
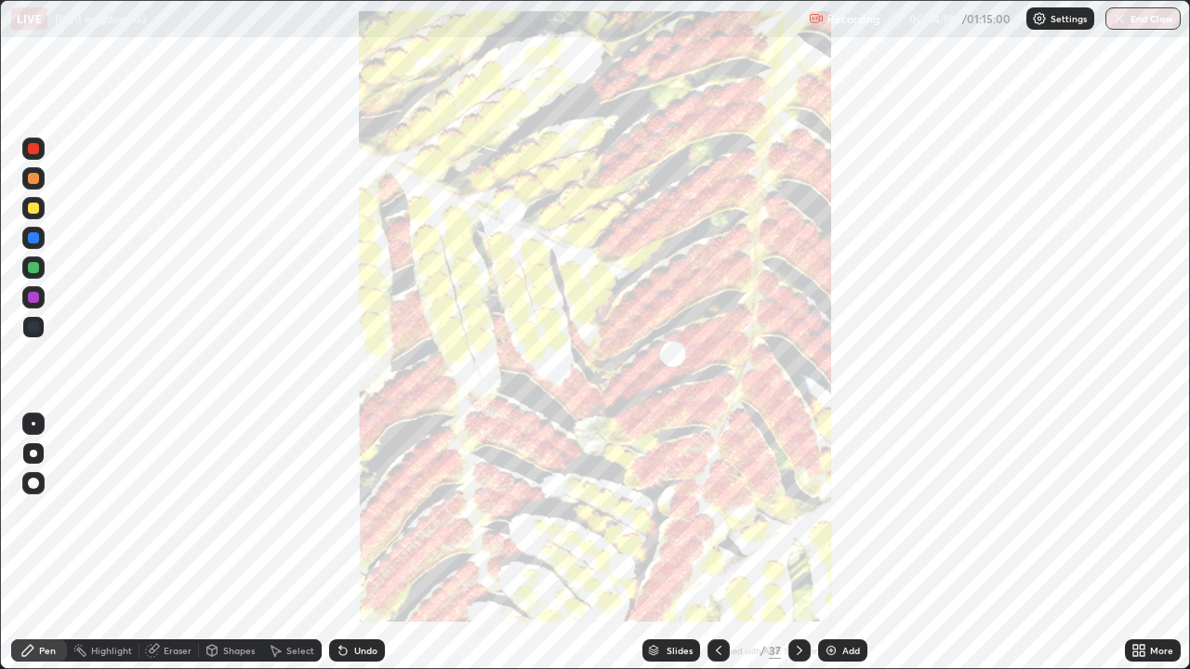
click at [717, 543] on icon at bounding box center [718, 650] width 15 height 15
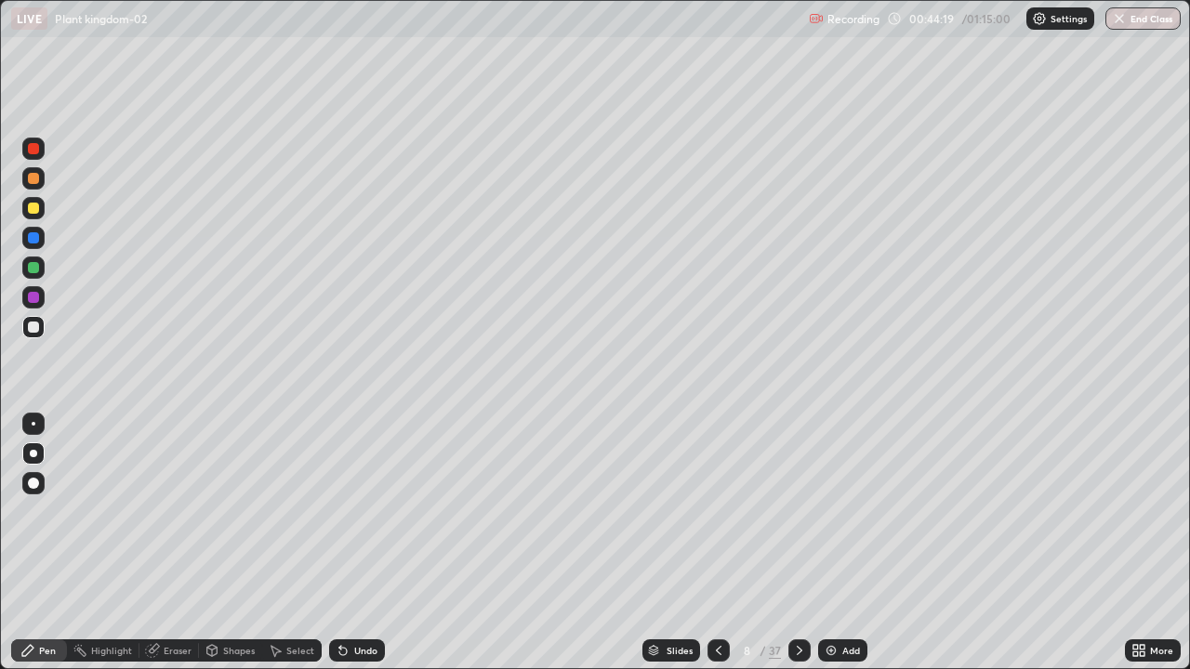
click at [834, 543] on img at bounding box center [831, 650] width 15 height 15
click at [348, 543] on div "Undo" at bounding box center [357, 650] width 56 height 22
click at [349, 543] on div "Undo" at bounding box center [357, 650] width 56 height 22
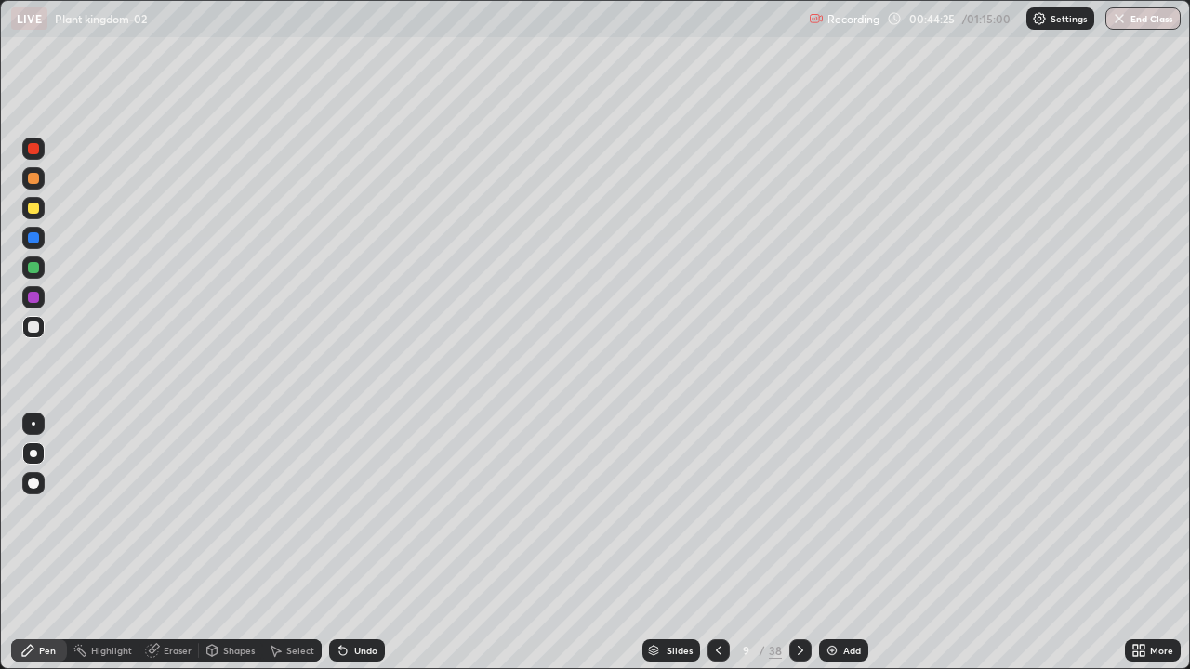
click at [349, 543] on div "Undo" at bounding box center [357, 650] width 56 height 22
click at [332, 543] on div "Undo" at bounding box center [357, 650] width 56 height 22
click at [31, 302] on div at bounding box center [33, 297] width 11 height 11
click at [31, 485] on div at bounding box center [33, 483] width 11 height 11
click at [33, 336] on div at bounding box center [33, 327] width 22 height 22
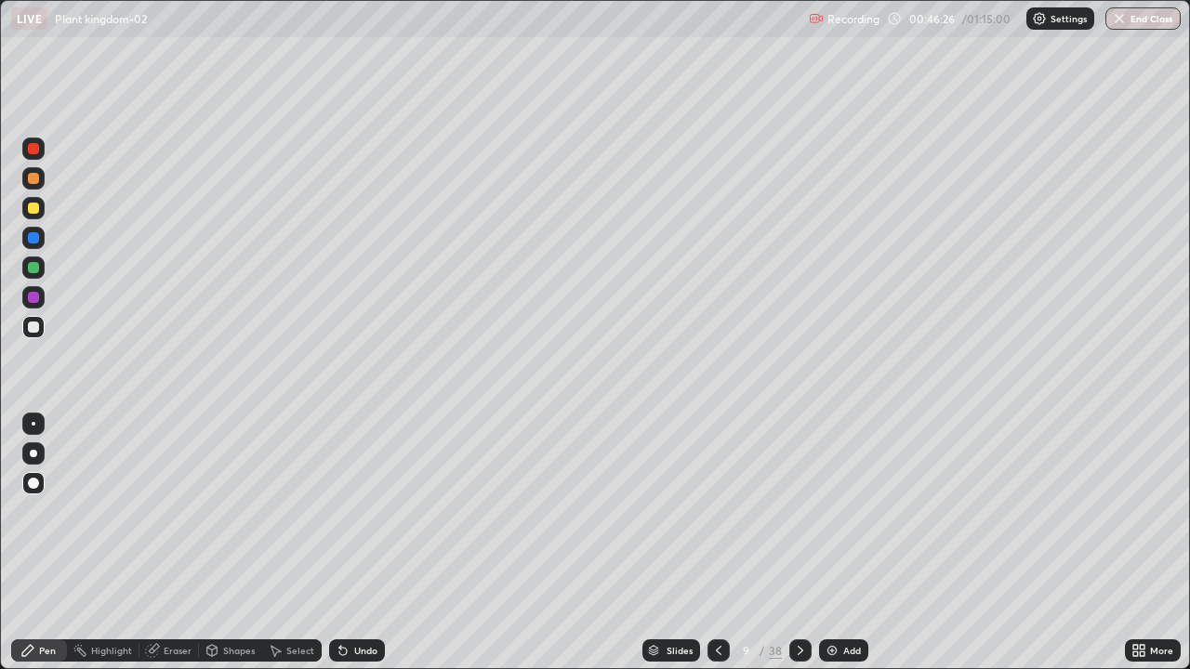
click at [33, 424] on div at bounding box center [34, 424] width 4 height 4
click at [41, 454] on div at bounding box center [33, 453] width 22 height 22
click at [852, 543] on div "Add" at bounding box center [852, 650] width 18 height 9
click at [30, 276] on div at bounding box center [33, 268] width 22 height 22
click at [666, 543] on div "Slides" at bounding box center [679, 650] width 26 height 9
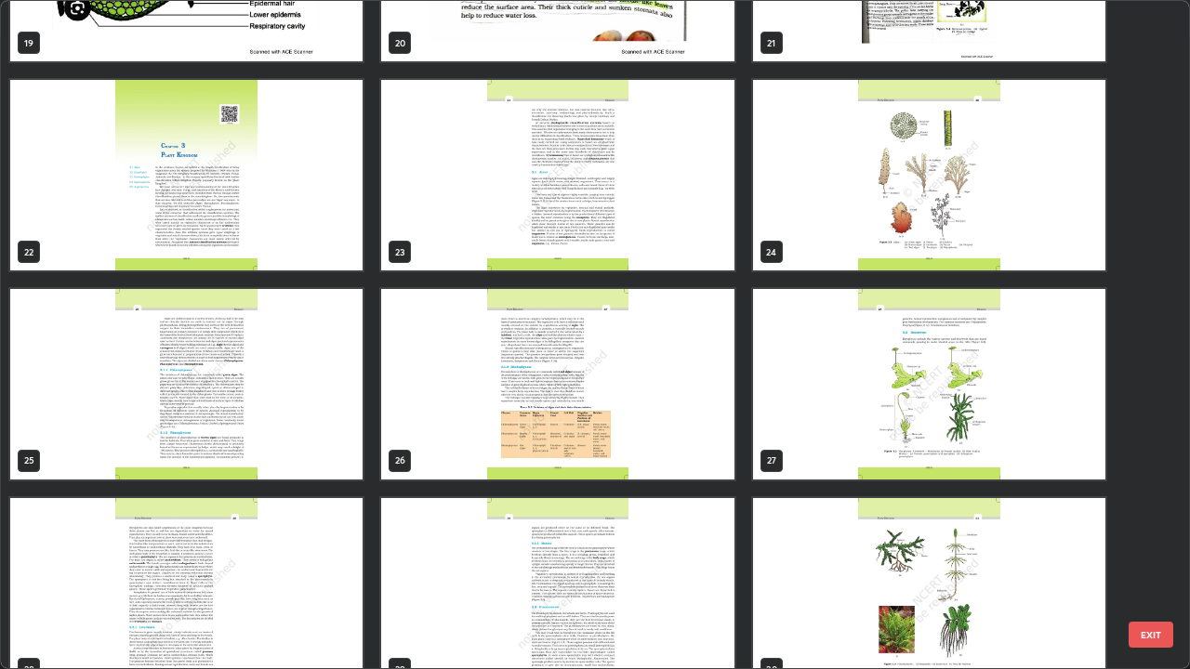
scroll to position [1396, 0]
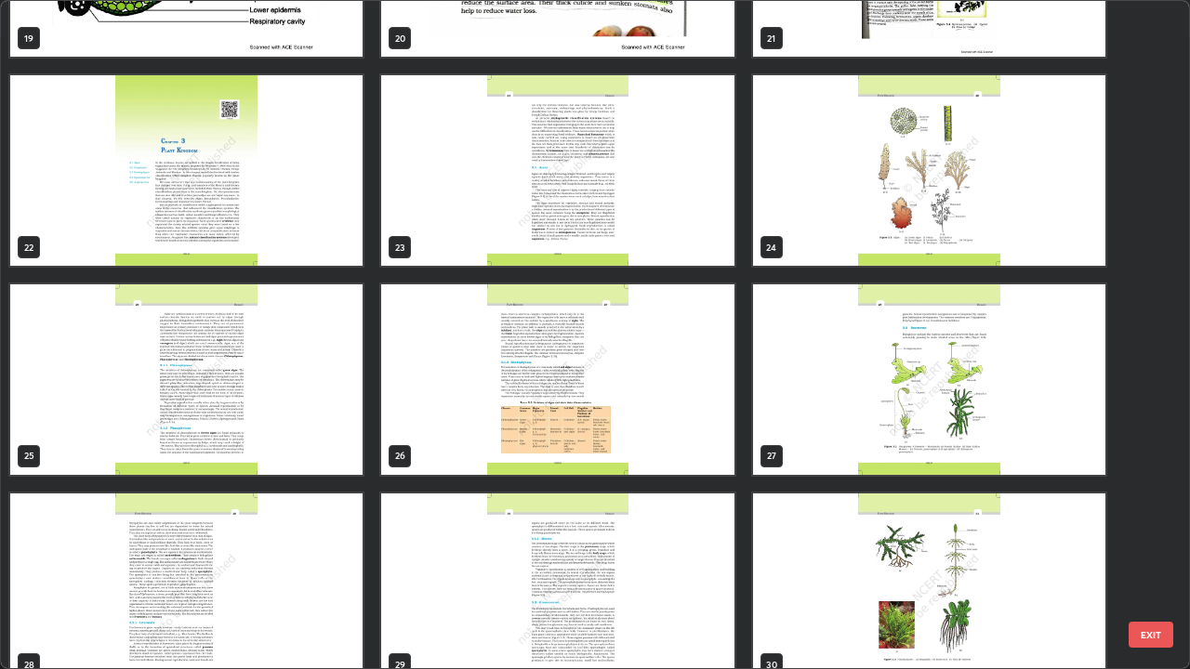
click at [666, 452] on img "grid" at bounding box center [557, 379] width 352 height 191
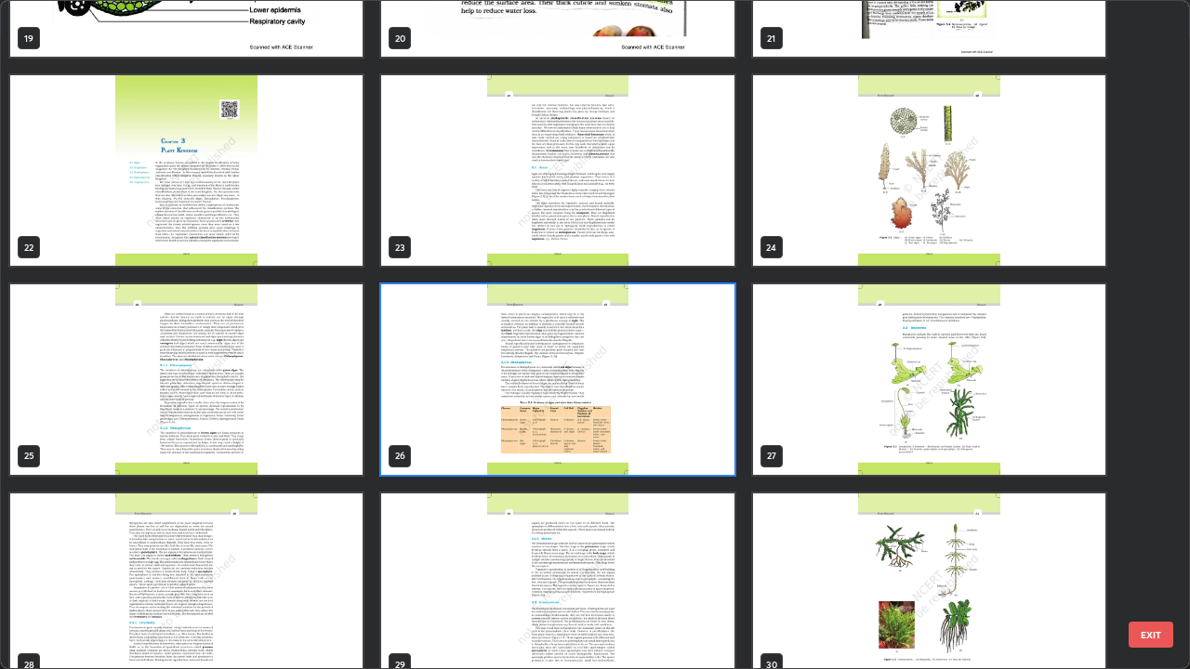
click at [666, 452] on img "grid" at bounding box center [557, 379] width 352 height 191
click at [667, 449] on img "grid" at bounding box center [557, 379] width 352 height 191
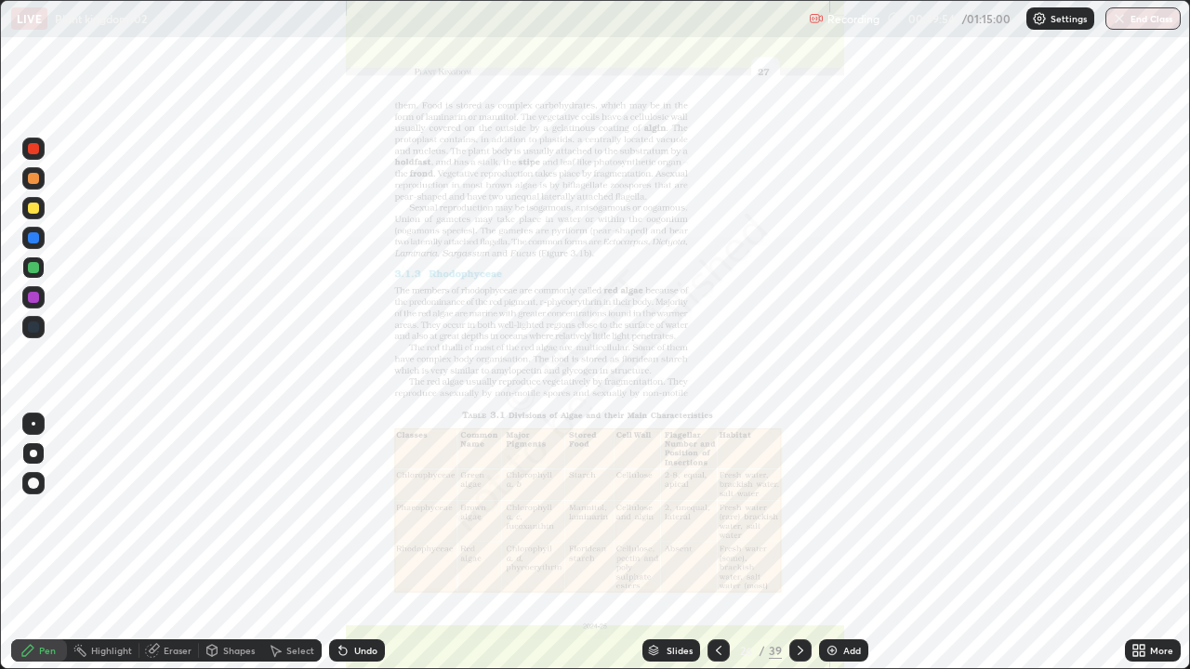
click at [675, 543] on div "Slides" at bounding box center [679, 650] width 26 height 9
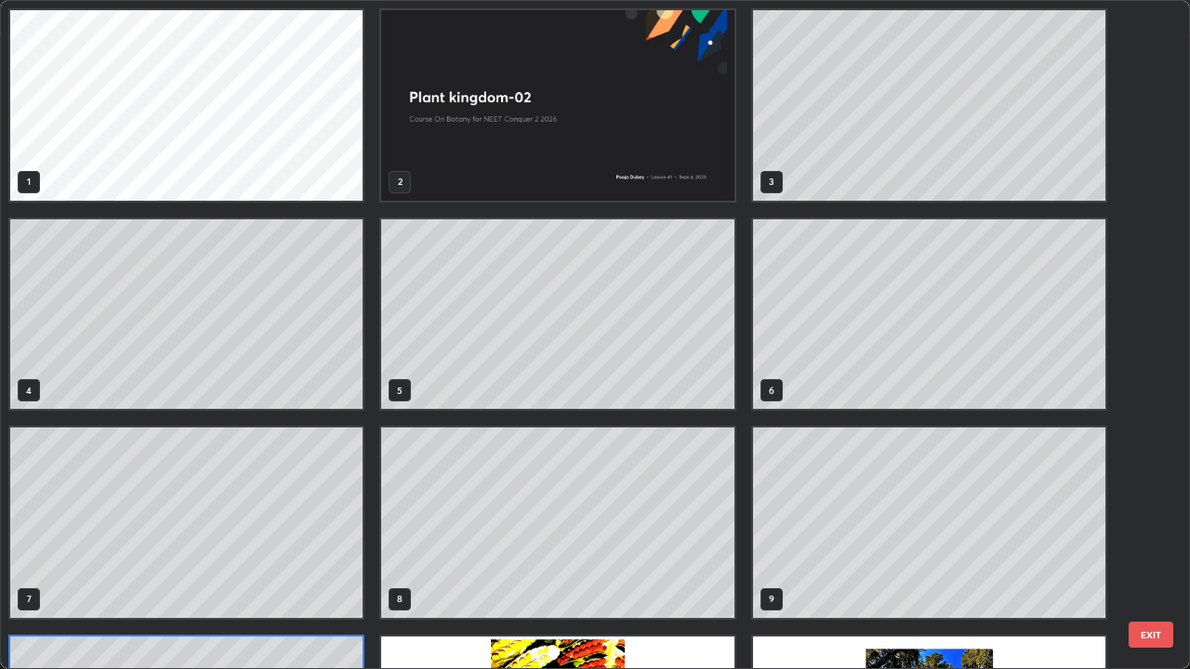
scroll to position [167, 0]
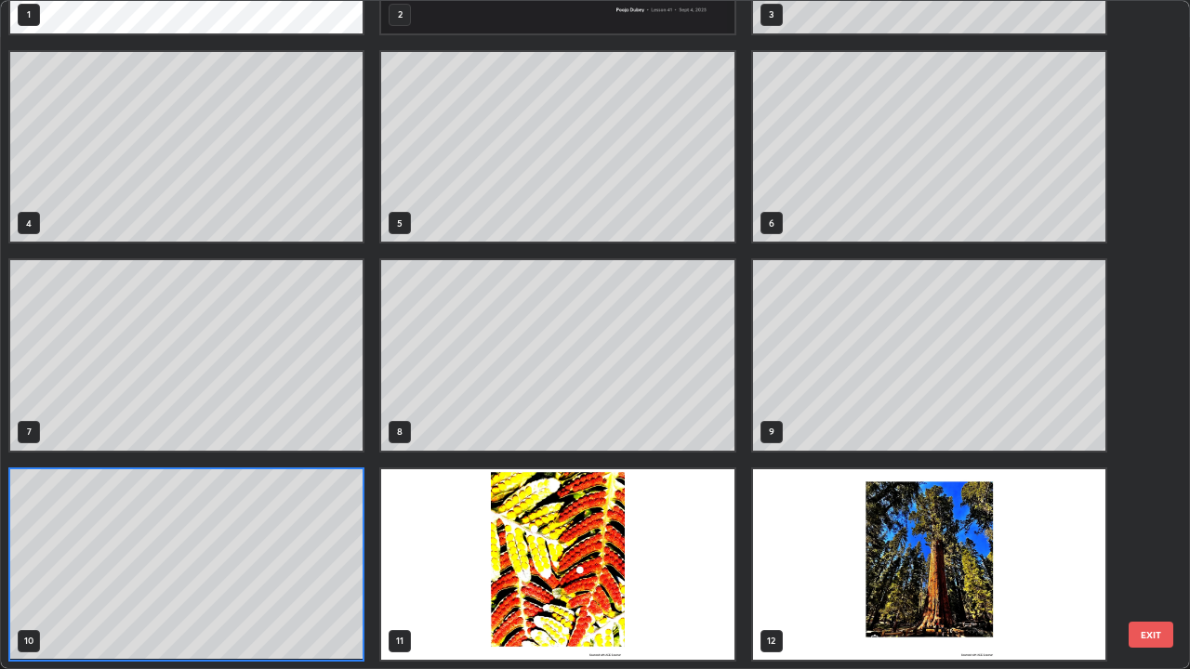
click at [339, 543] on div "1 2 3 4 5 6 7 8 9 10 11 12 13 14 15 16 17 18" at bounding box center [578, 334] width 1155 height 667
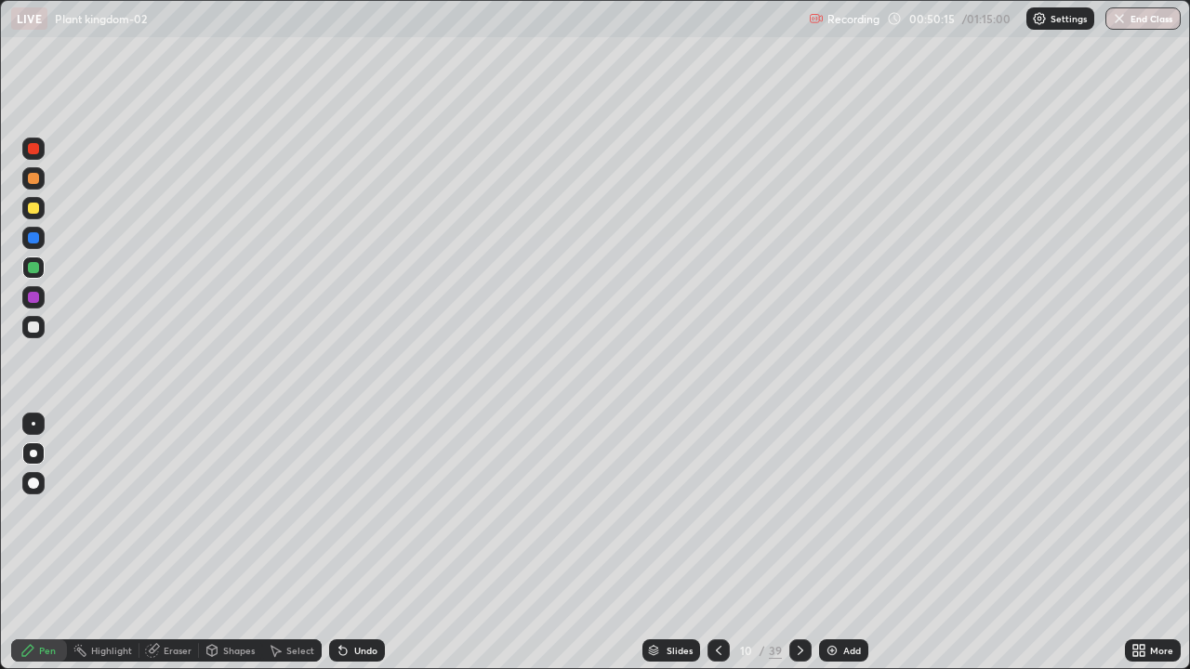
click at [39, 335] on div at bounding box center [33, 327] width 22 height 22
click at [35, 272] on div at bounding box center [33, 267] width 11 height 11
click at [31, 151] on div at bounding box center [33, 148] width 11 height 11
click at [28, 336] on div at bounding box center [33, 327] width 22 height 22
click at [800, 543] on icon at bounding box center [800, 650] width 15 height 15
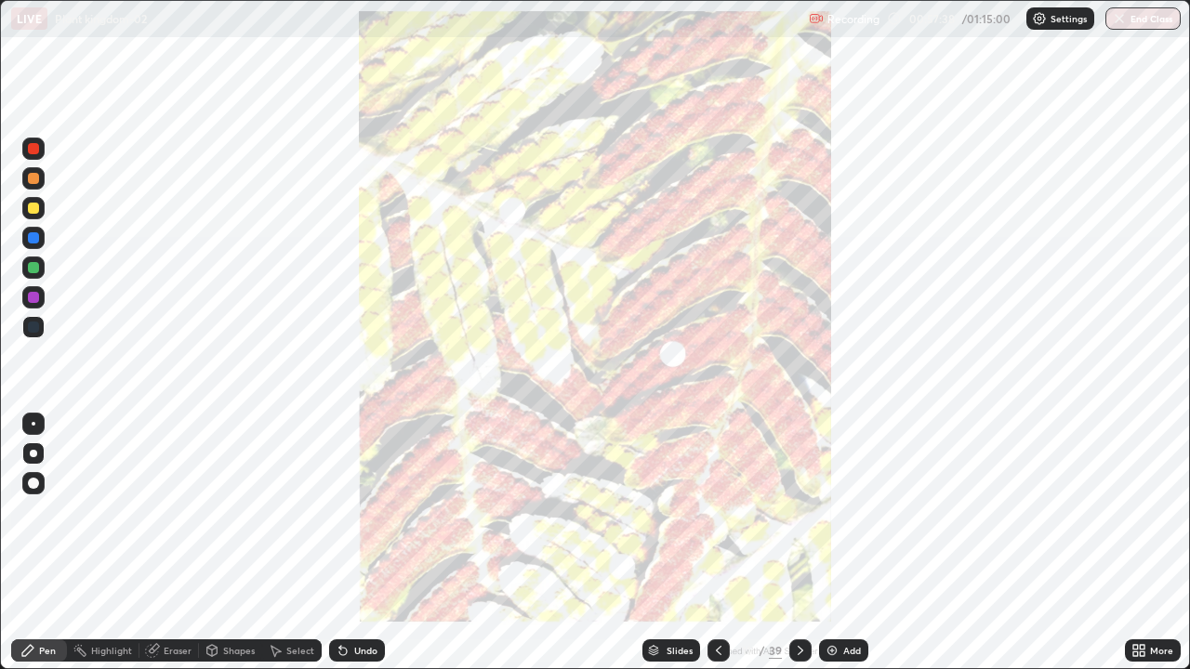
click at [717, 543] on icon at bounding box center [718, 650] width 15 height 15
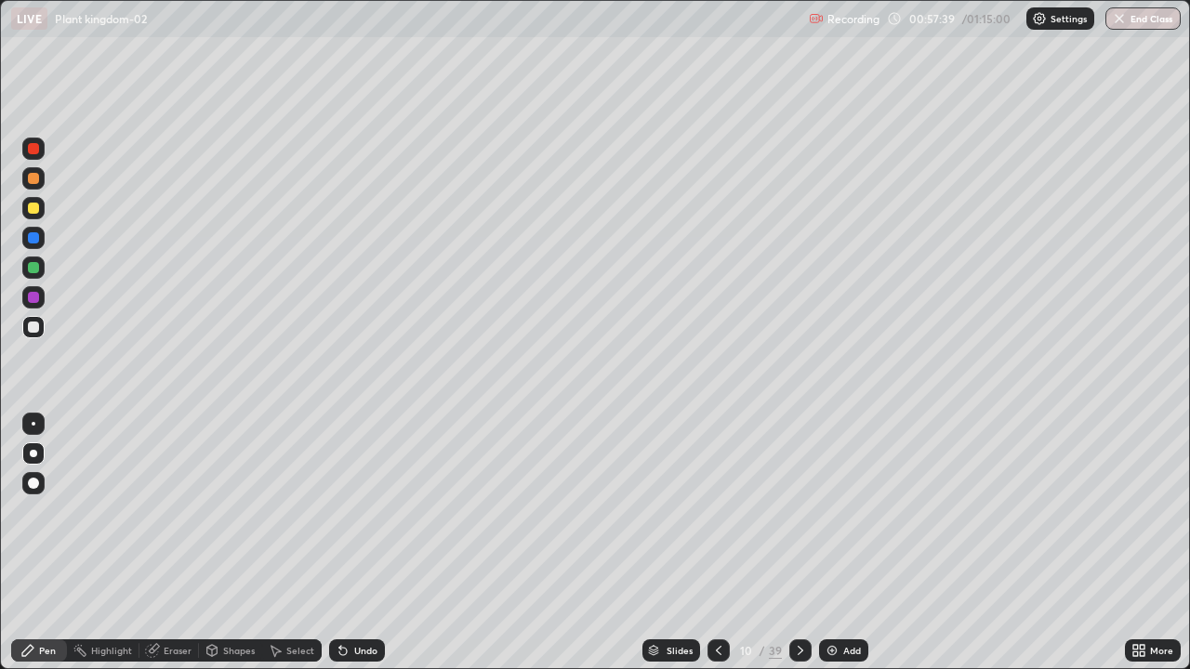
click at [843, 543] on div "Add" at bounding box center [852, 650] width 18 height 9
click at [34, 268] on div at bounding box center [33, 267] width 11 height 11
click at [42, 329] on div at bounding box center [33, 327] width 22 height 22
click at [30, 276] on div at bounding box center [33, 268] width 22 height 22
click at [35, 332] on div at bounding box center [33, 327] width 11 height 11
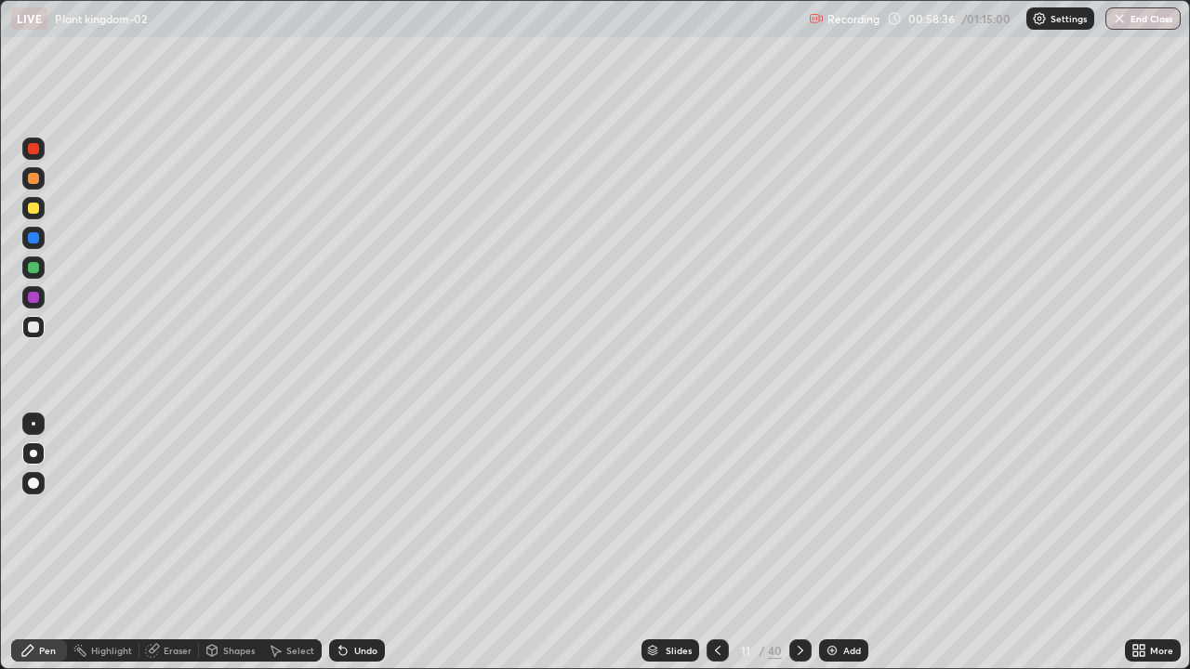
click at [33, 269] on div at bounding box center [33, 267] width 11 height 11
click at [33, 332] on div at bounding box center [33, 327] width 11 height 11
click at [832, 543] on img at bounding box center [831, 650] width 15 height 15
click at [35, 275] on div at bounding box center [33, 268] width 22 height 22
click at [33, 151] on div at bounding box center [33, 148] width 11 height 11
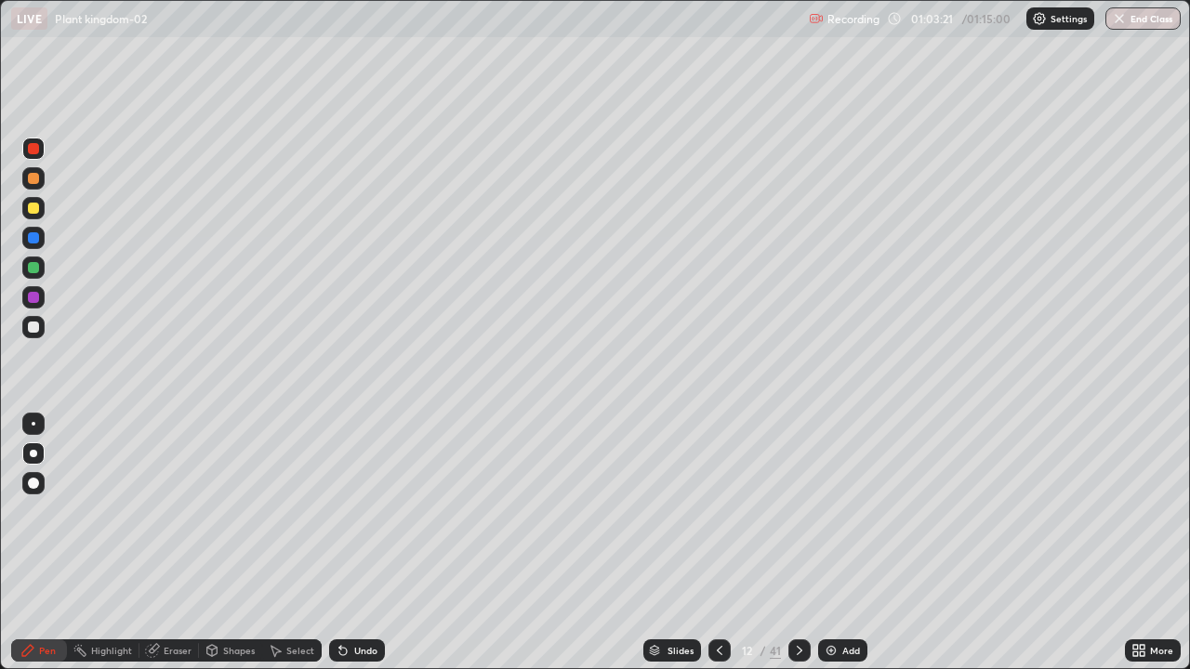
click at [34, 275] on div at bounding box center [33, 268] width 22 height 22
click at [727, 543] on div at bounding box center [719, 650] width 22 height 22
click at [806, 543] on div at bounding box center [799, 650] width 22 height 22
click at [1138, 26] on button "End Class" at bounding box center [1142, 18] width 75 height 22
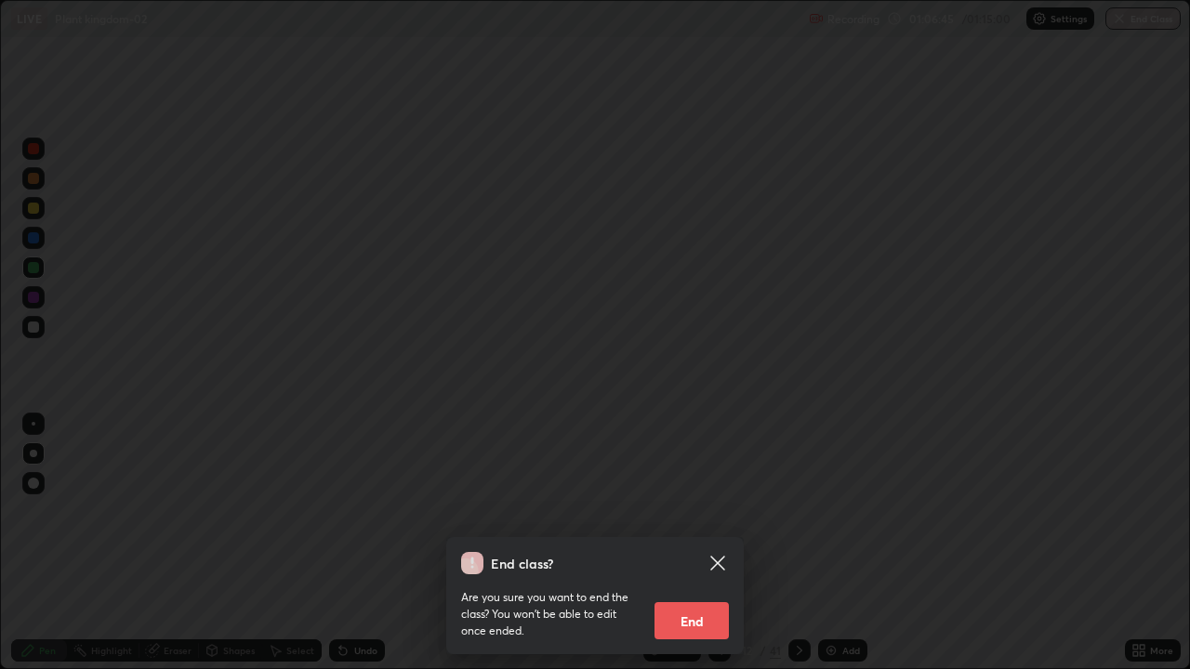
click at [724, 543] on button "End" at bounding box center [691, 620] width 74 height 37
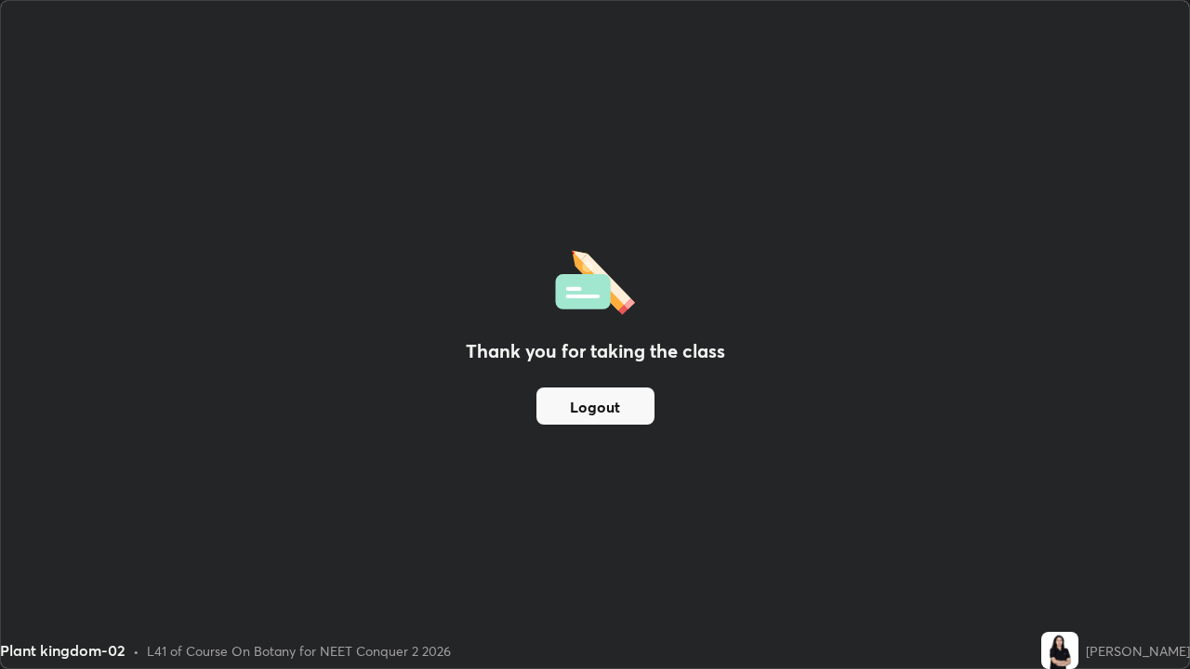
click at [639, 411] on button "Logout" at bounding box center [595, 406] width 118 height 37
